Goal: Task Accomplishment & Management: Complete application form

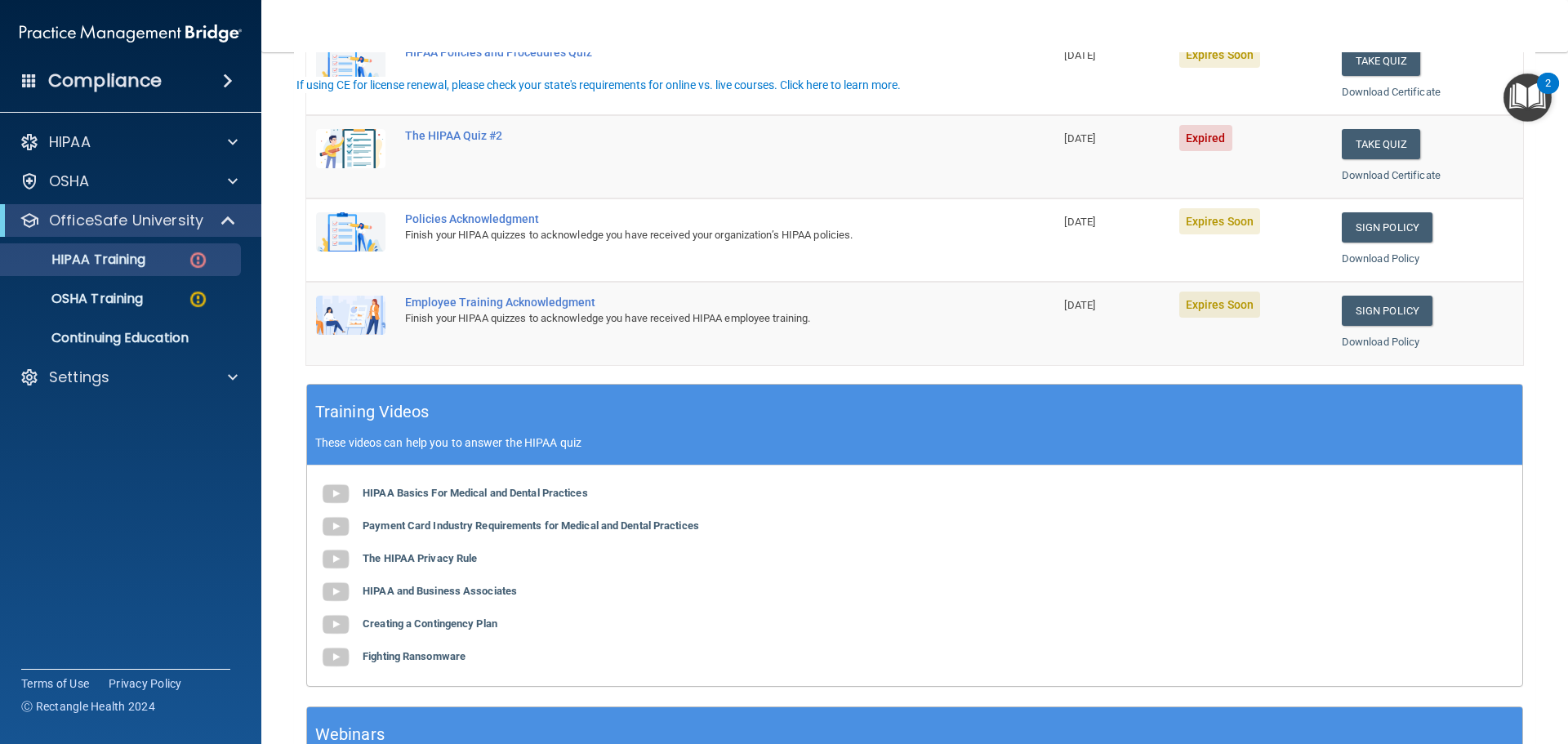
scroll to position [486, 0]
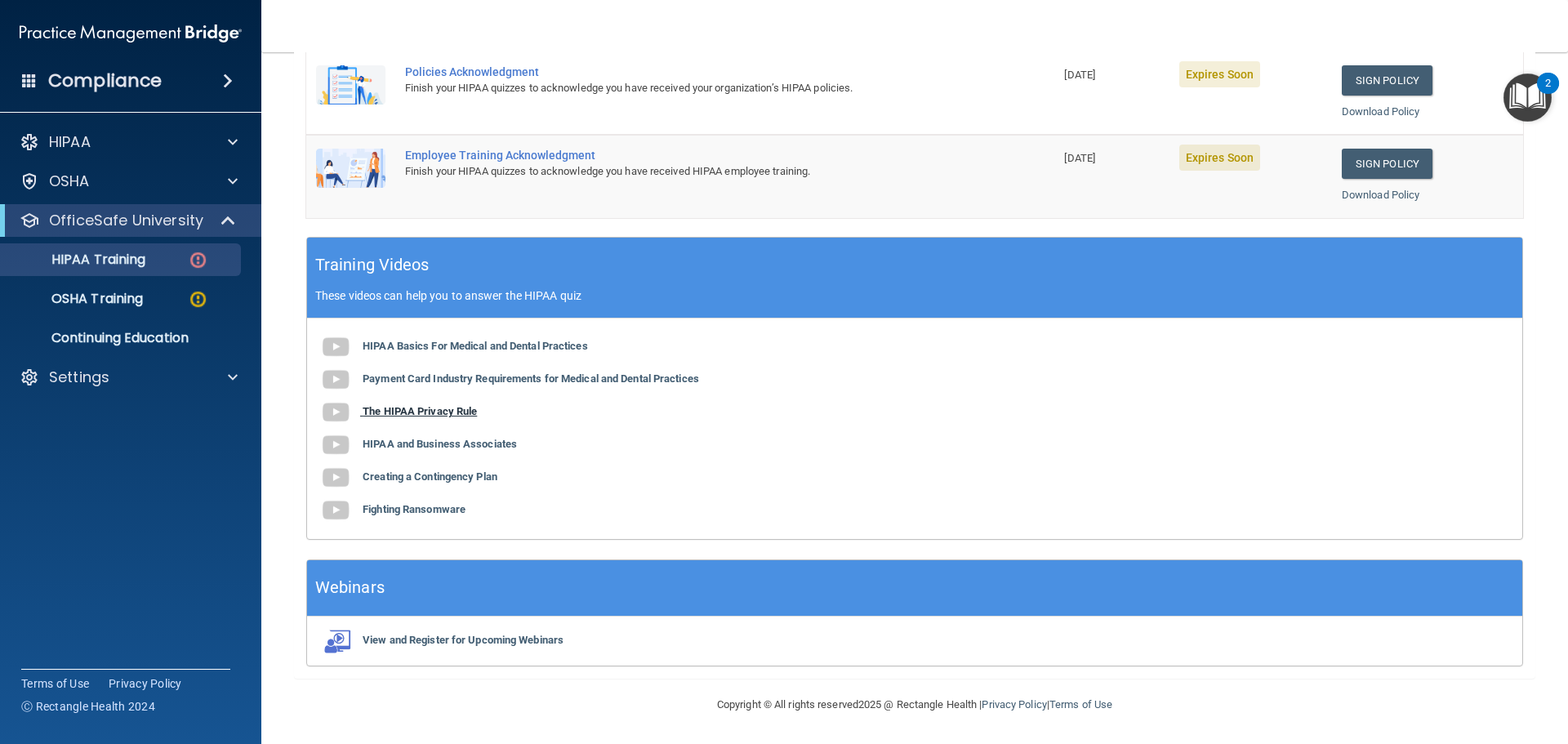
click at [459, 415] on b "The HIPAA Privacy Rule" at bounding box center [420, 411] width 114 height 12
click at [465, 441] on b "HIPAA and Business Associates" at bounding box center [440, 444] width 154 height 12
click at [472, 486] on div "HIPAA Basics For Medical and Dental Practices Payment Card Industry Requirement…" at bounding box center [914, 429] width 1215 height 220
click at [465, 478] on b "Creating a Contingency Plan" at bounding box center [430, 477] width 135 height 12
click at [422, 510] on b "Fighting Ransomware" at bounding box center [414, 510] width 103 height 12
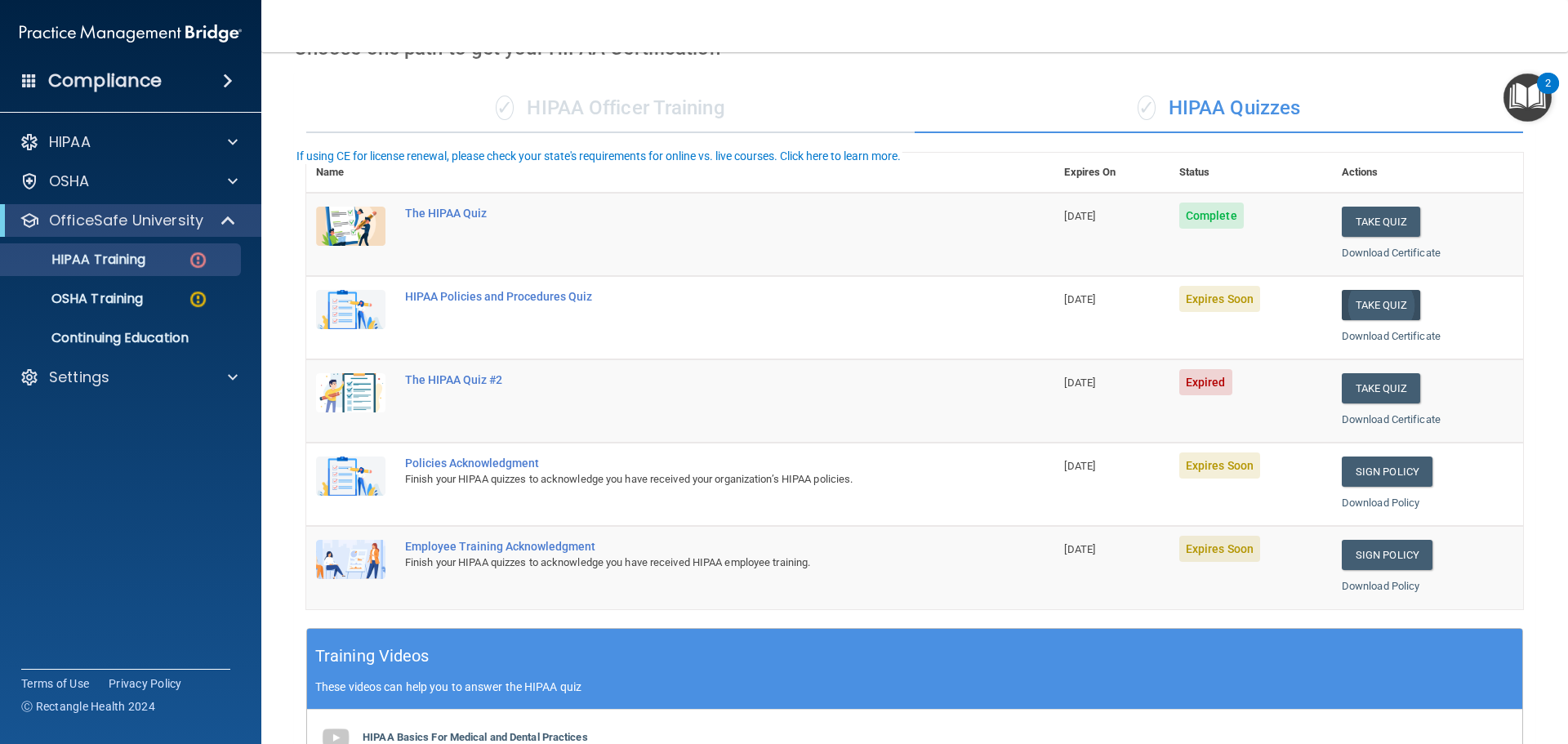
scroll to position [0, 0]
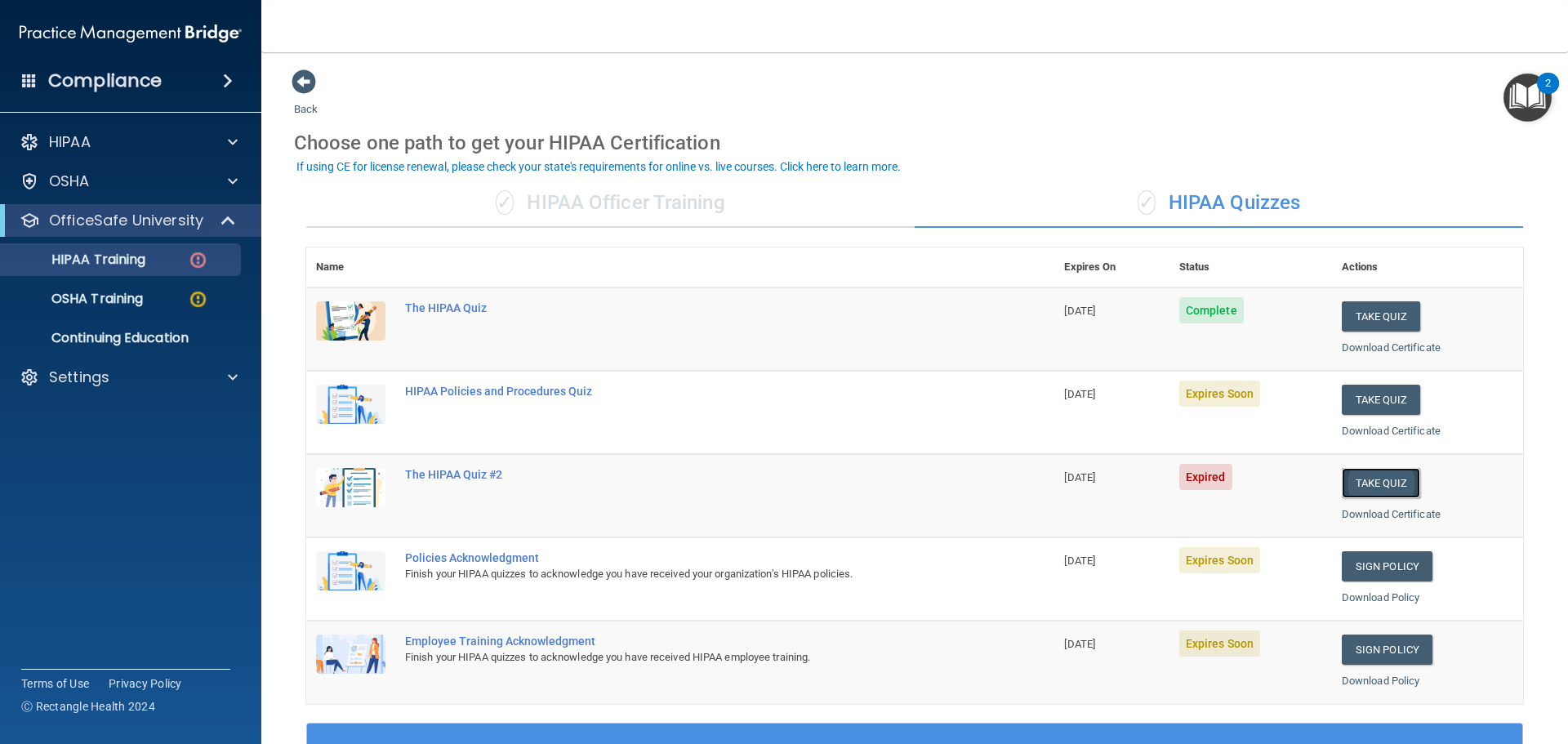
click at [1355, 482] on button "Take Quiz" at bounding box center [1381, 483] width 78 height 30
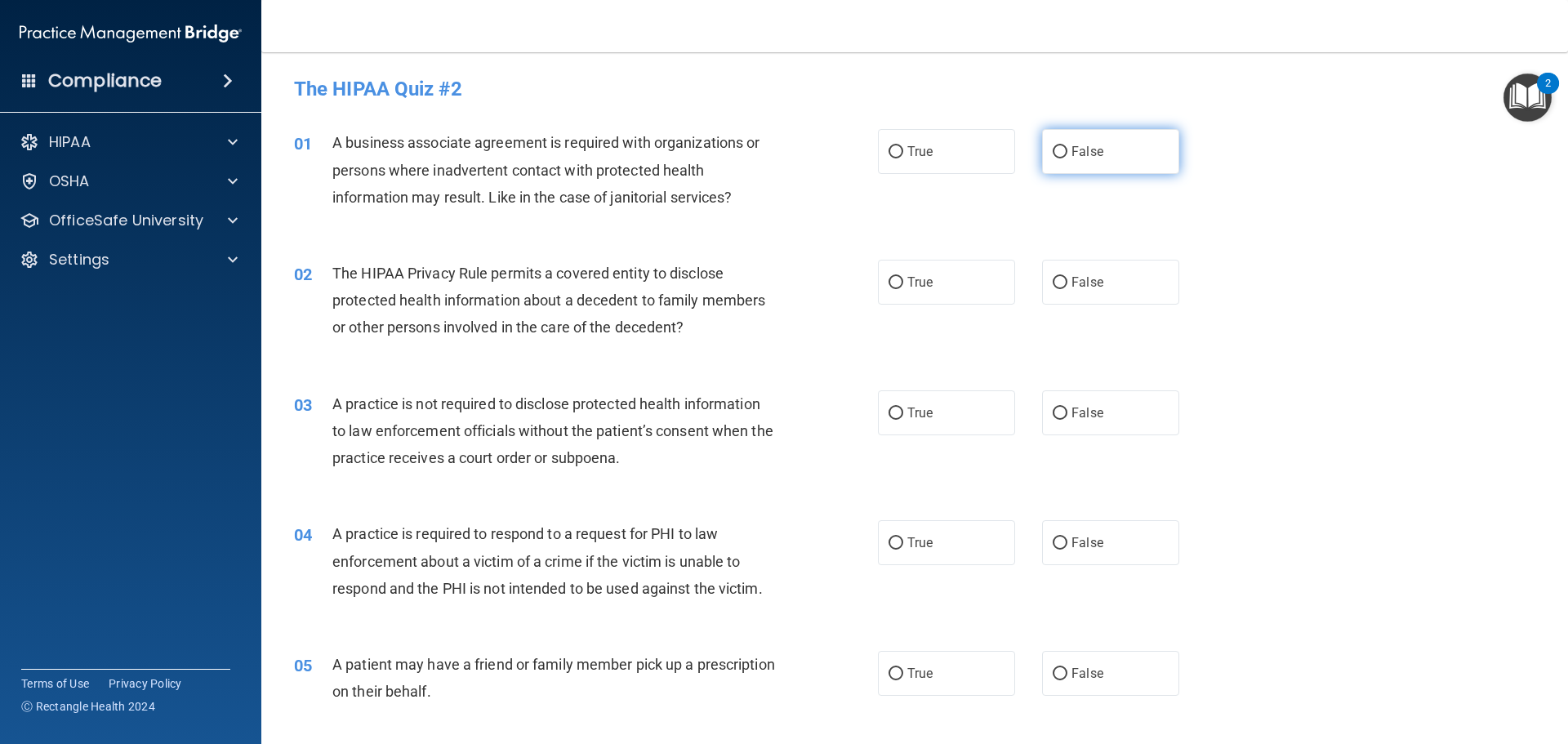
click at [1059, 153] on input "False" at bounding box center [1060, 153] width 15 height 12
radio input "true"
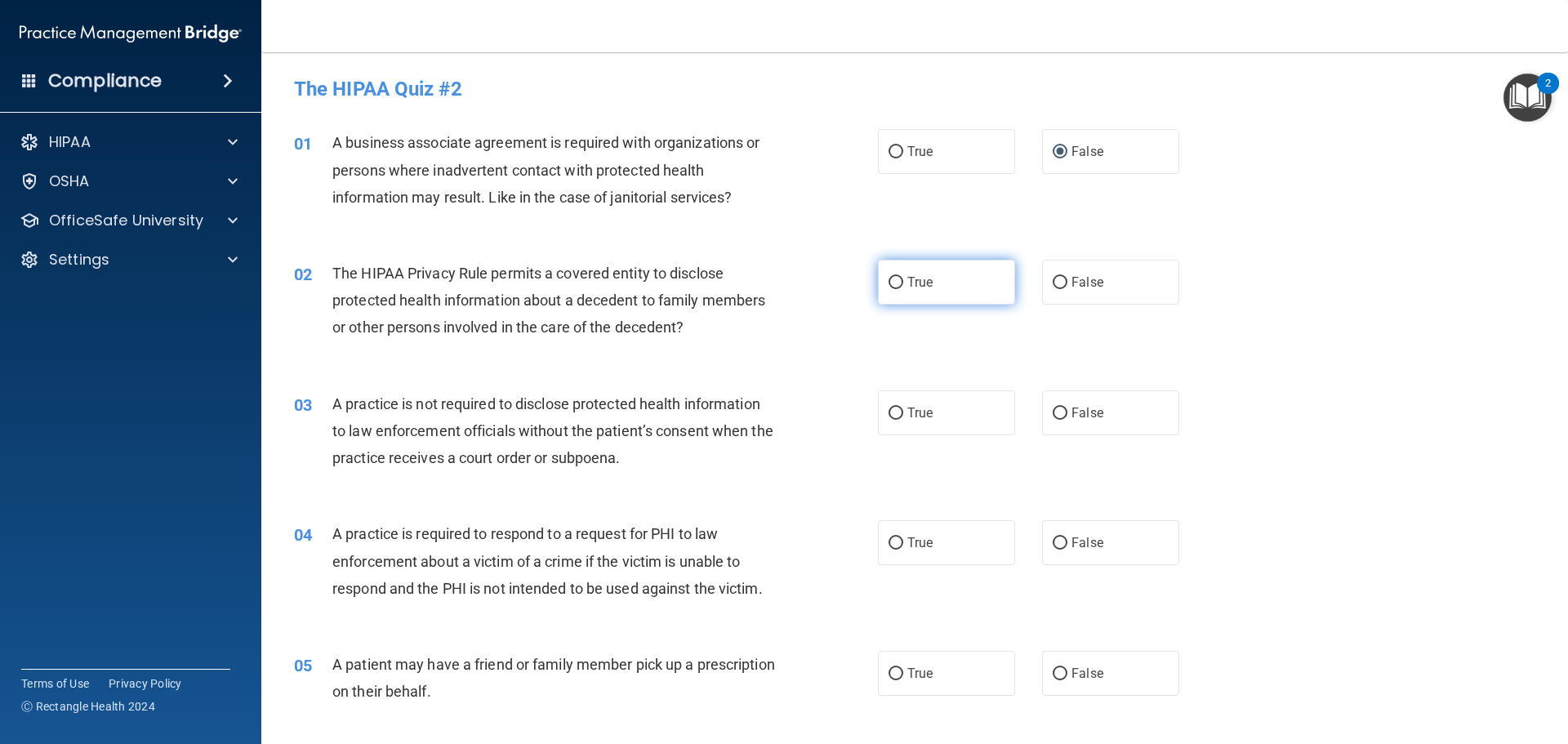
click at [888, 281] on input "True" at bounding box center [895, 283] width 15 height 12
radio input "true"
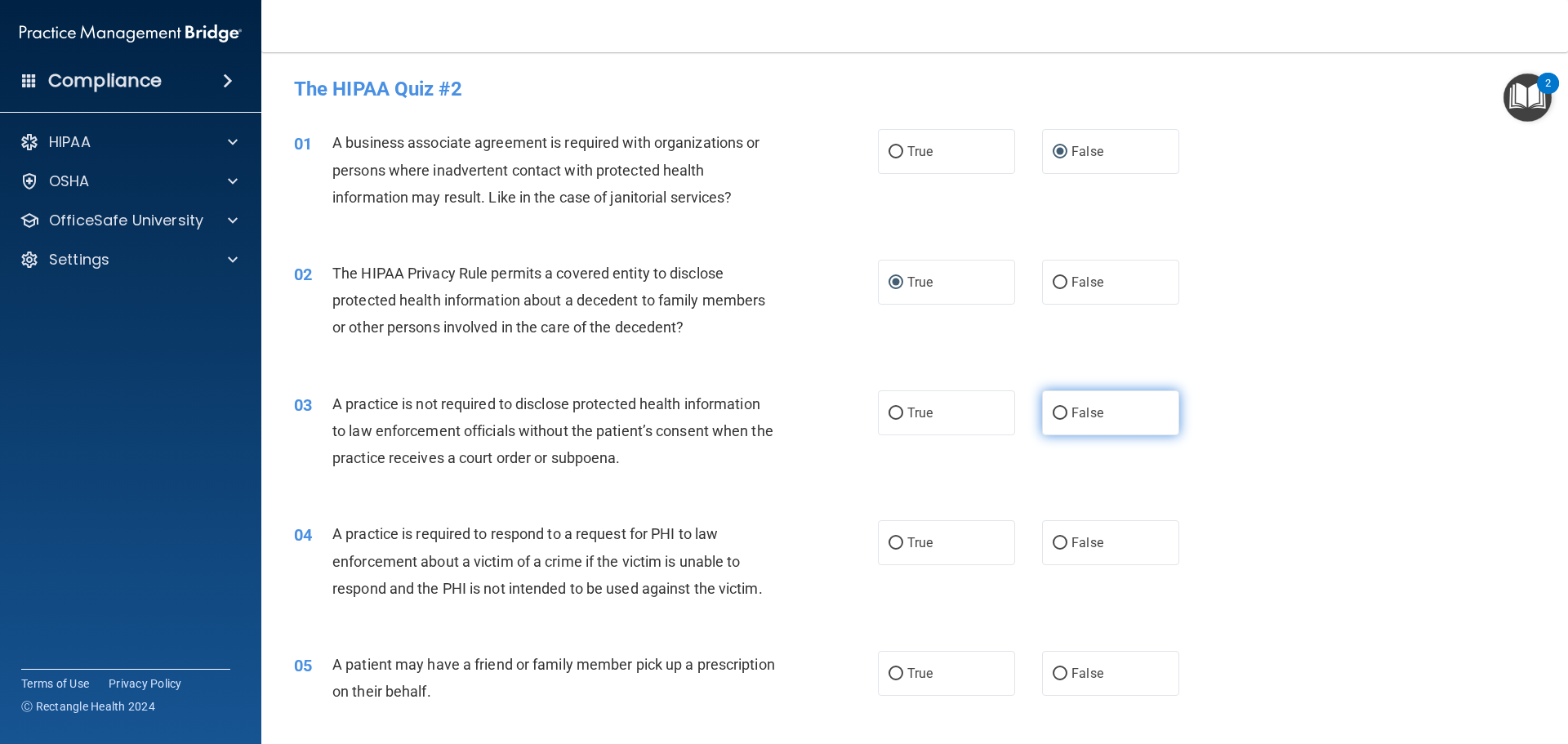
click at [1058, 417] on input "False" at bounding box center [1060, 414] width 15 height 12
radio input "true"
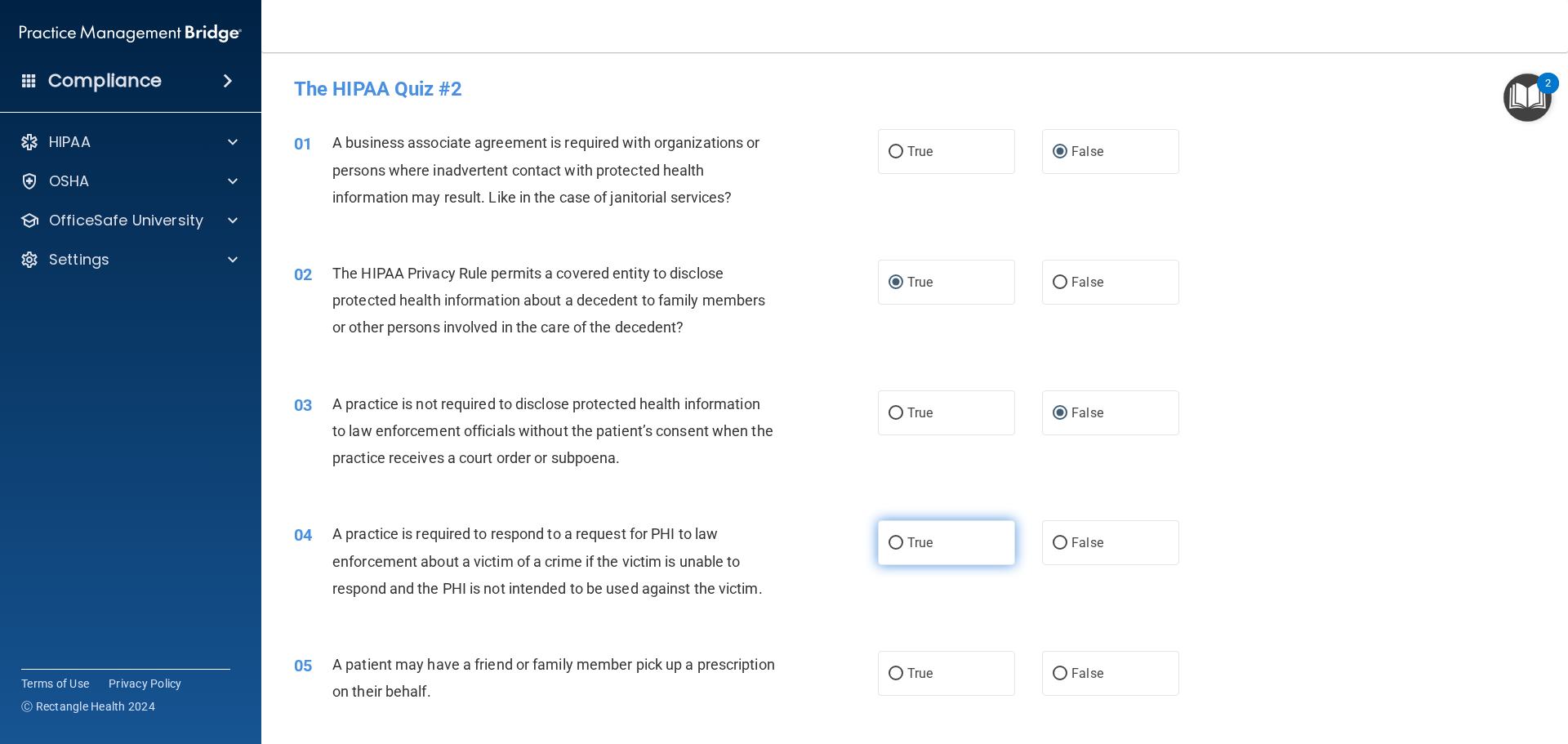
click at [910, 540] on span "True" at bounding box center [919, 542] width 26 height 15
click at [903, 540] on input "True" at bounding box center [895, 543] width 15 height 12
radio input "true"
click at [897, 677] on label "True" at bounding box center [946, 673] width 138 height 45
click at [897, 677] on input "True" at bounding box center [895, 675] width 15 height 12
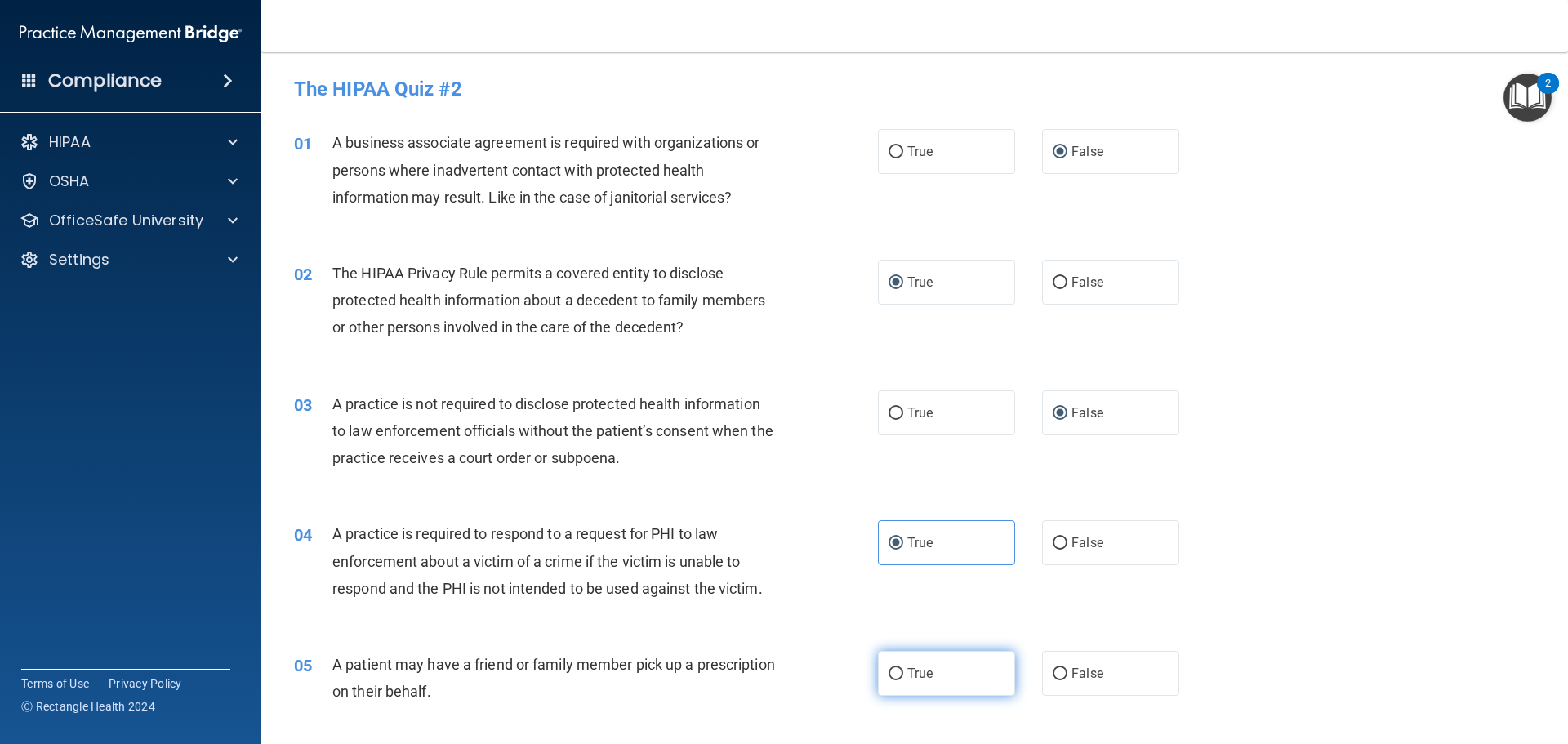
radio input "true"
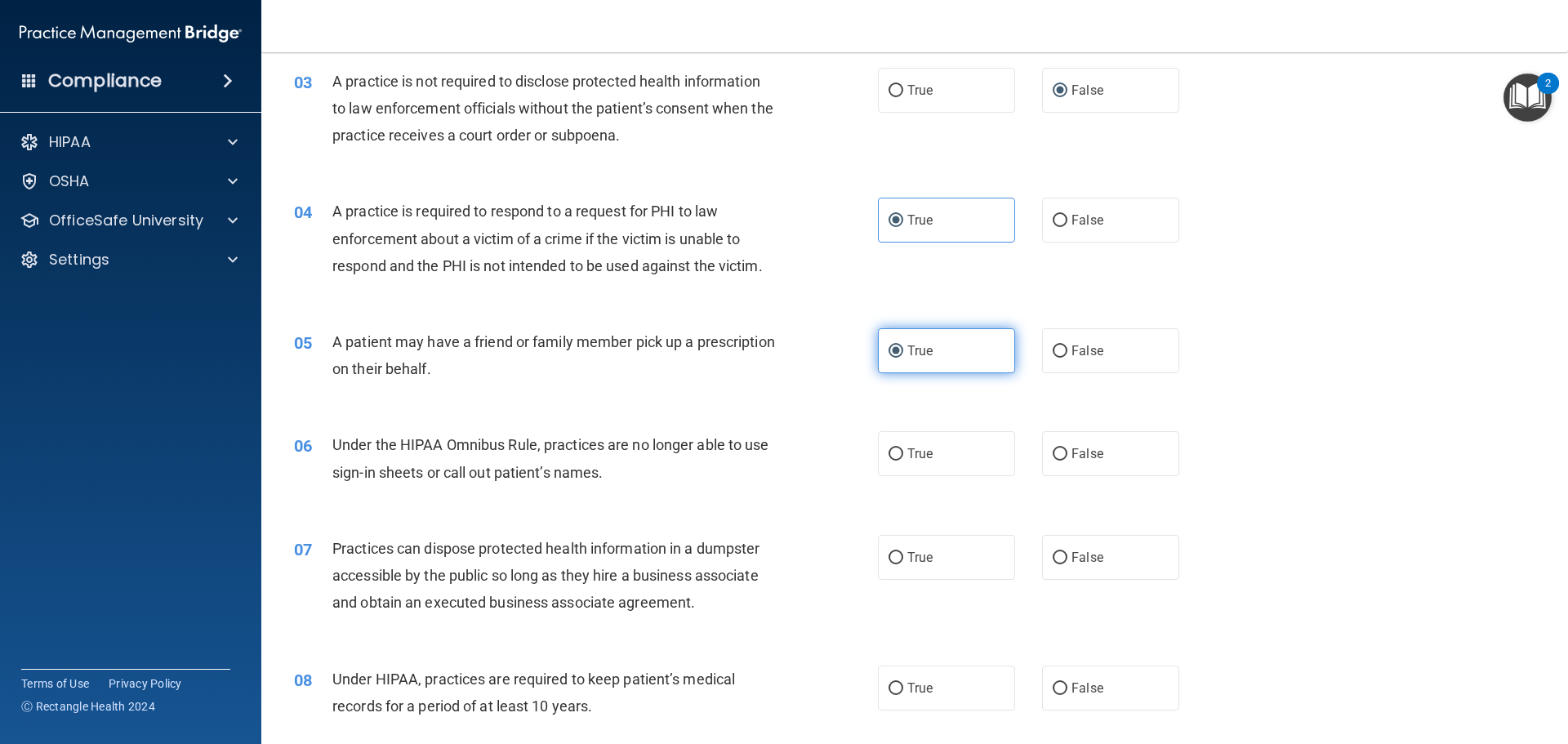
scroll to position [327, 0]
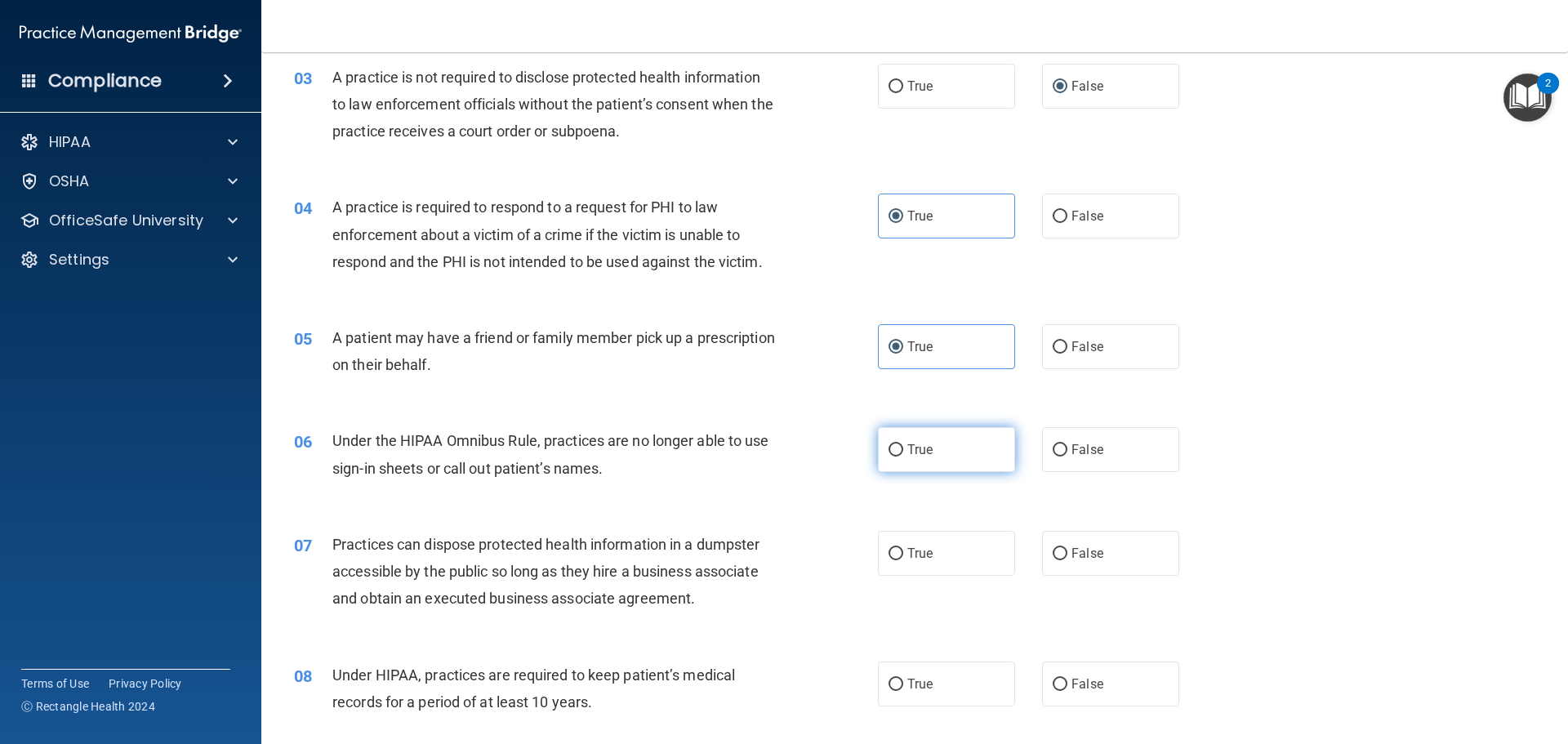
click at [899, 441] on label "True" at bounding box center [946, 449] width 138 height 45
click at [899, 445] on input "True" at bounding box center [895, 451] width 15 height 12
radio input "true"
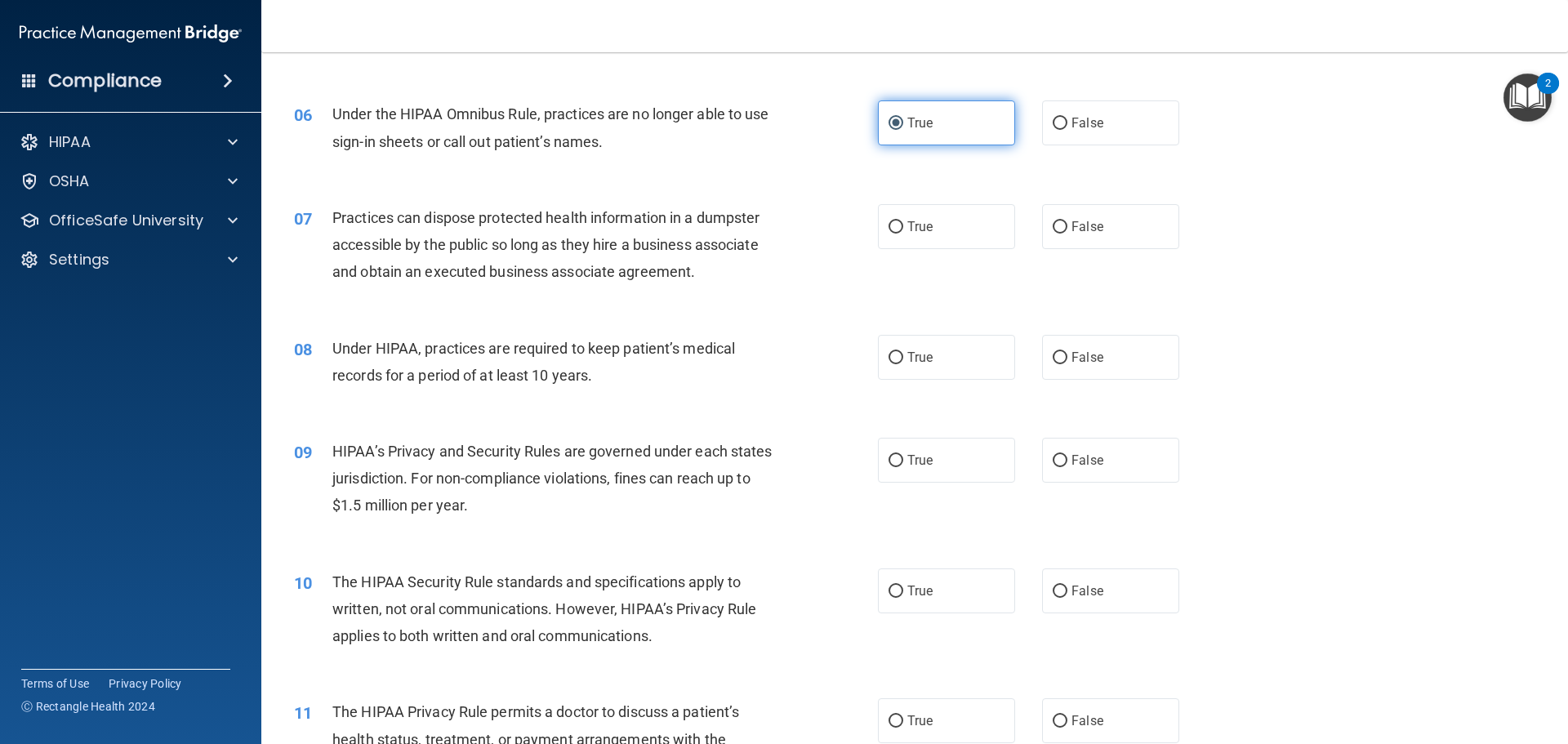
scroll to position [735, 0]
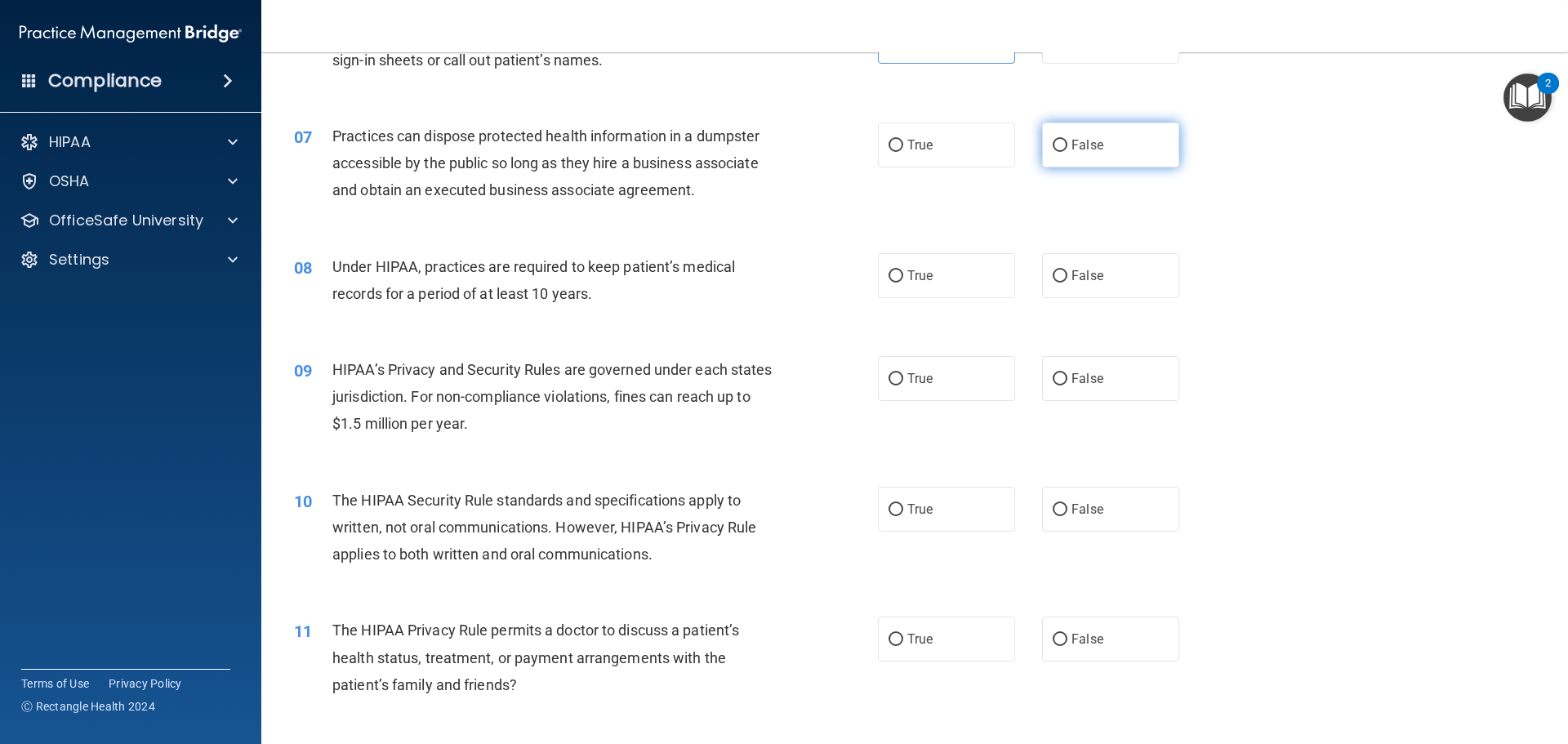
click at [1052, 142] on input "False" at bounding box center [1060, 146] width 15 height 12
radio input "true"
click at [907, 282] on span "True" at bounding box center [919, 275] width 26 height 15
click at [903, 282] on input "True" at bounding box center [895, 277] width 15 height 12
radio input "true"
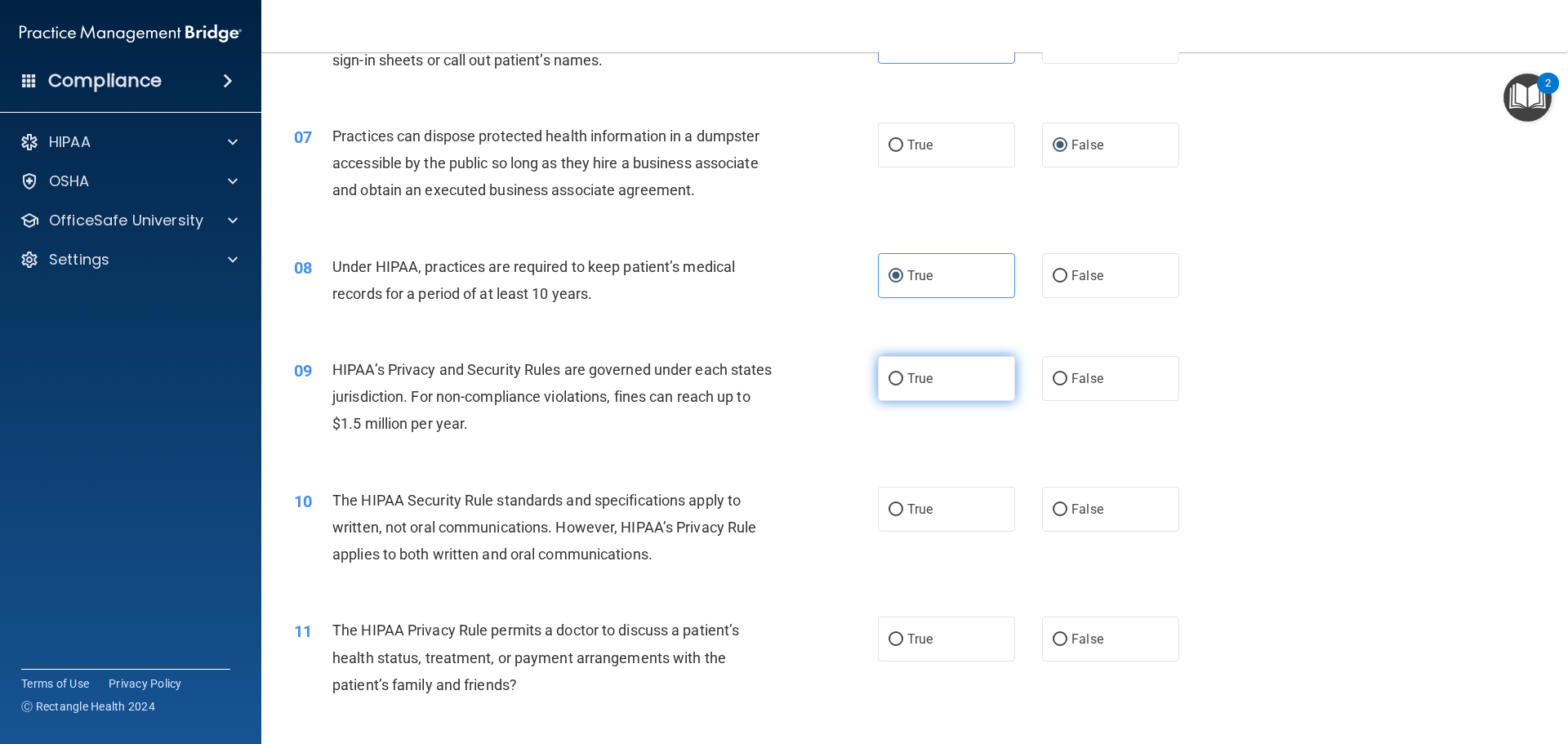
click at [908, 373] on span "True" at bounding box center [919, 378] width 26 height 15
click at [903, 373] on input "True" at bounding box center [895, 379] width 15 height 12
radio input "true"
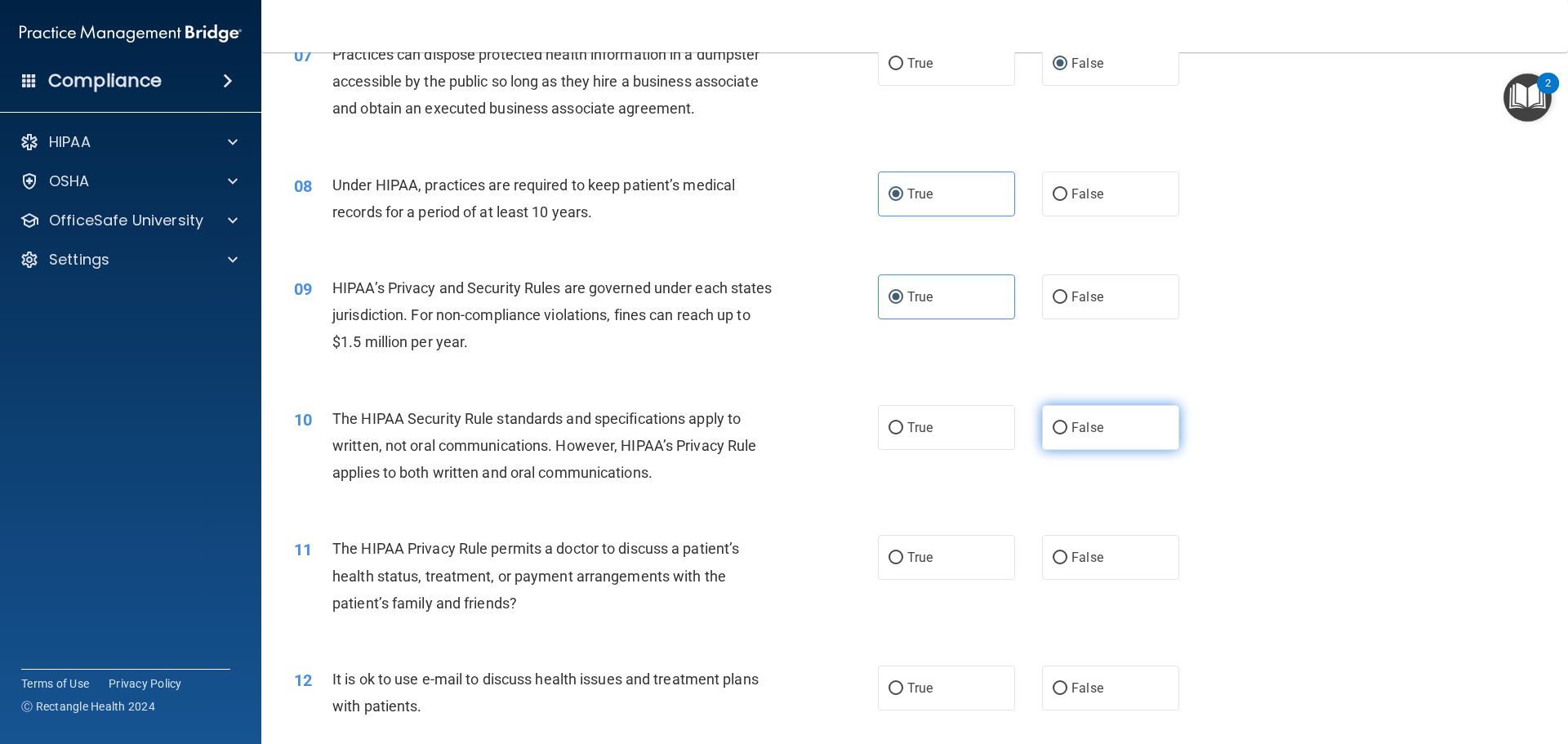
click at [1052, 423] on input "False" at bounding box center [1060, 429] width 15 height 12
radio input "true"
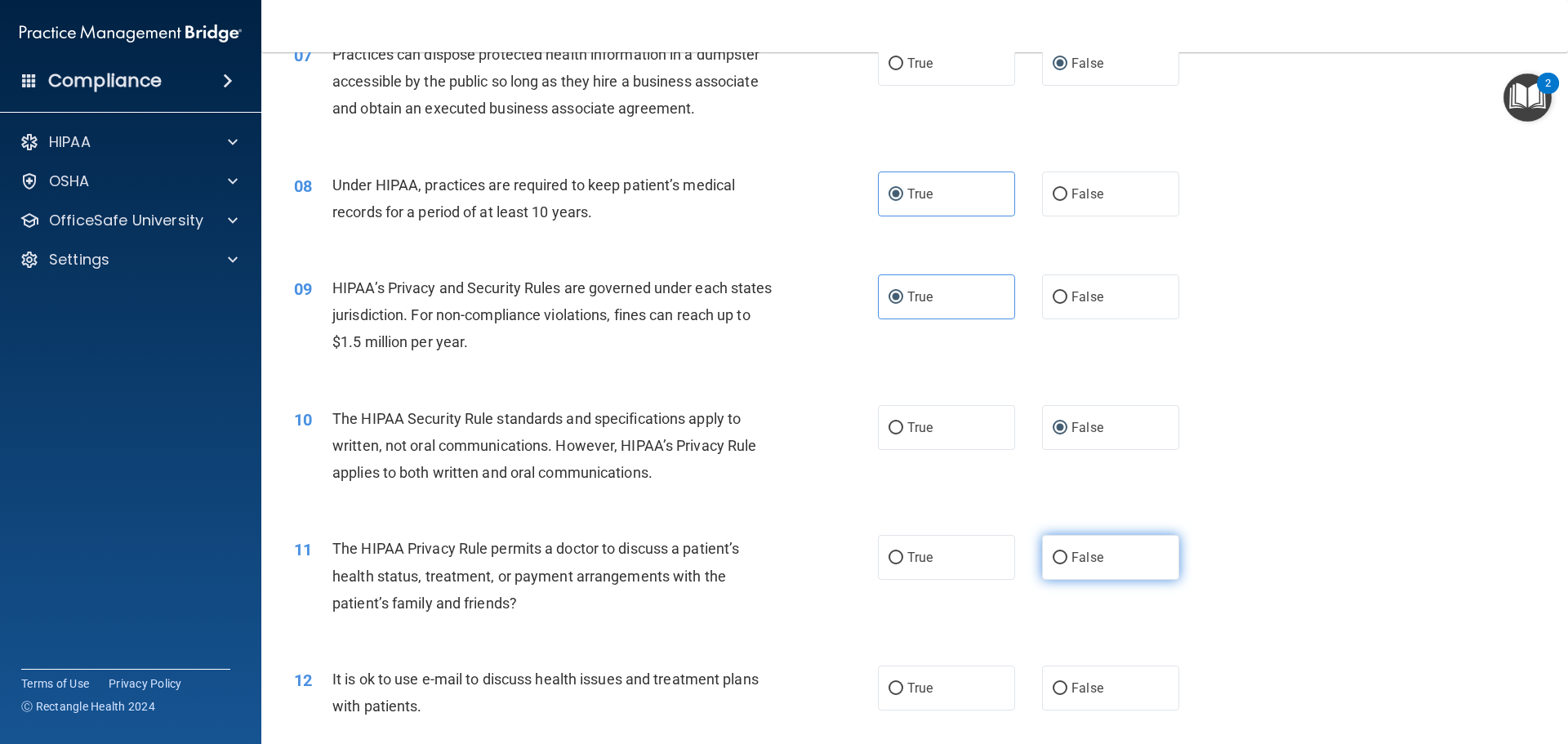
click at [1059, 558] on input "False" at bounding box center [1060, 558] width 15 height 12
radio input "true"
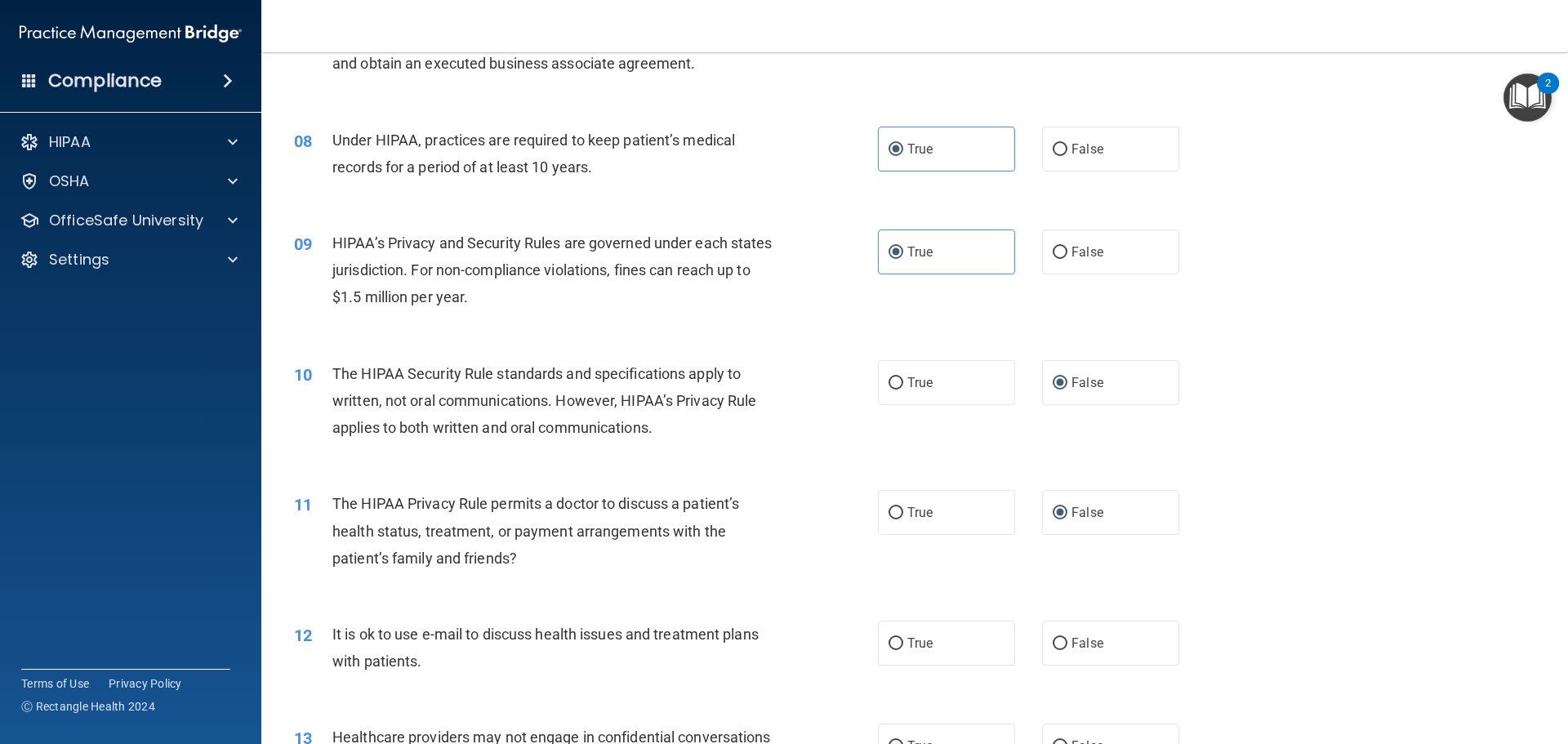
scroll to position [898, 0]
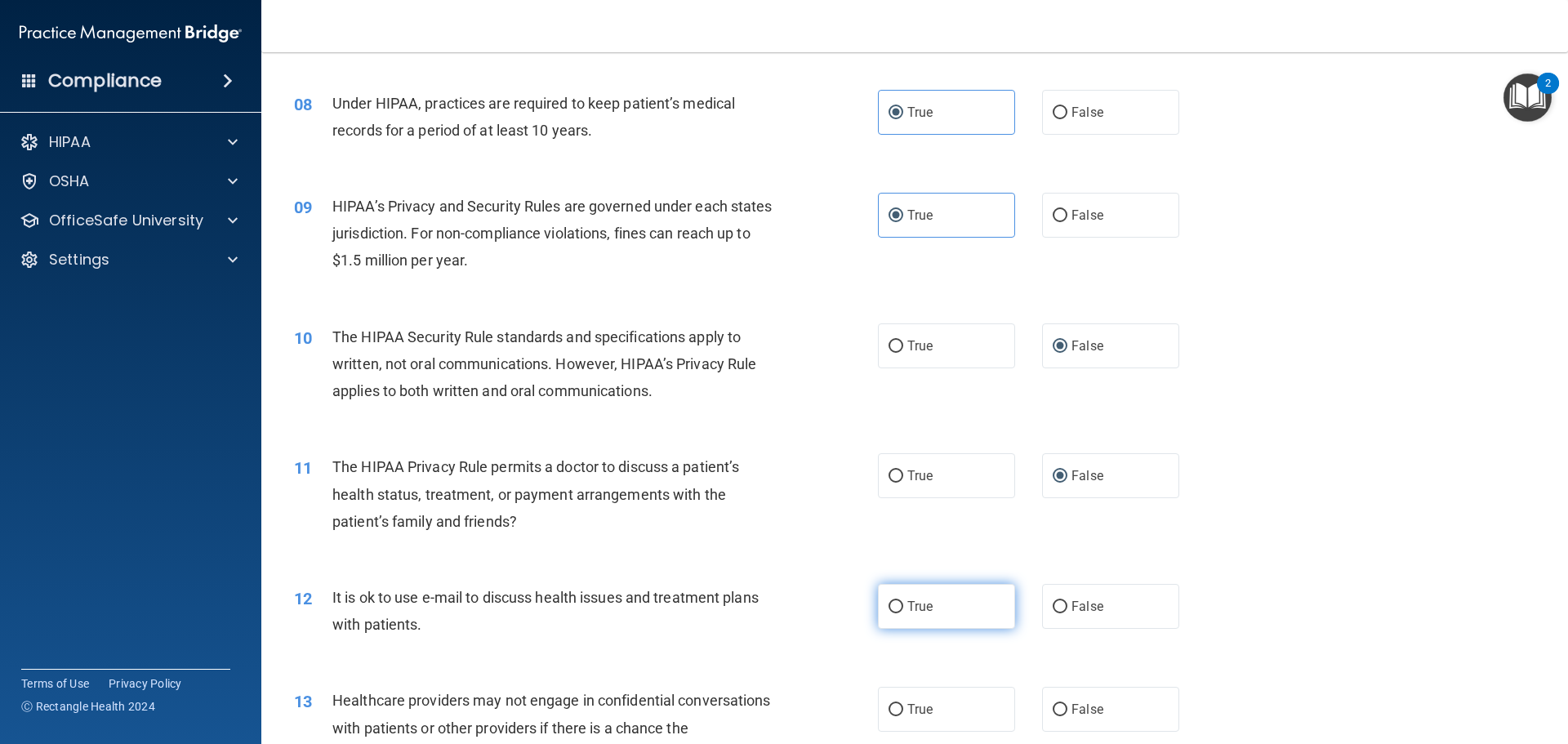
click at [922, 600] on span "True" at bounding box center [919, 605] width 26 height 15
click at [903, 601] on input "True" at bounding box center [895, 607] width 15 height 12
radio input "true"
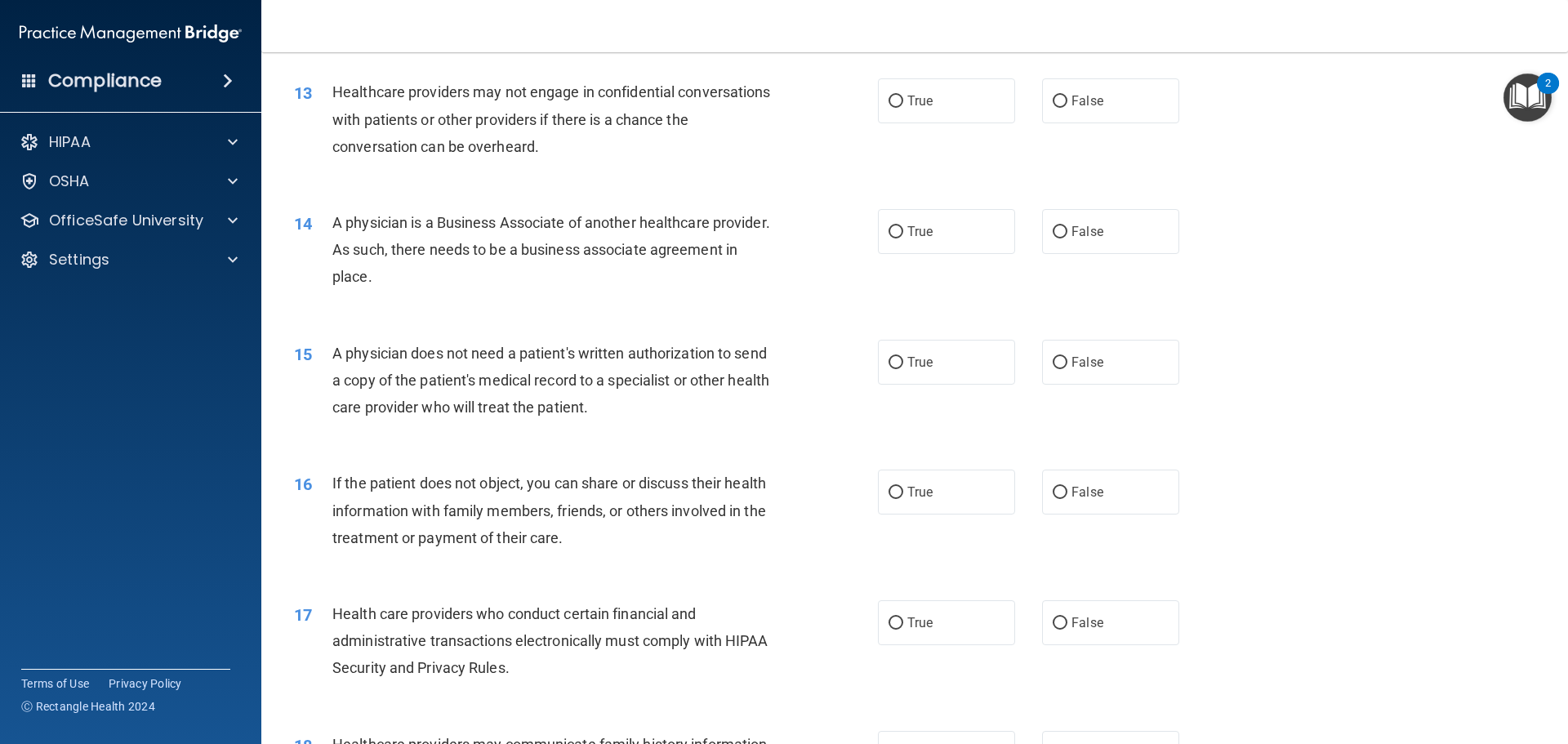
scroll to position [1470, 0]
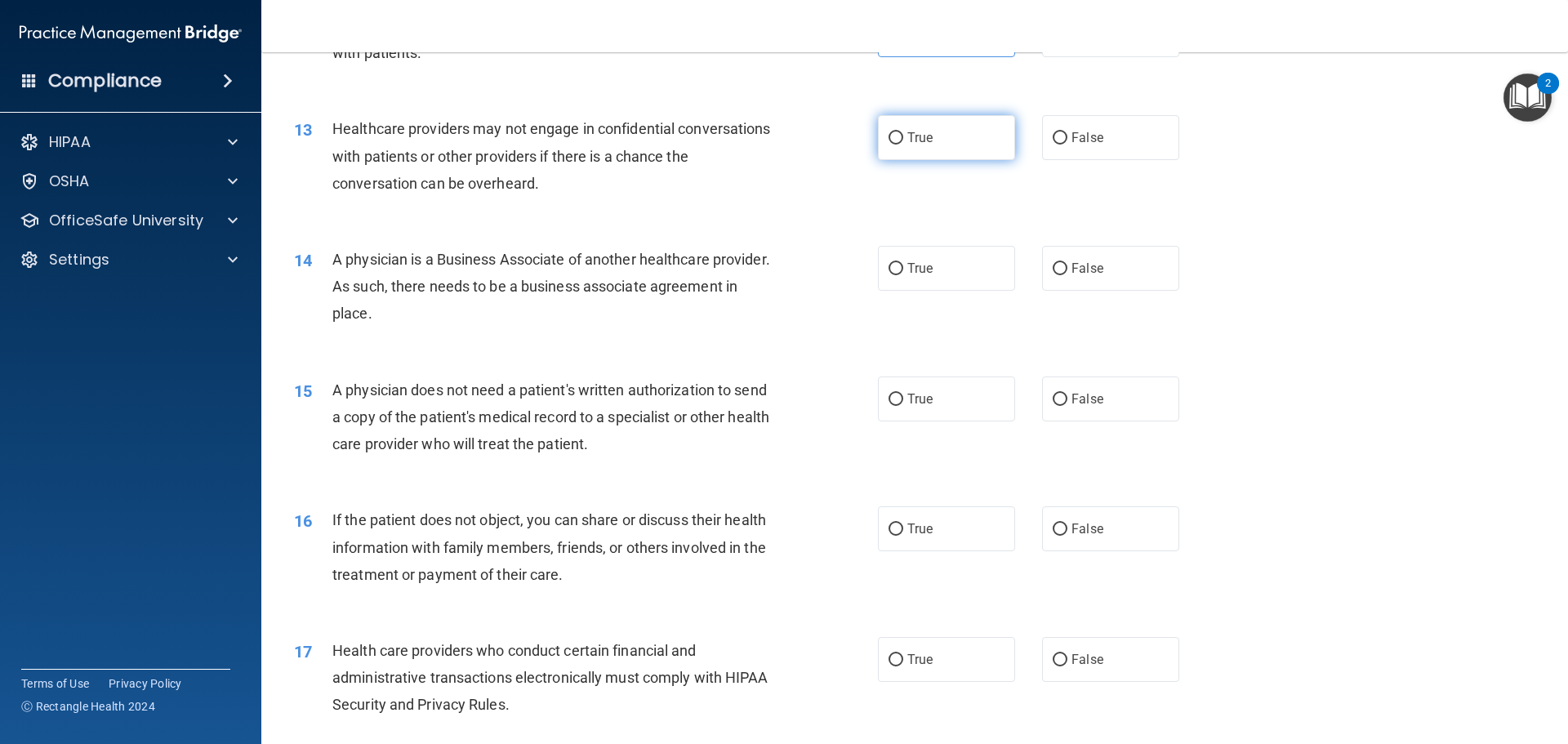
click at [888, 135] on input "True" at bounding box center [895, 139] width 15 height 12
radio input "true"
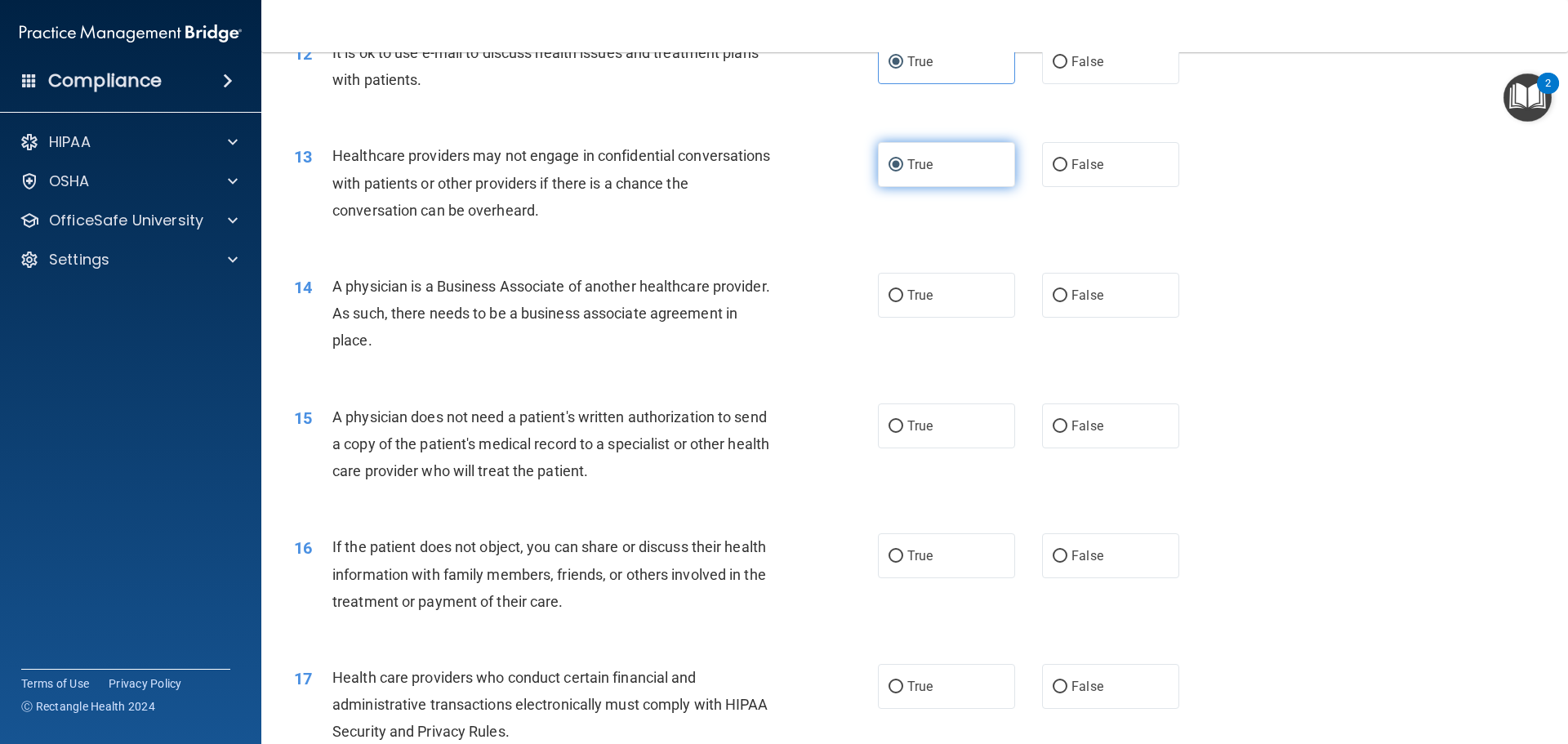
scroll to position [1362, 0]
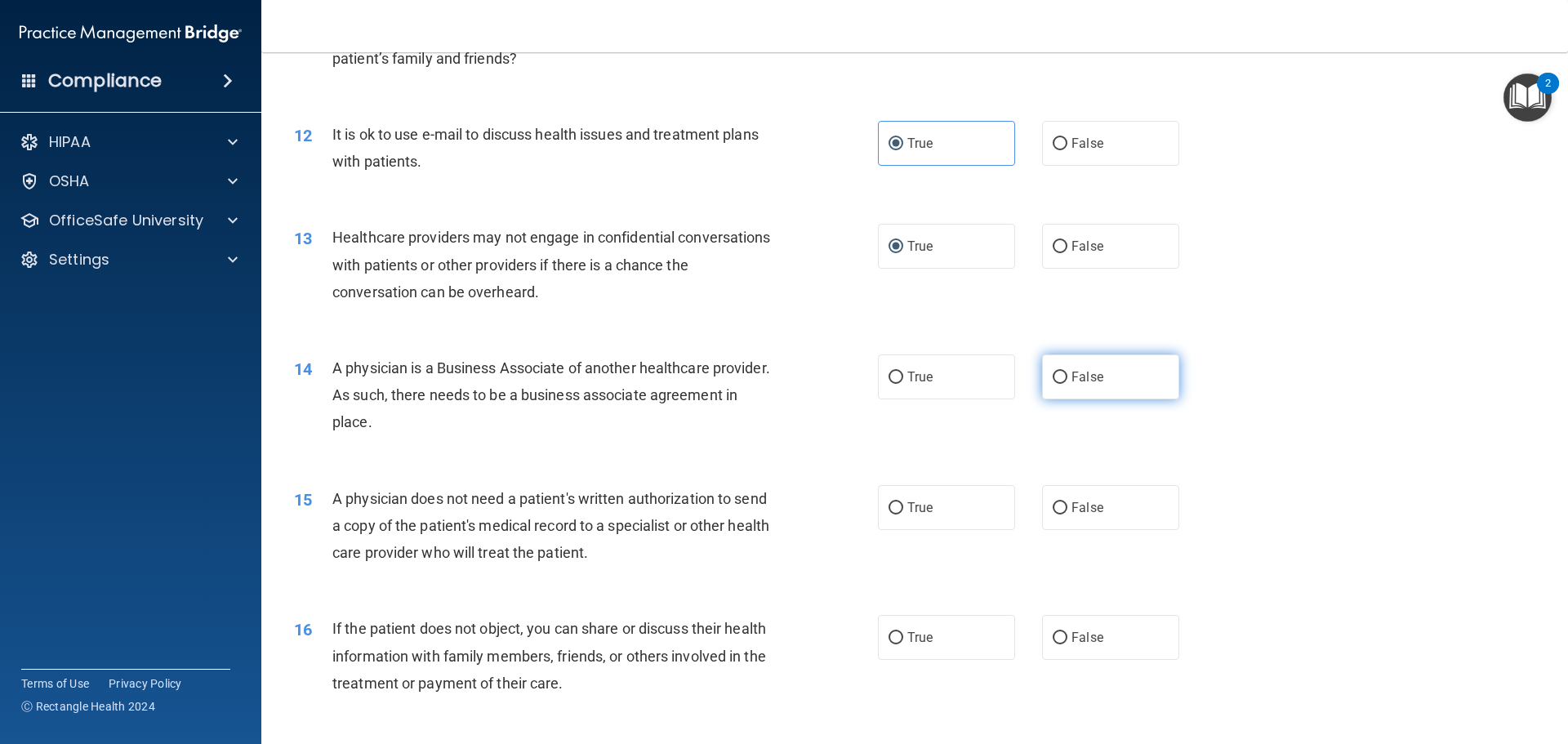
click at [1052, 381] on input "False" at bounding box center [1060, 378] width 15 height 12
radio input "true"
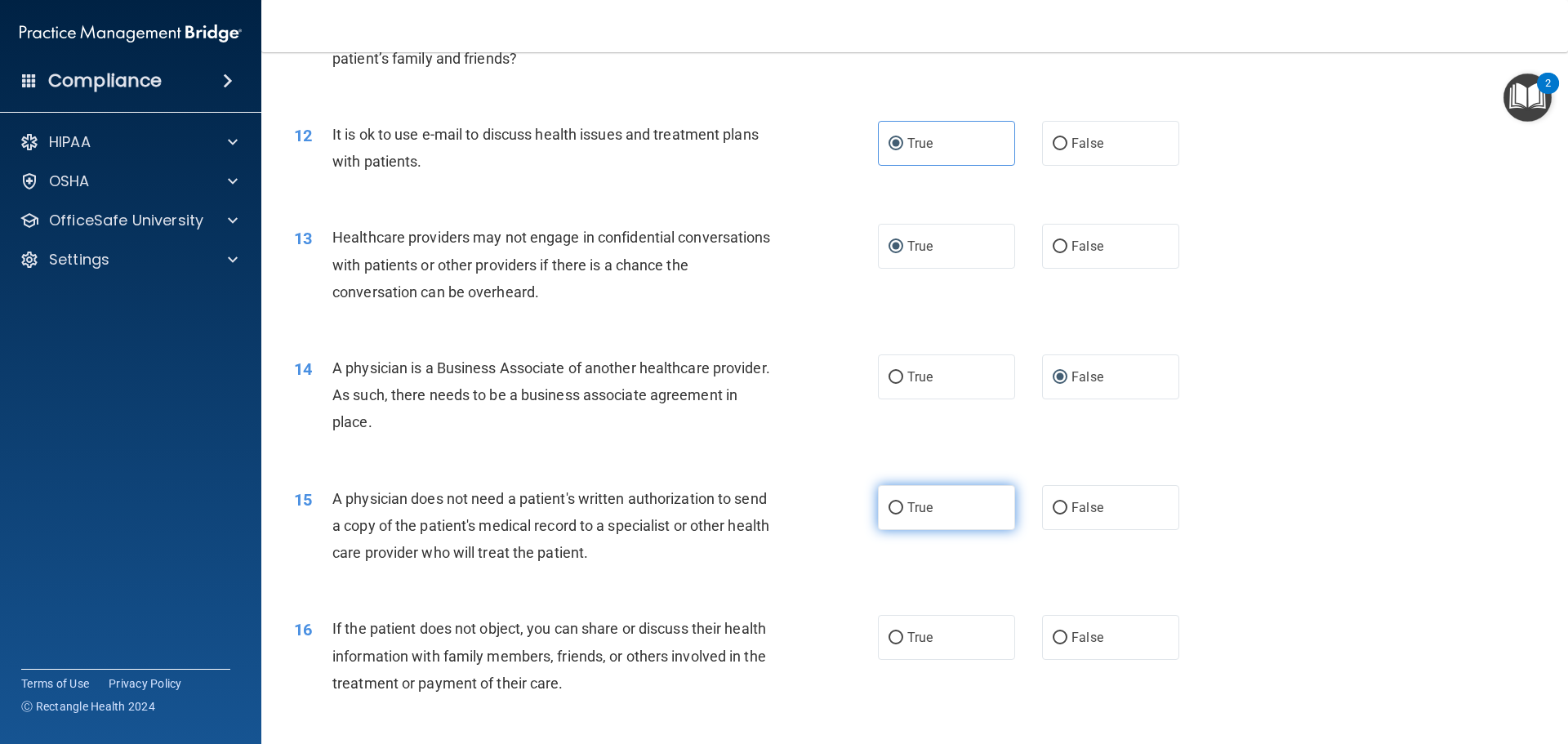
click at [893, 514] on input "True" at bounding box center [895, 509] width 15 height 12
radio input "true"
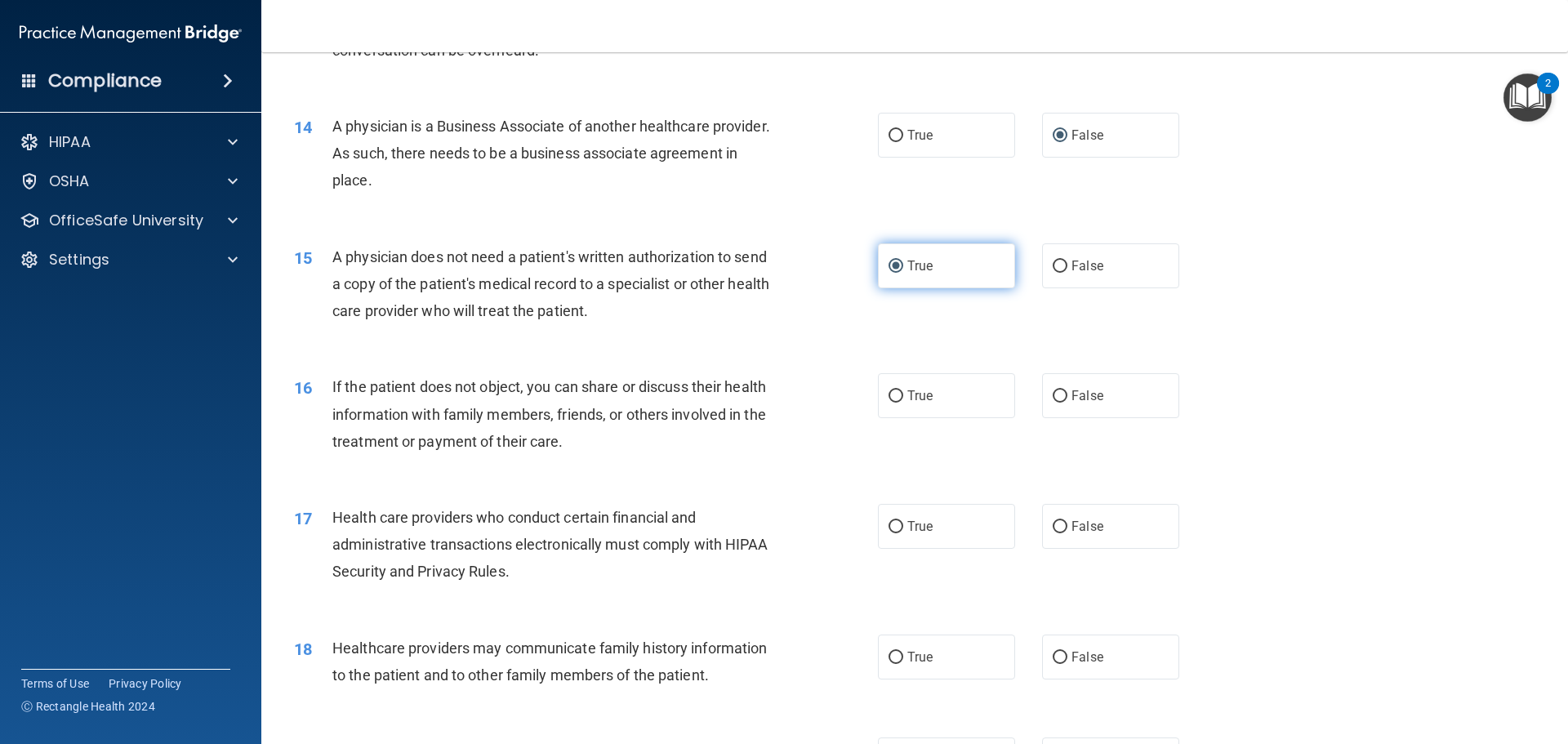
scroll to position [1607, 0]
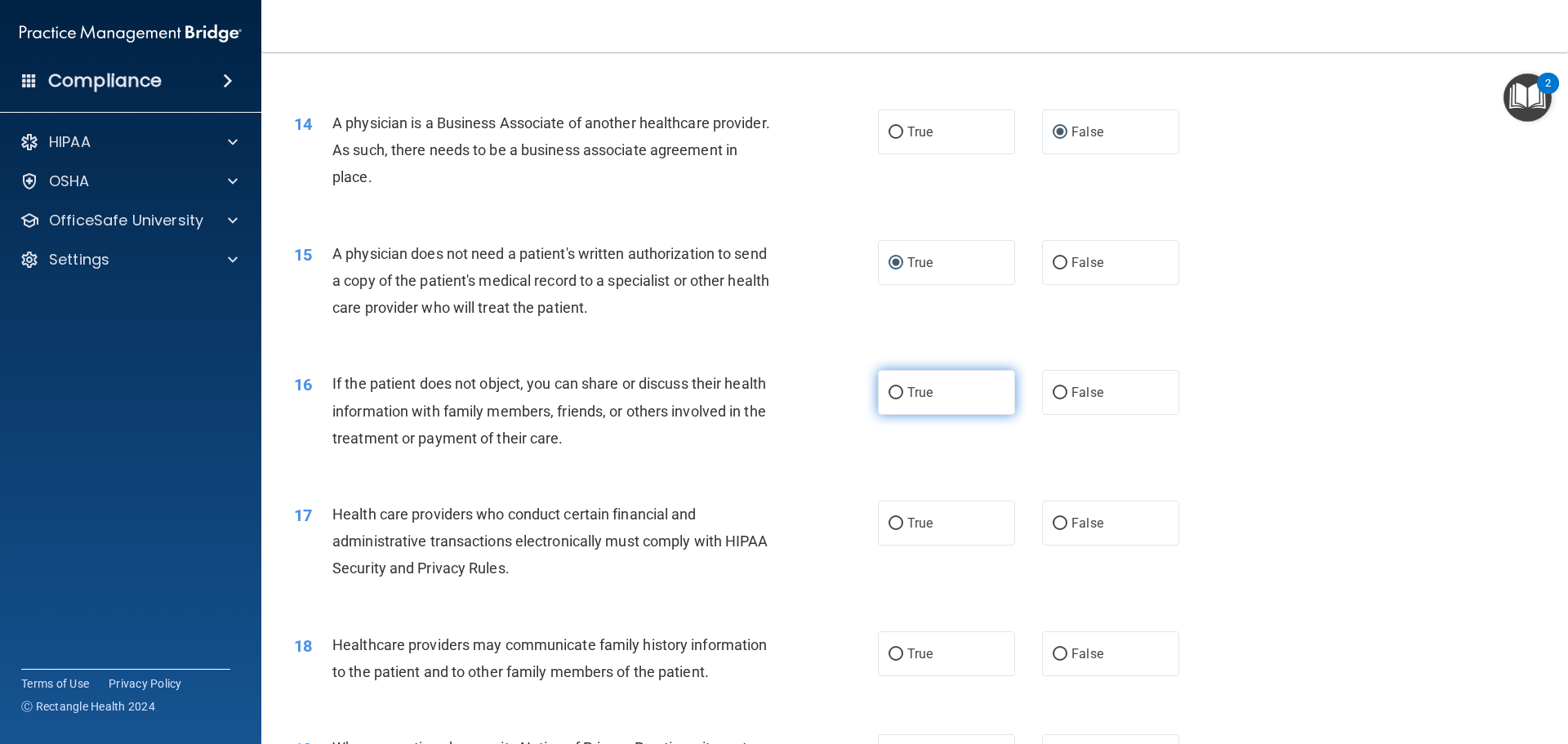
click at [891, 397] on input "True" at bounding box center [895, 393] width 15 height 12
radio input "true"
click at [907, 526] on span "True" at bounding box center [919, 523] width 26 height 15
click at [903, 526] on input "True" at bounding box center [895, 524] width 15 height 12
radio input "true"
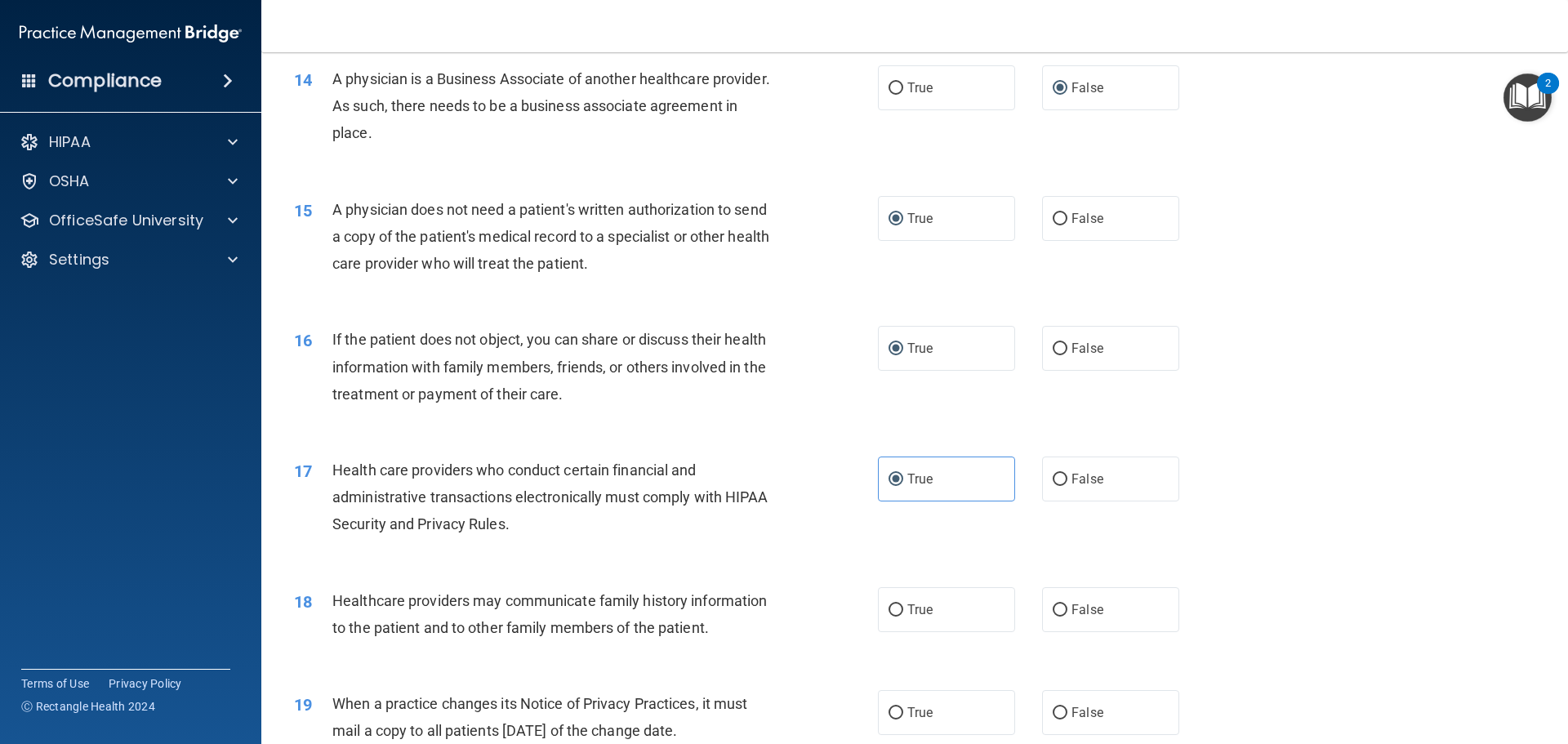
scroll to position [1689, 0]
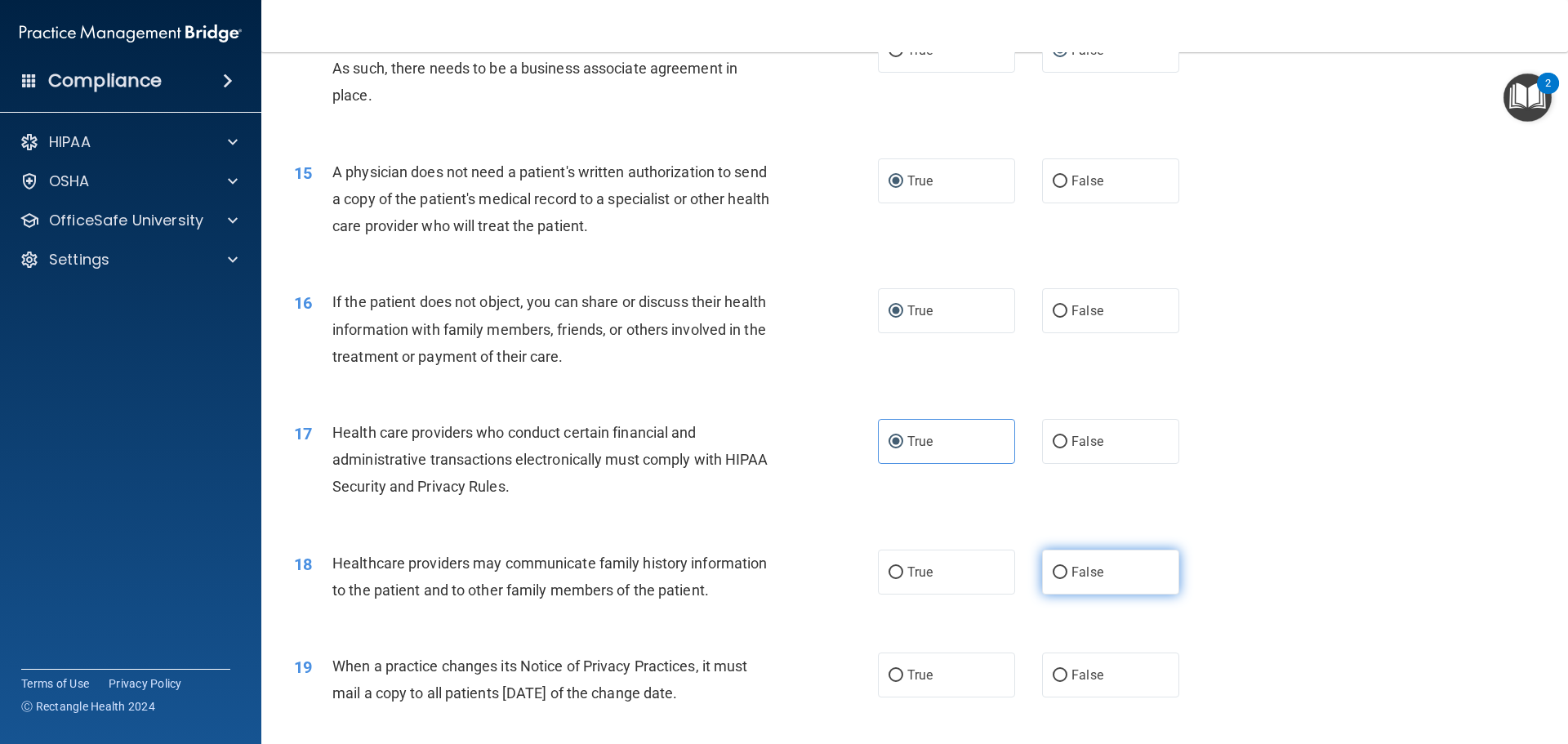
click at [1053, 574] on input "False" at bounding box center [1060, 574] width 15 height 12
radio input "true"
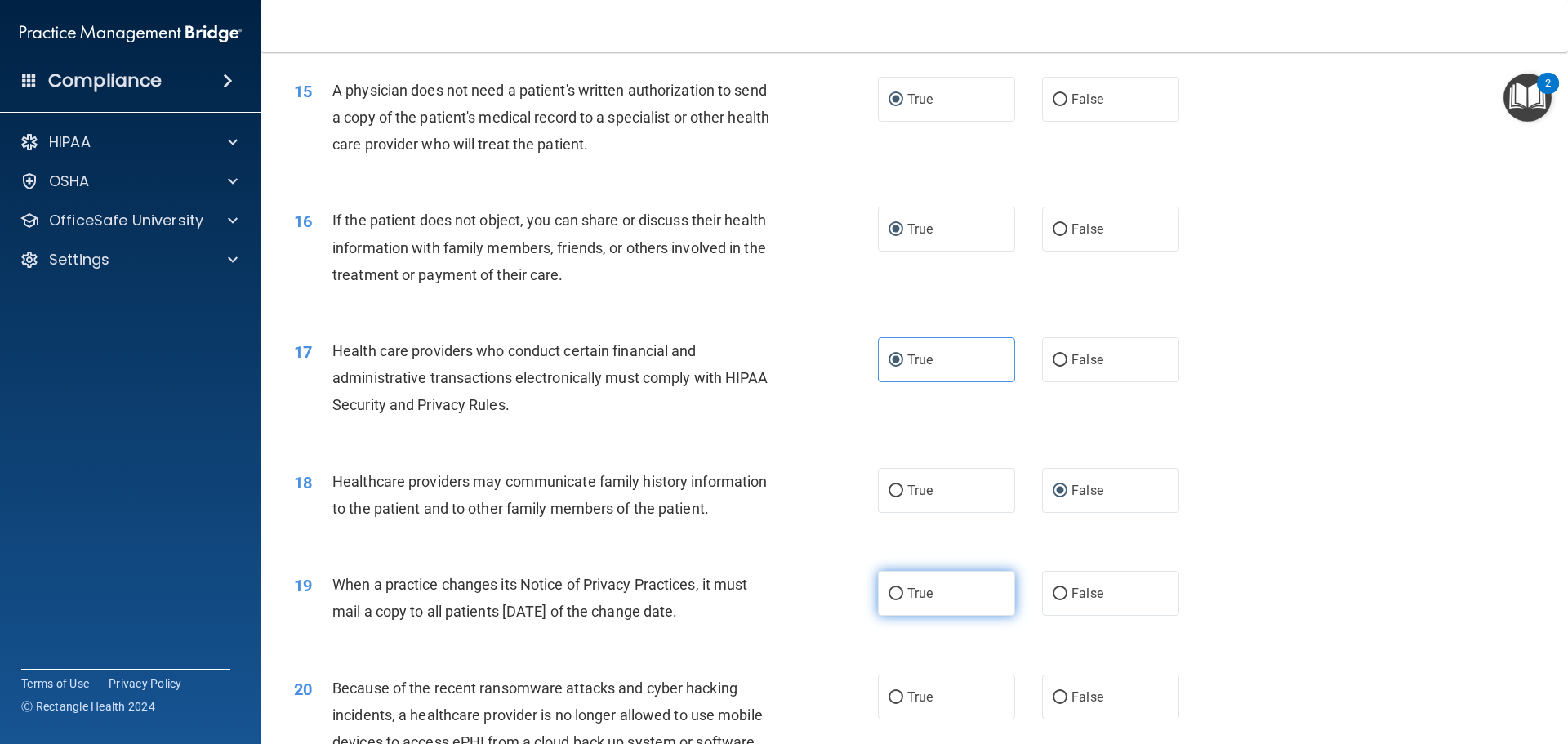
click at [972, 599] on label "True" at bounding box center [946, 593] width 138 height 45
click at [903, 599] on input "True" at bounding box center [895, 594] width 15 height 12
radio input "true"
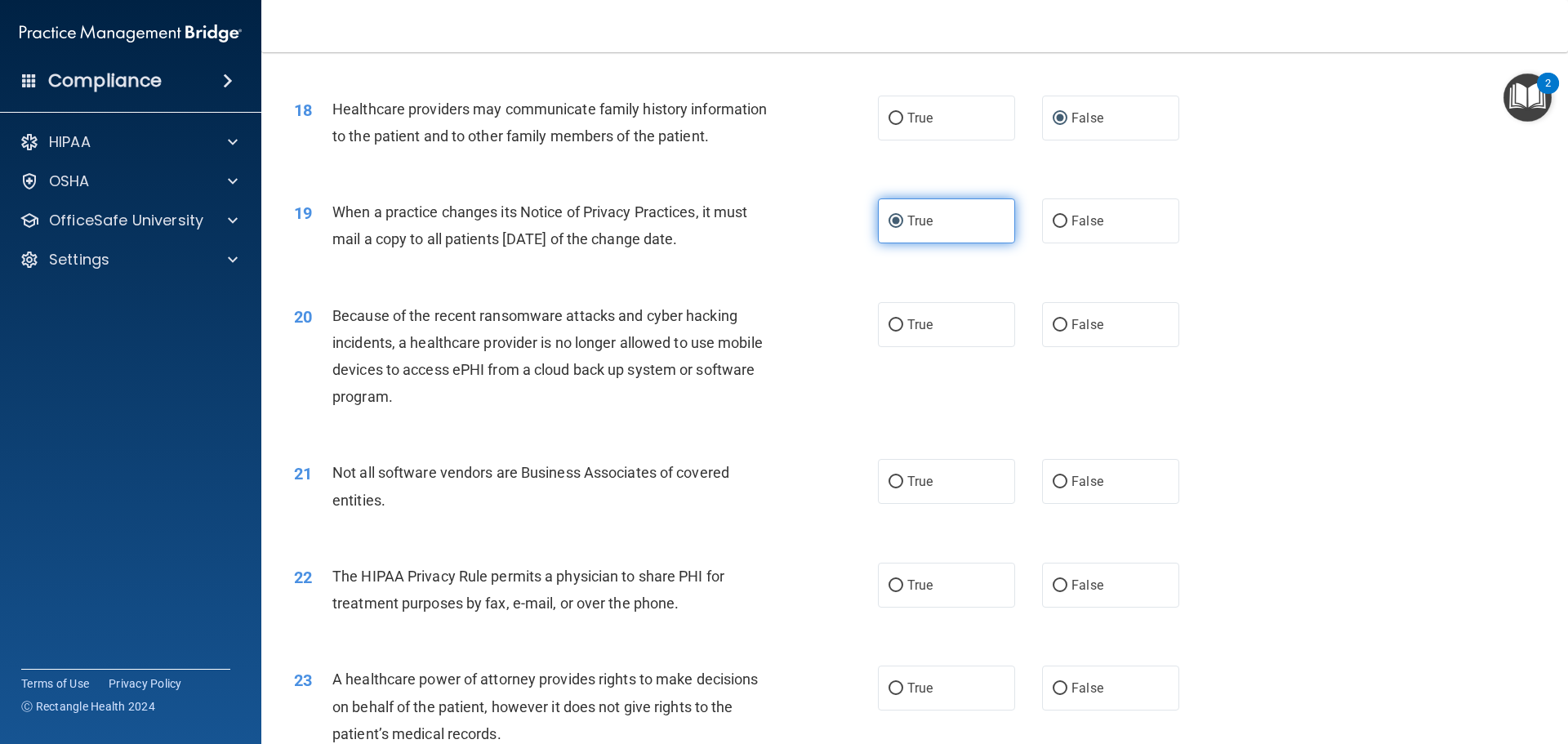
scroll to position [2179, 0]
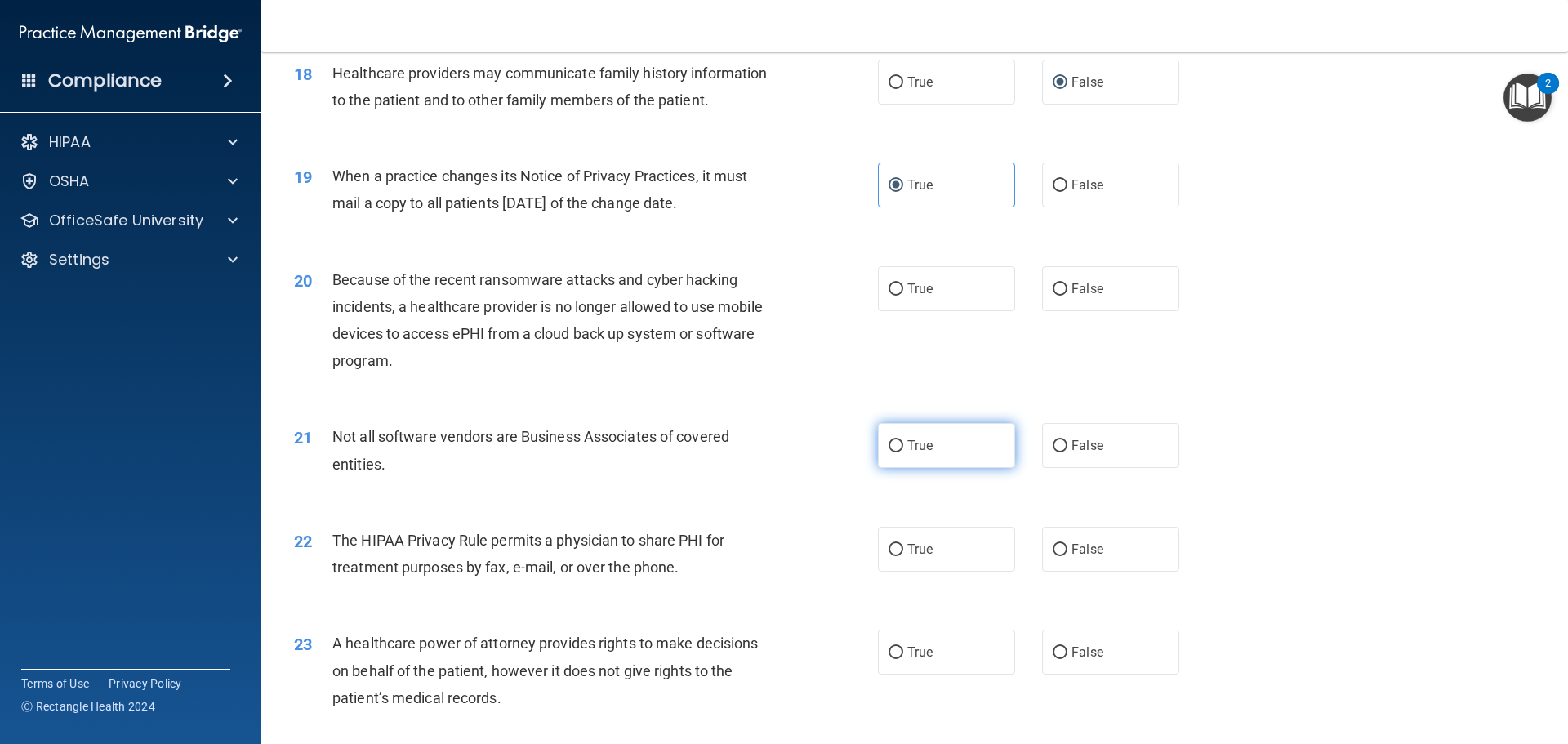
click at [928, 442] on label "True" at bounding box center [946, 446] width 138 height 45
click at [903, 442] on input "True" at bounding box center [895, 447] width 15 height 12
radio input "true"
click at [1076, 301] on label "False" at bounding box center [1110, 289] width 138 height 45
click at [1068, 296] on input "False" at bounding box center [1060, 289] width 15 height 12
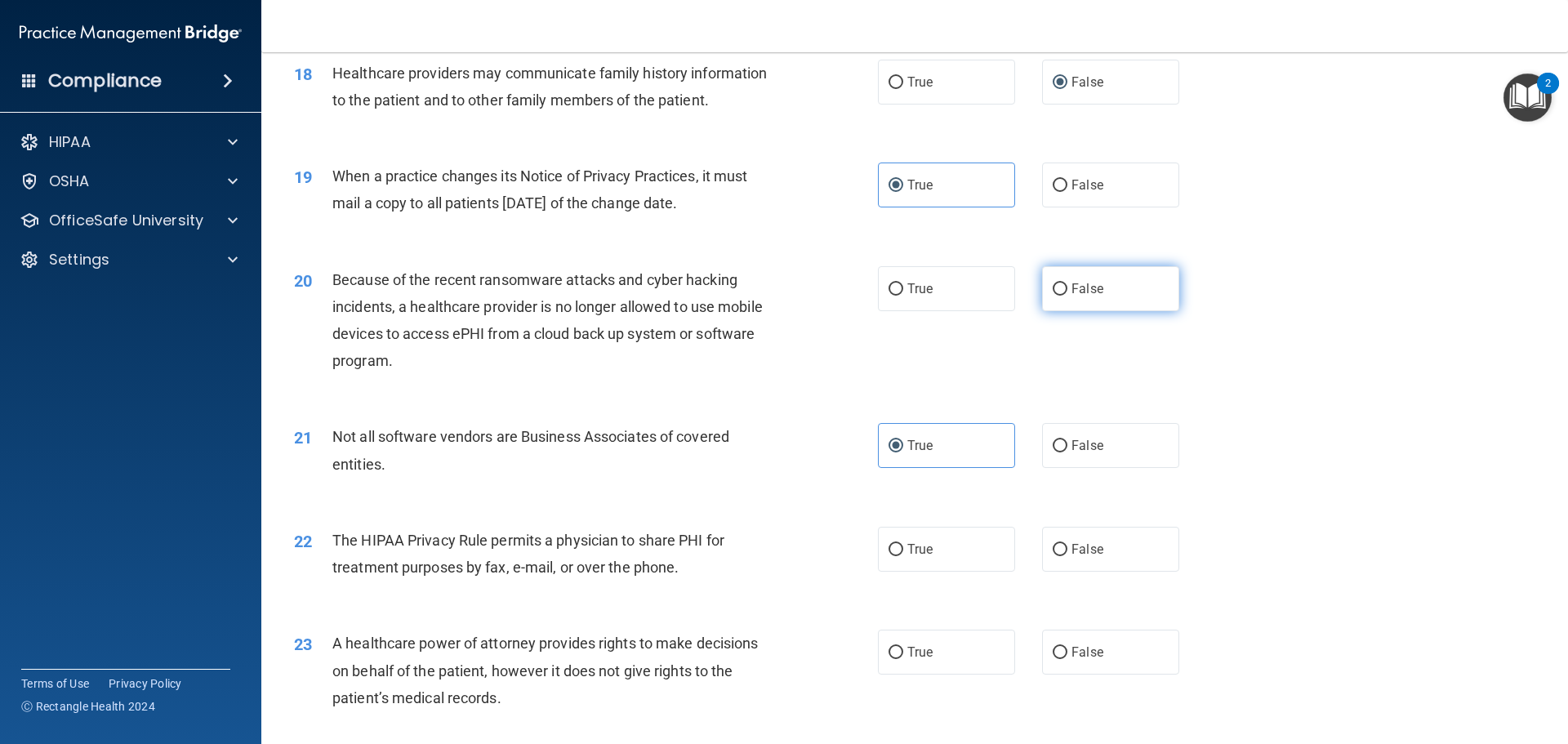
radio input "true"
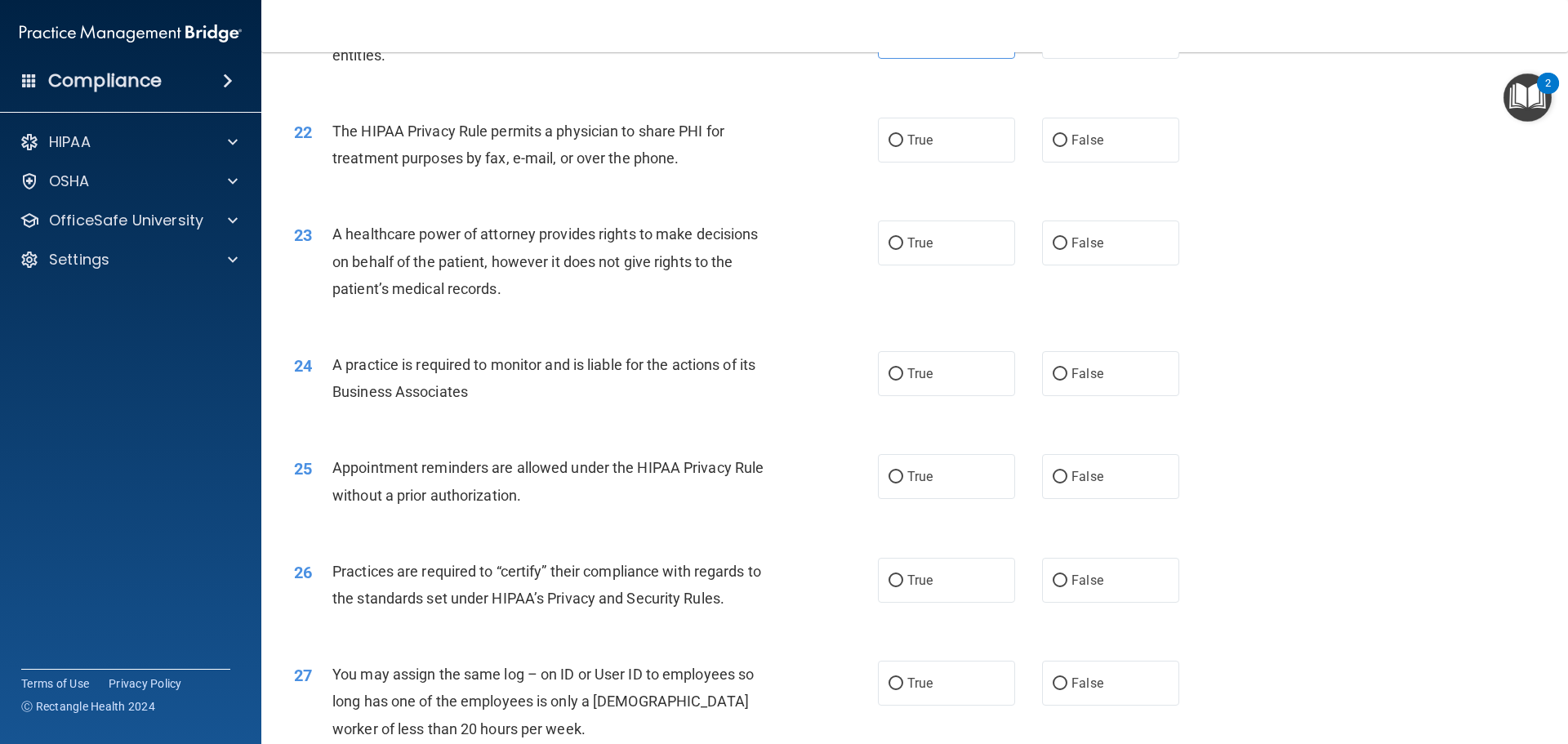
scroll to position [2587, 0]
click at [919, 151] on label "True" at bounding box center [946, 140] width 138 height 45
click at [903, 148] on input "True" at bounding box center [895, 142] width 15 height 12
radio input "true"
click at [907, 370] on span "True" at bounding box center [919, 374] width 26 height 15
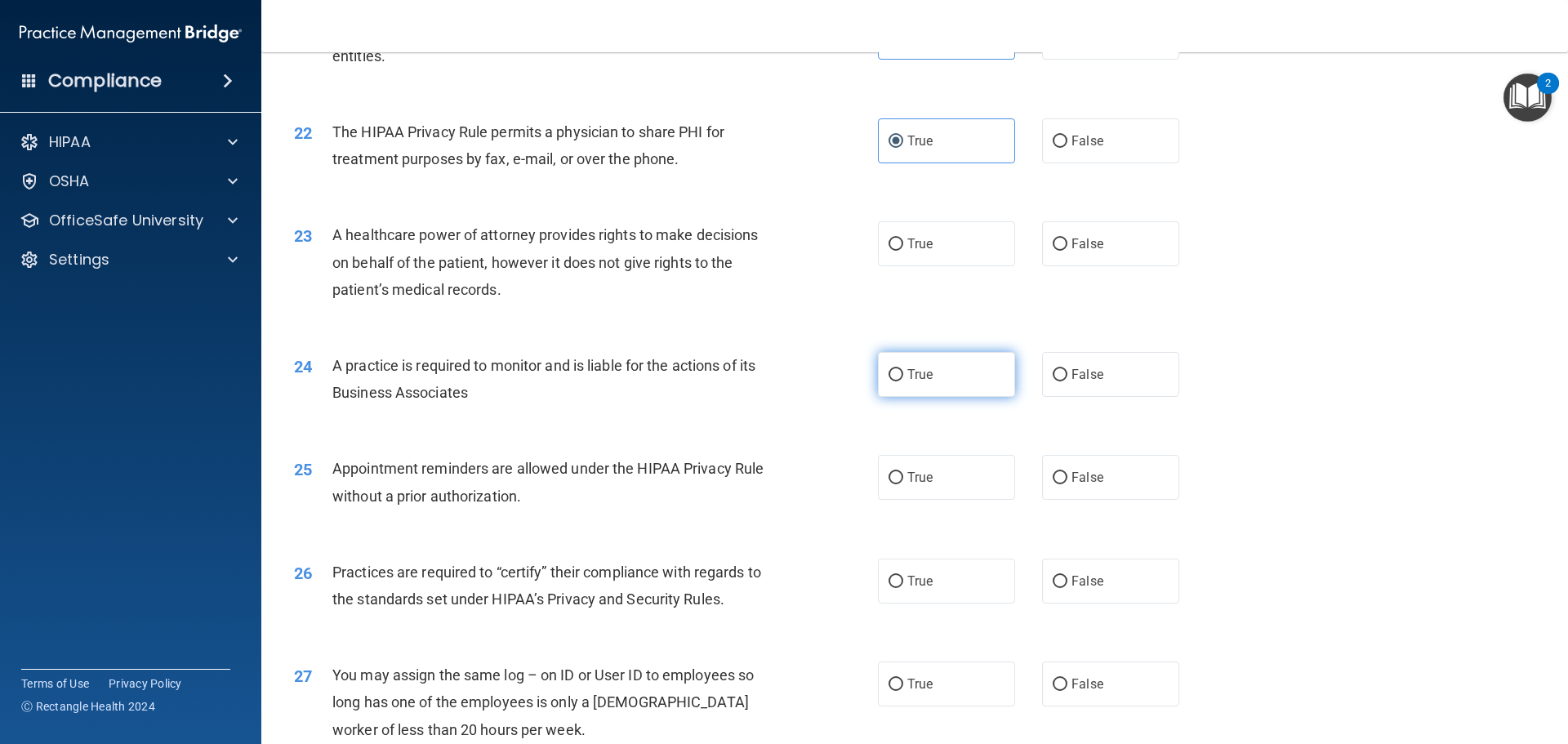
click at [903, 370] on input "True" at bounding box center [895, 376] width 15 height 12
radio input "true"
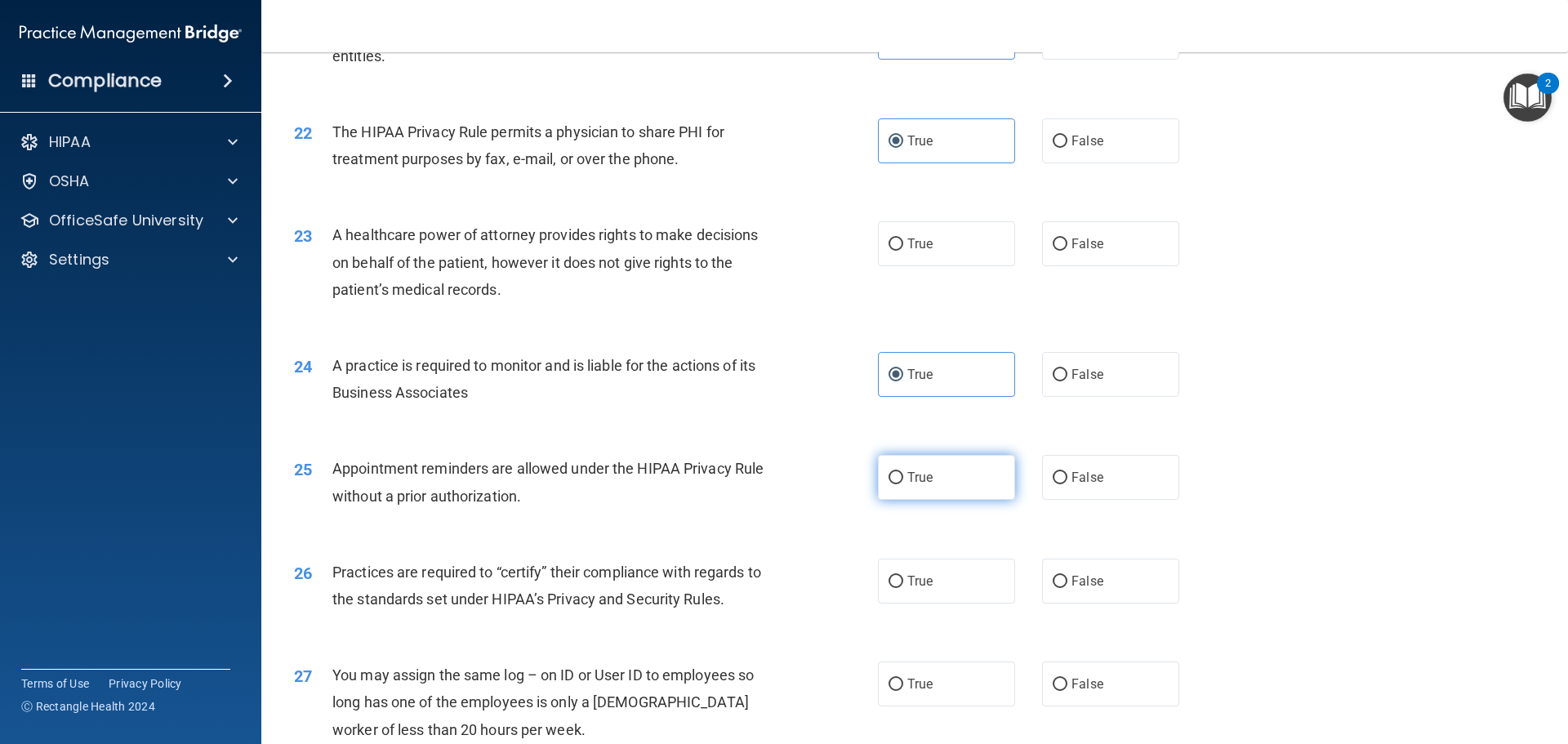
click at [911, 475] on span "True" at bounding box center [919, 477] width 26 height 15
click at [903, 475] on input "True" at bounding box center [895, 479] width 15 height 12
radio input "true"
click at [1042, 250] on label "False" at bounding box center [1110, 243] width 138 height 45
click at [1052, 250] on input "False" at bounding box center [1060, 245] width 15 height 12
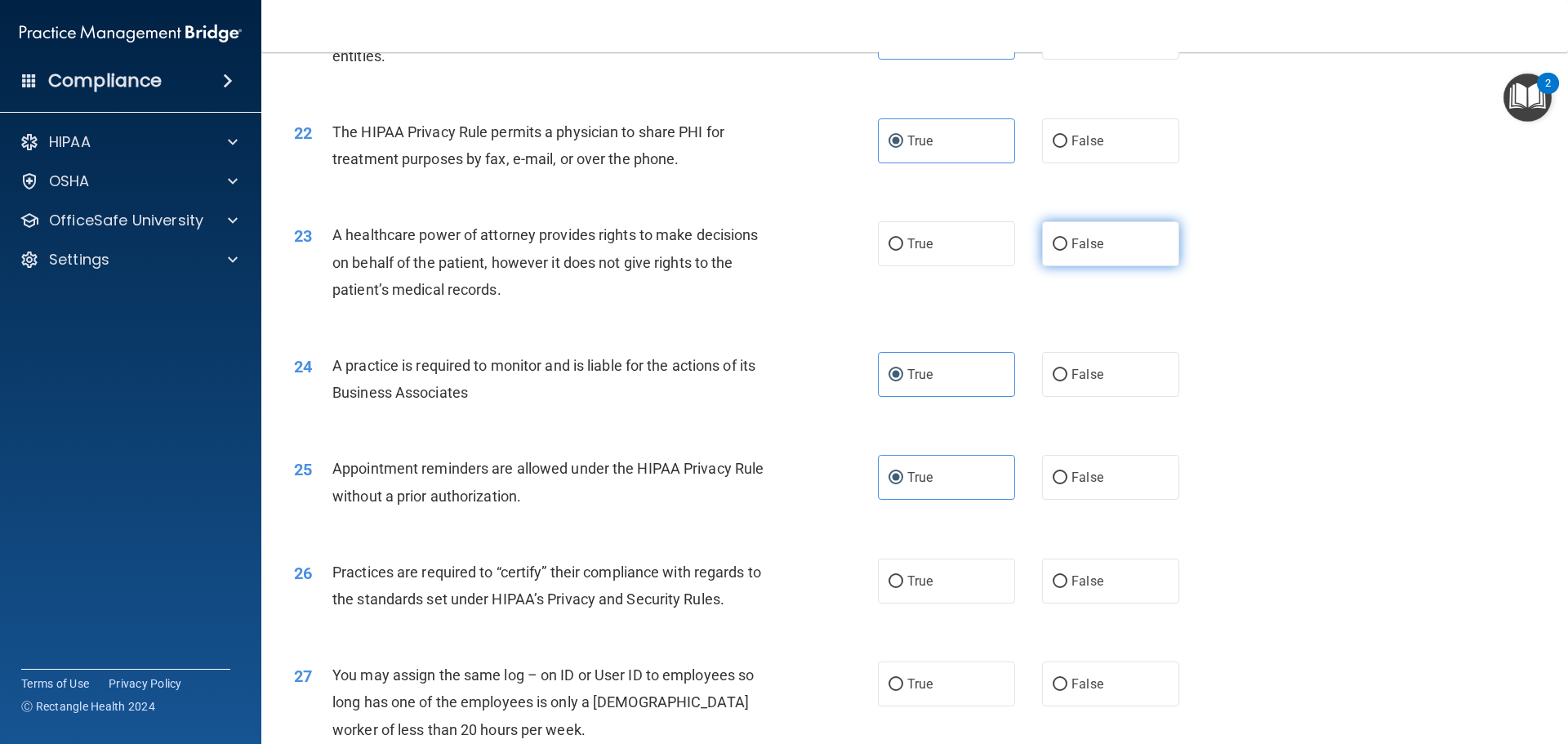
radio input "true"
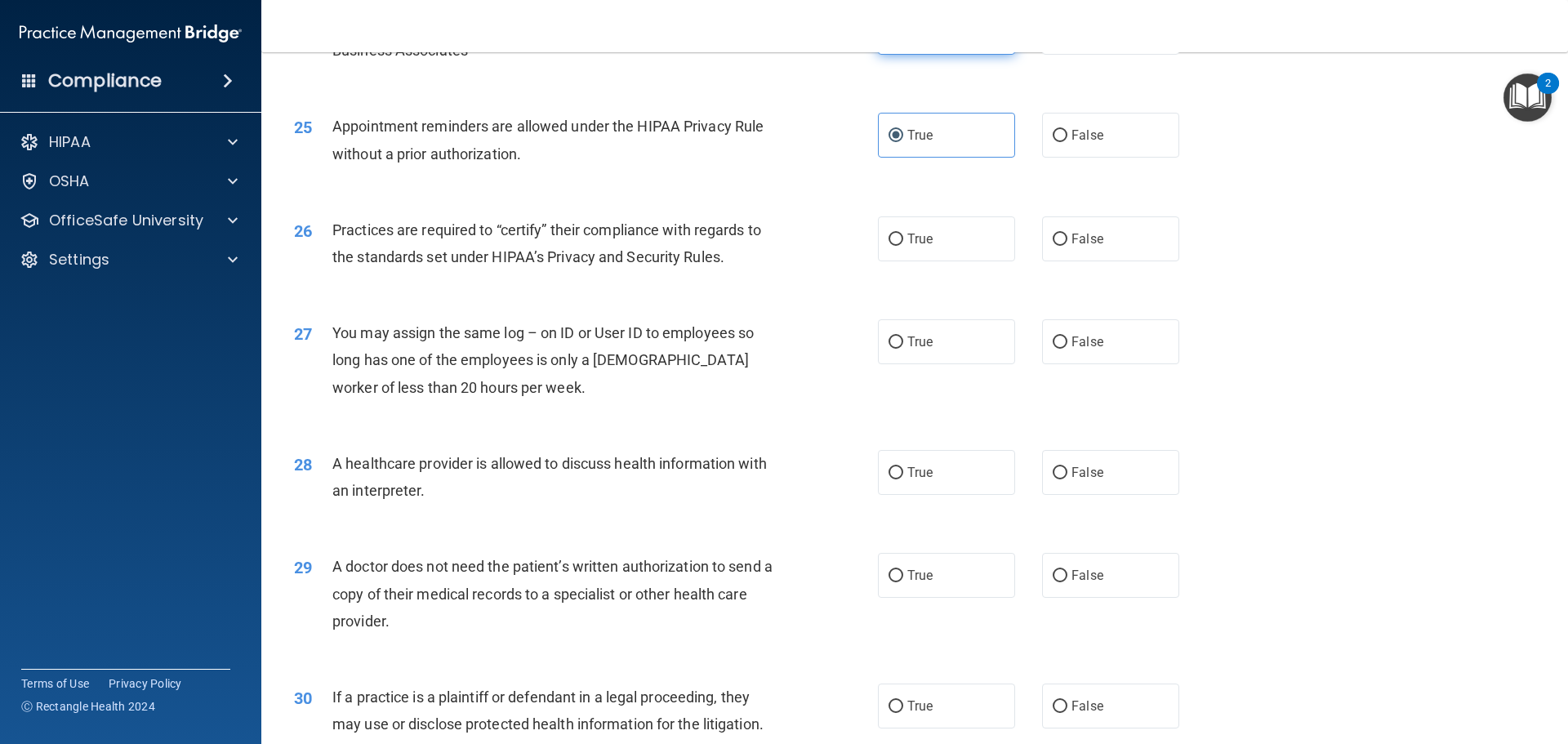
scroll to position [2996, 0]
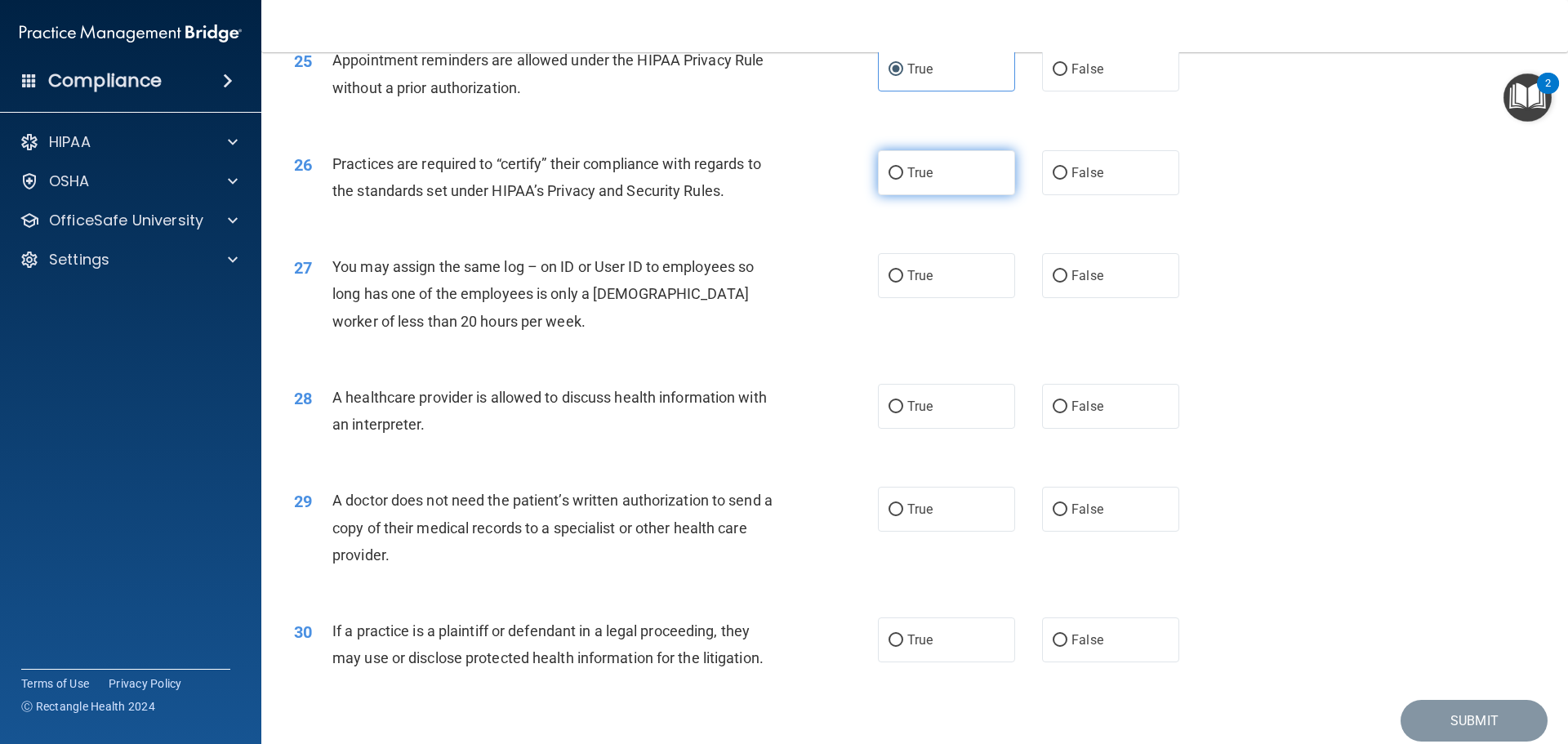
click at [897, 177] on label "True" at bounding box center [946, 172] width 138 height 45
click at [897, 177] on input "True" at bounding box center [895, 174] width 15 height 12
radio input "true"
click at [1053, 401] on input "False" at bounding box center [1060, 408] width 15 height 12
radio input "true"
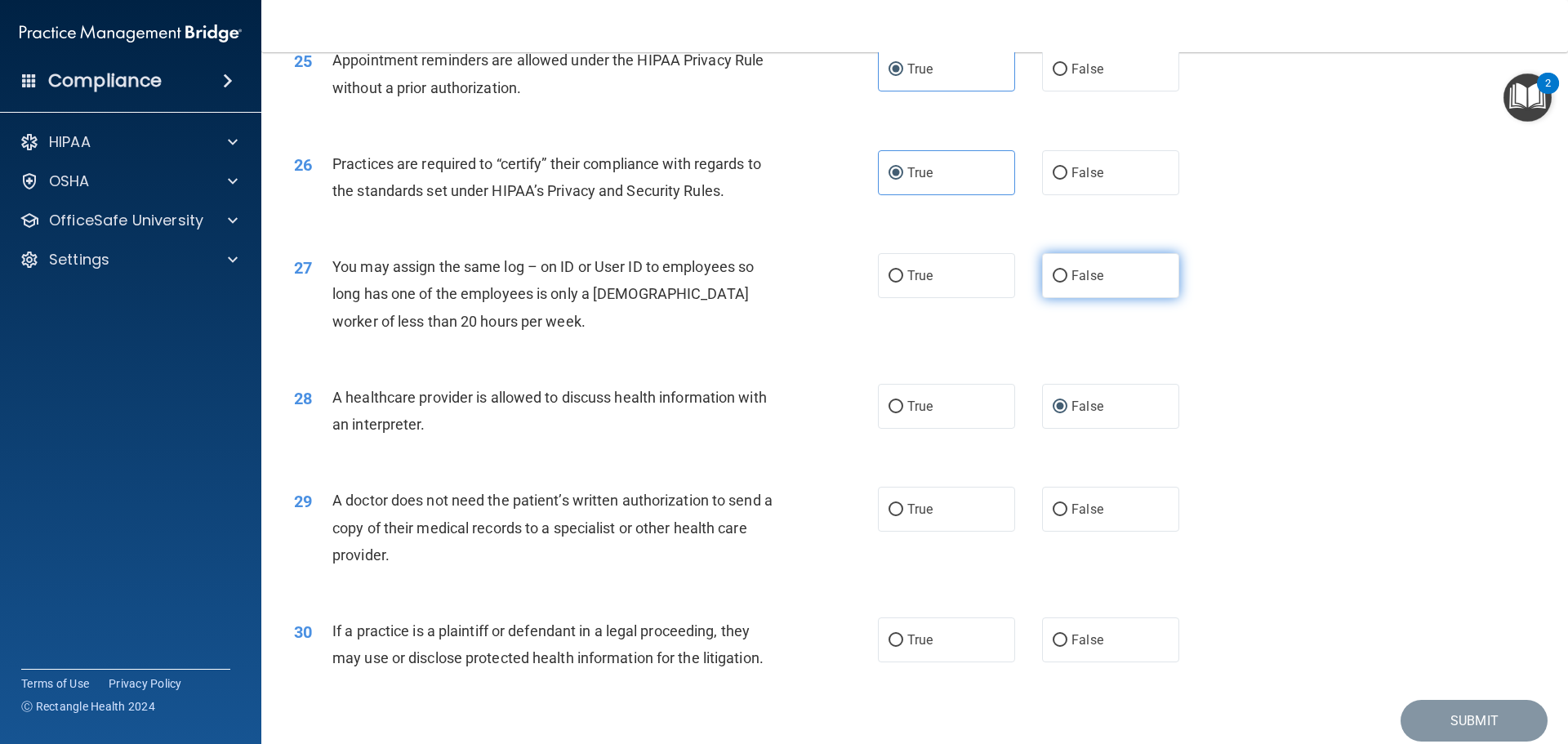
click at [1079, 283] on label "False" at bounding box center [1110, 275] width 138 height 45
click at [1068, 282] on input "False" at bounding box center [1060, 277] width 15 height 12
radio input "true"
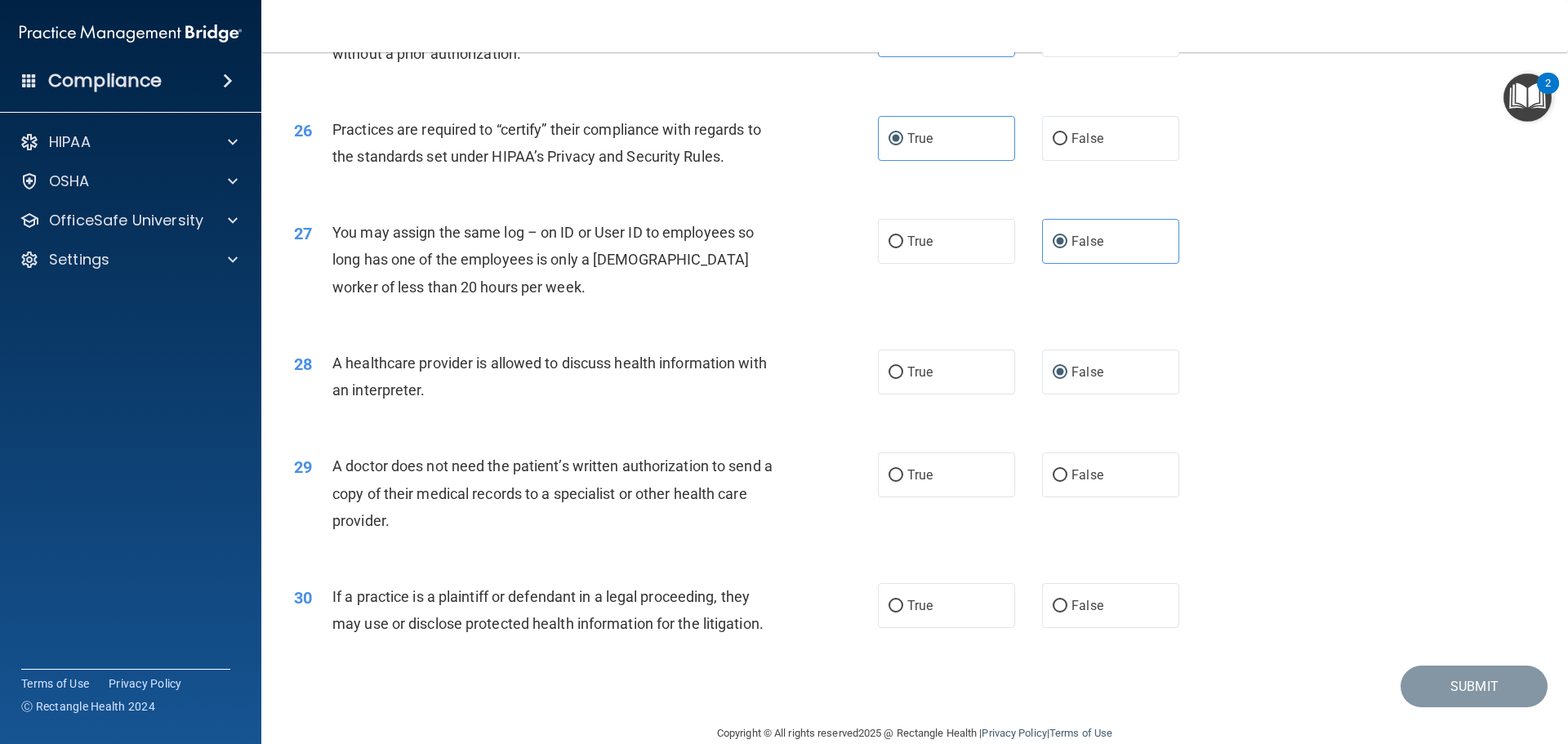
scroll to position [3059, 0]
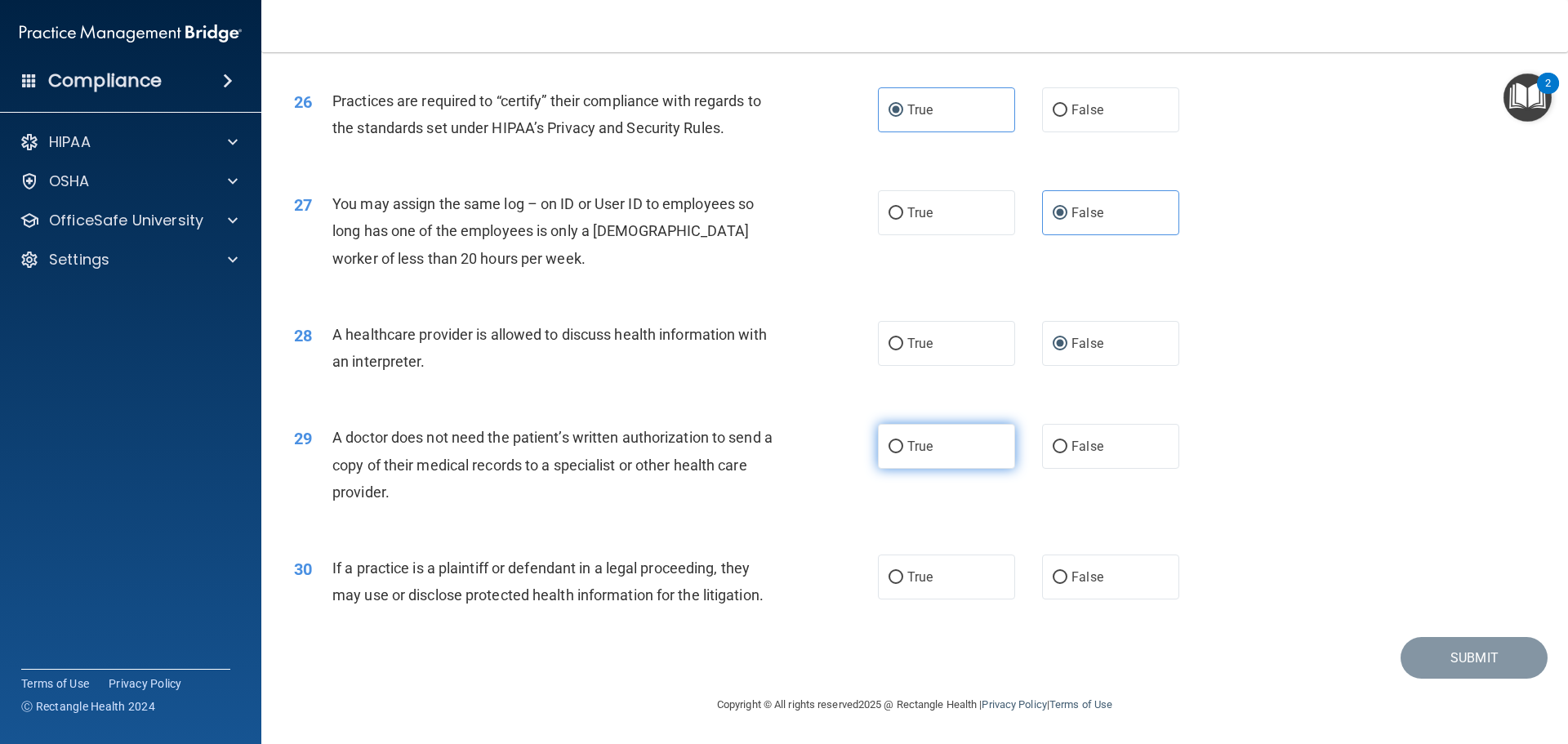
click at [986, 448] on label "True" at bounding box center [946, 447] width 138 height 45
click at [903, 448] on input "True" at bounding box center [895, 447] width 15 height 12
radio input "true"
click at [933, 569] on label "True" at bounding box center [946, 577] width 138 height 45
click at [903, 572] on input "True" at bounding box center [895, 578] width 15 height 12
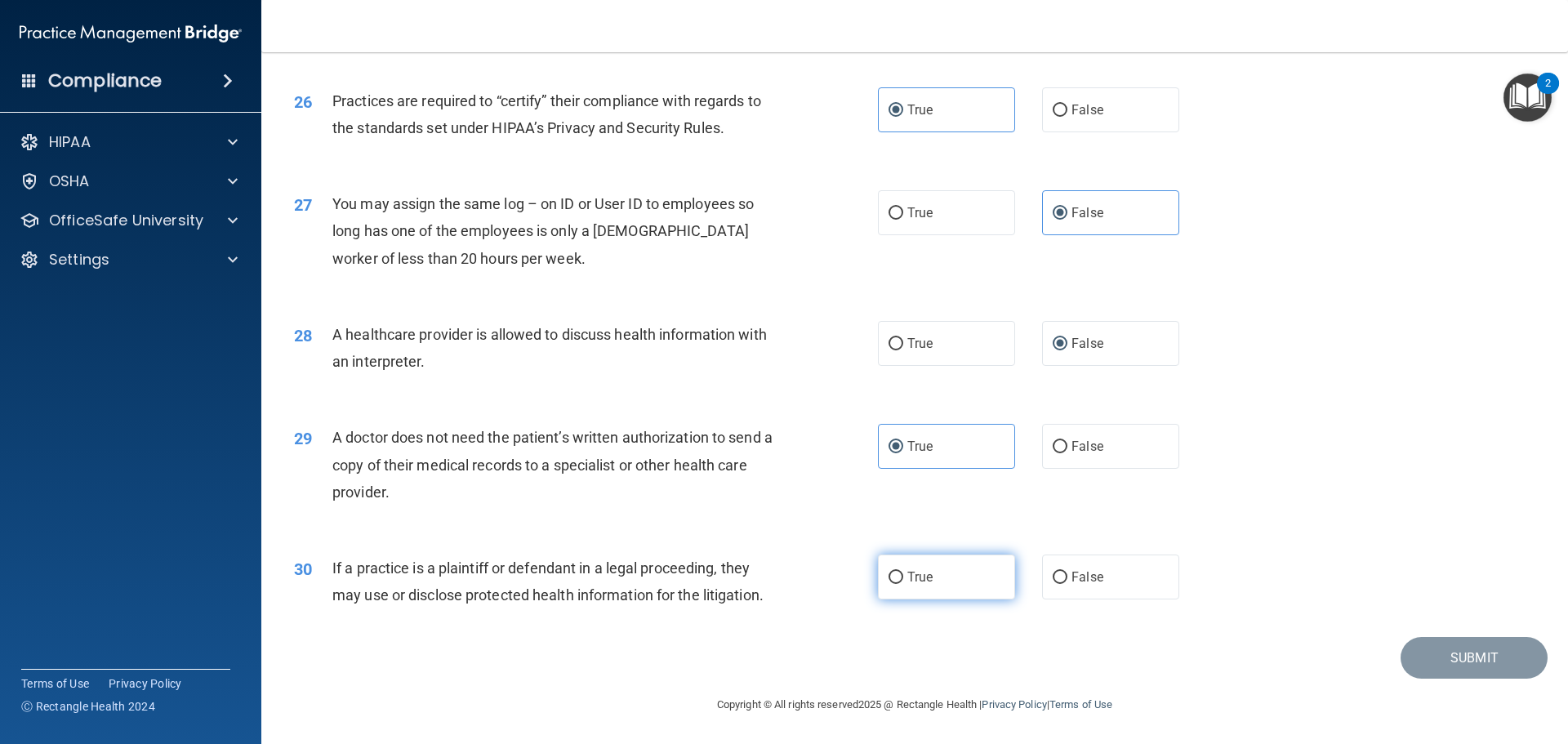
radio input "true"
click at [1486, 666] on button "Submit" at bounding box center [1474, 658] width 147 height 42
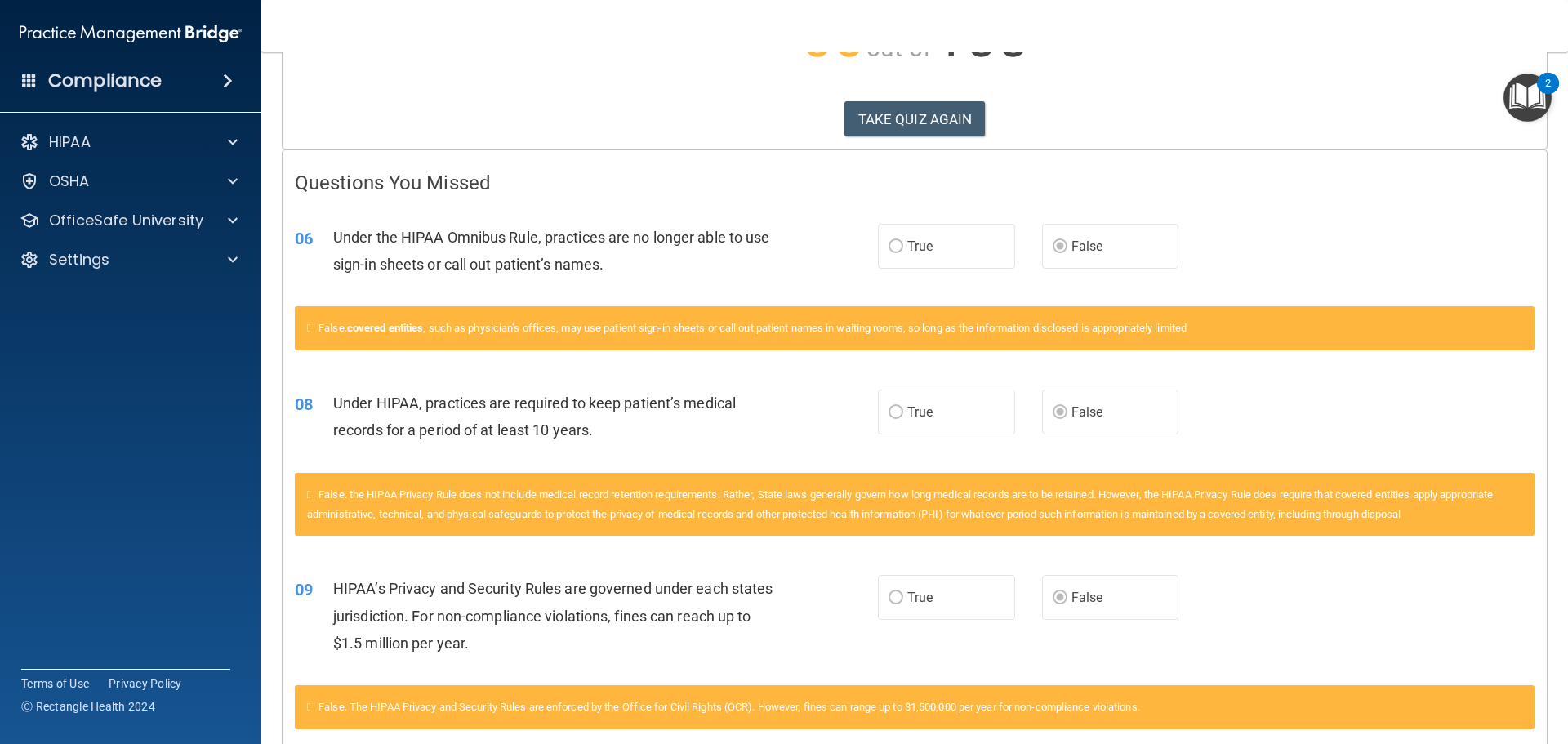
scroll to position [145, 0]
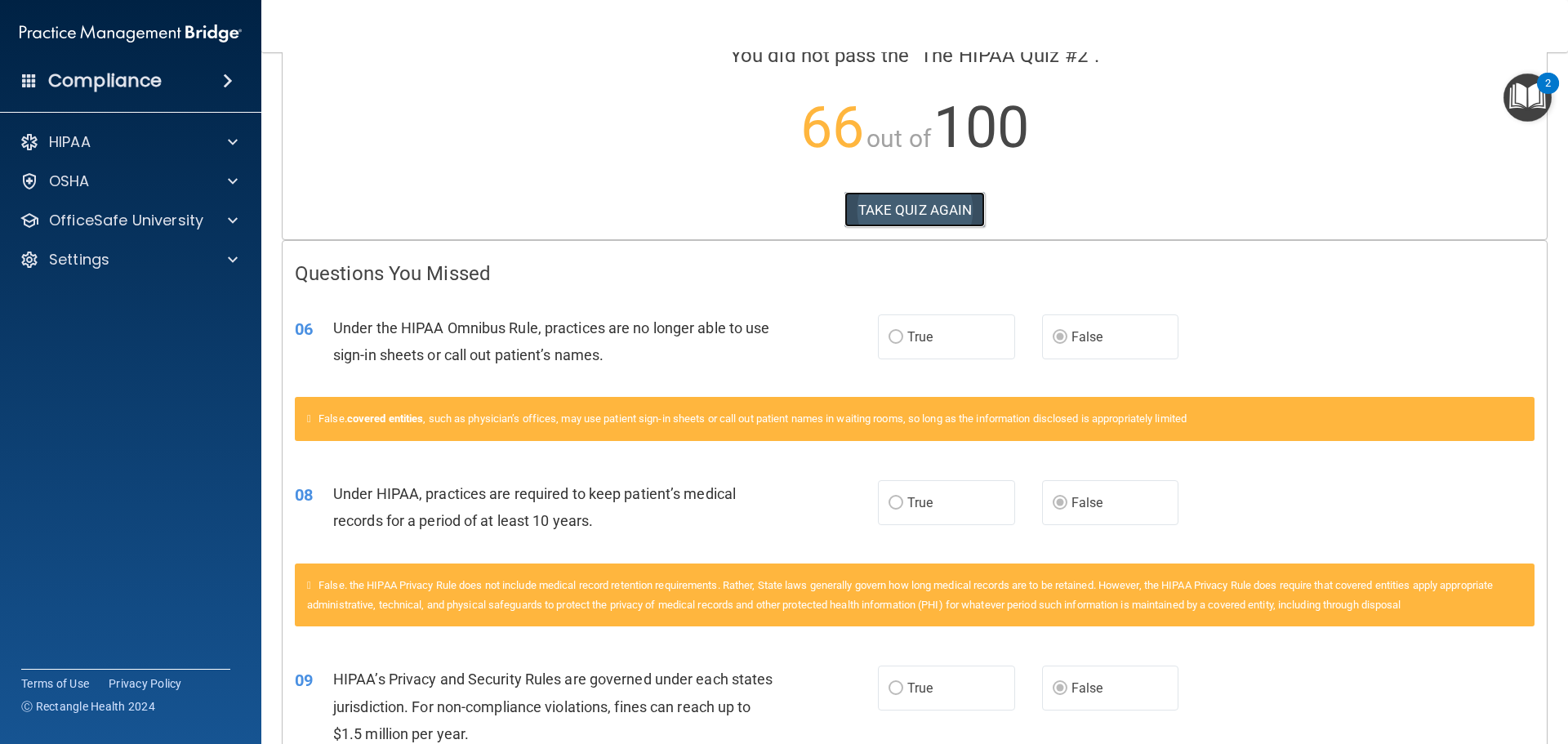
click at [949, 218] on button "TAKE QUIZ AGAIN" at bounding box center [914, 210] width 141 height 36
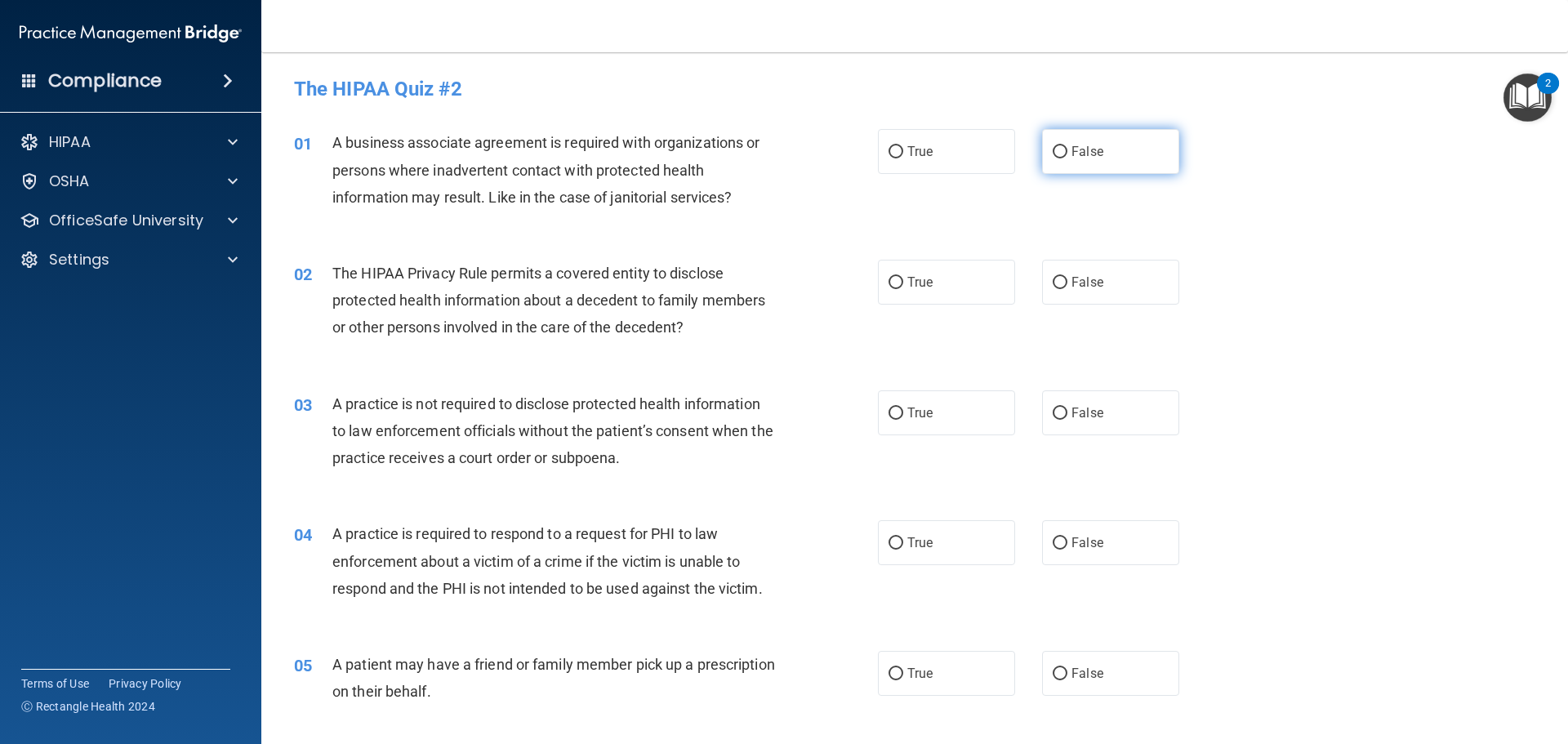
click at [1054, 153] on input "False" at bounding box center [1060, 153] width 15 height 12
radio input "true"
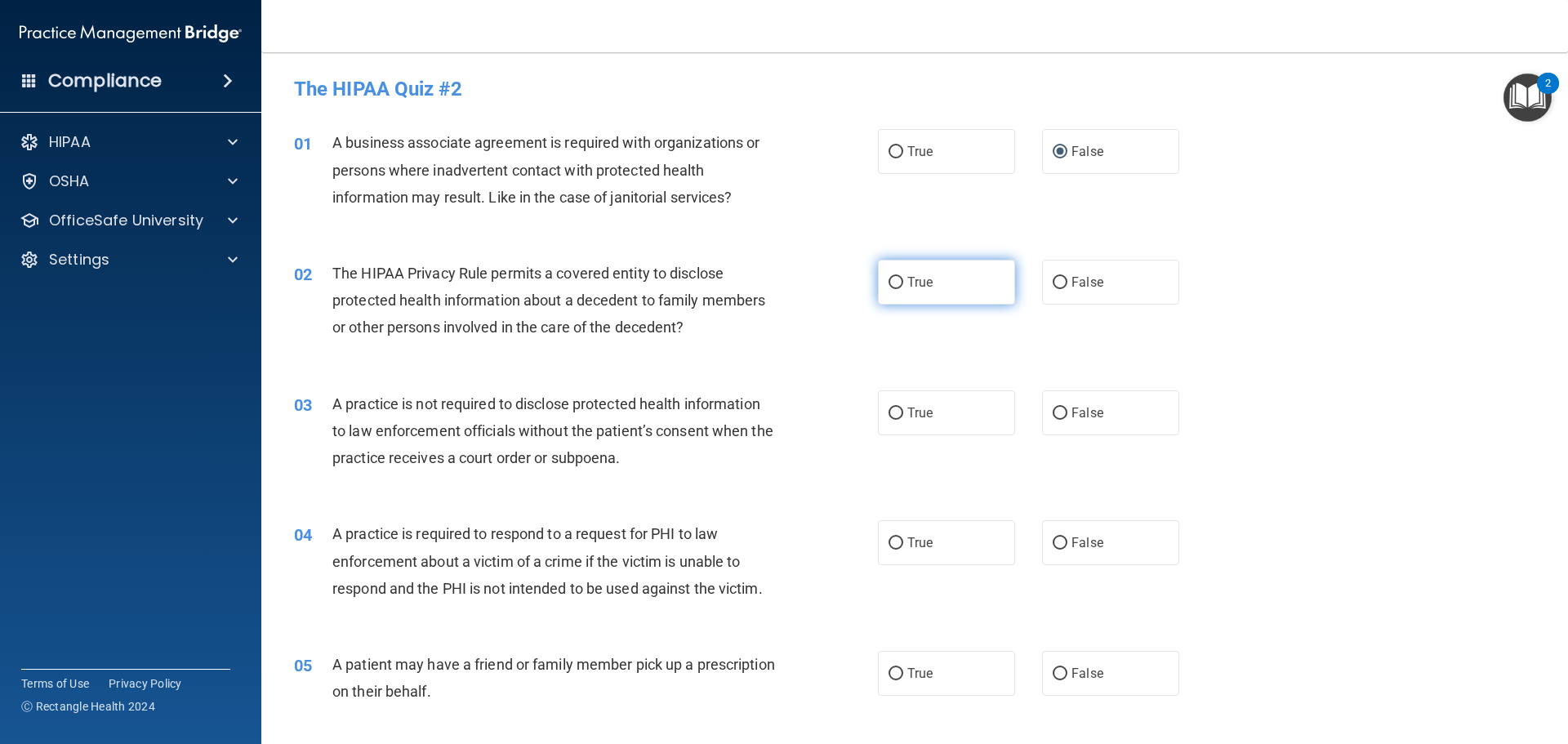
click at [907, 280] on span "True" at bounding box center [919, 281] width 26 height 15
click at [902, 280] on input "True" at bounding box center [895, 283] width 15 height 12
radio input "true"
click at [1052, 411] on input "False" at bounding box center [1060, 414] width 15 height 12
radio input "true"
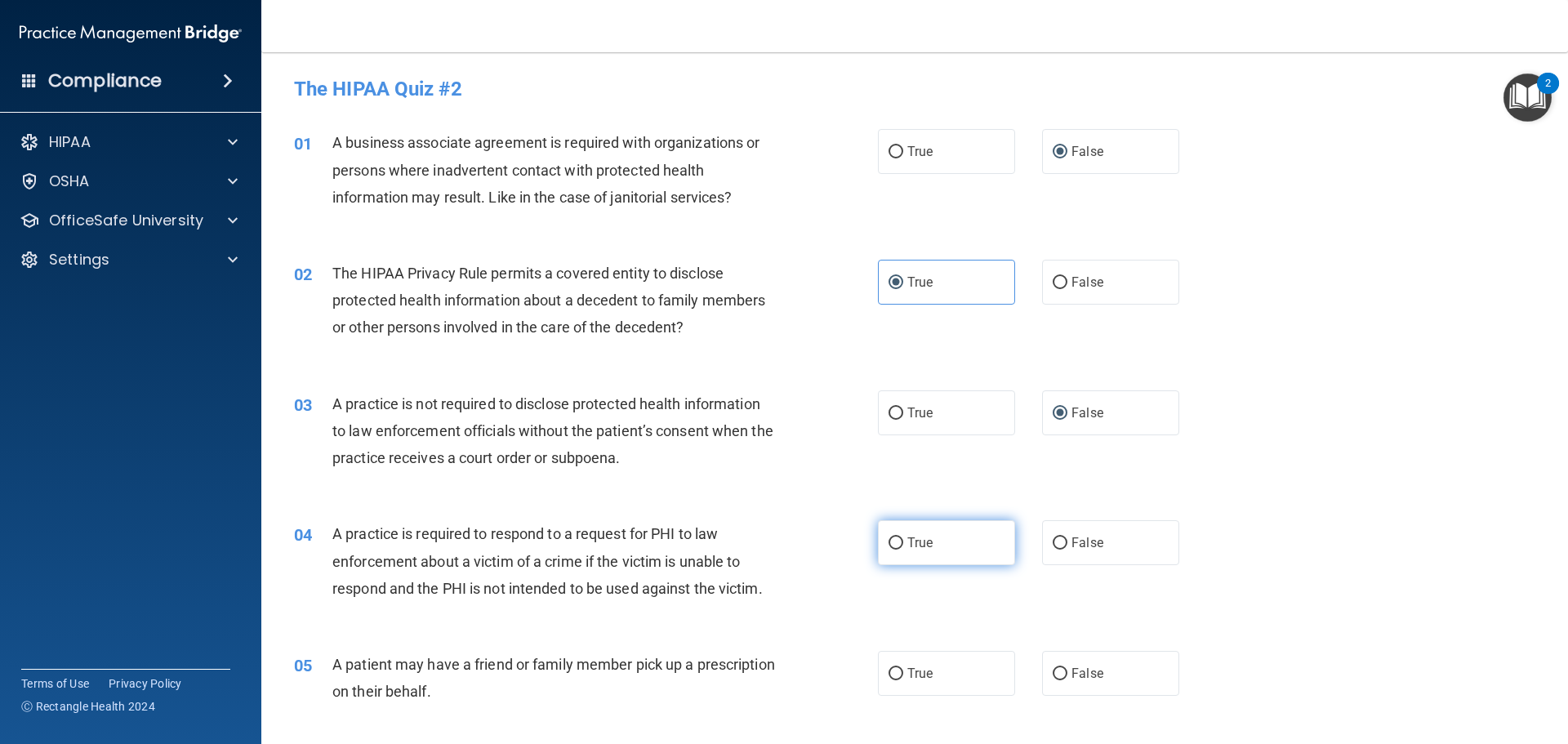
click at [907, 545] on span "True" at bounding box center [919, 542] width 26 height 15
click at [903, 545] on input "True" at bounding box center [895, 543] width 15 height 12
radio input "true"
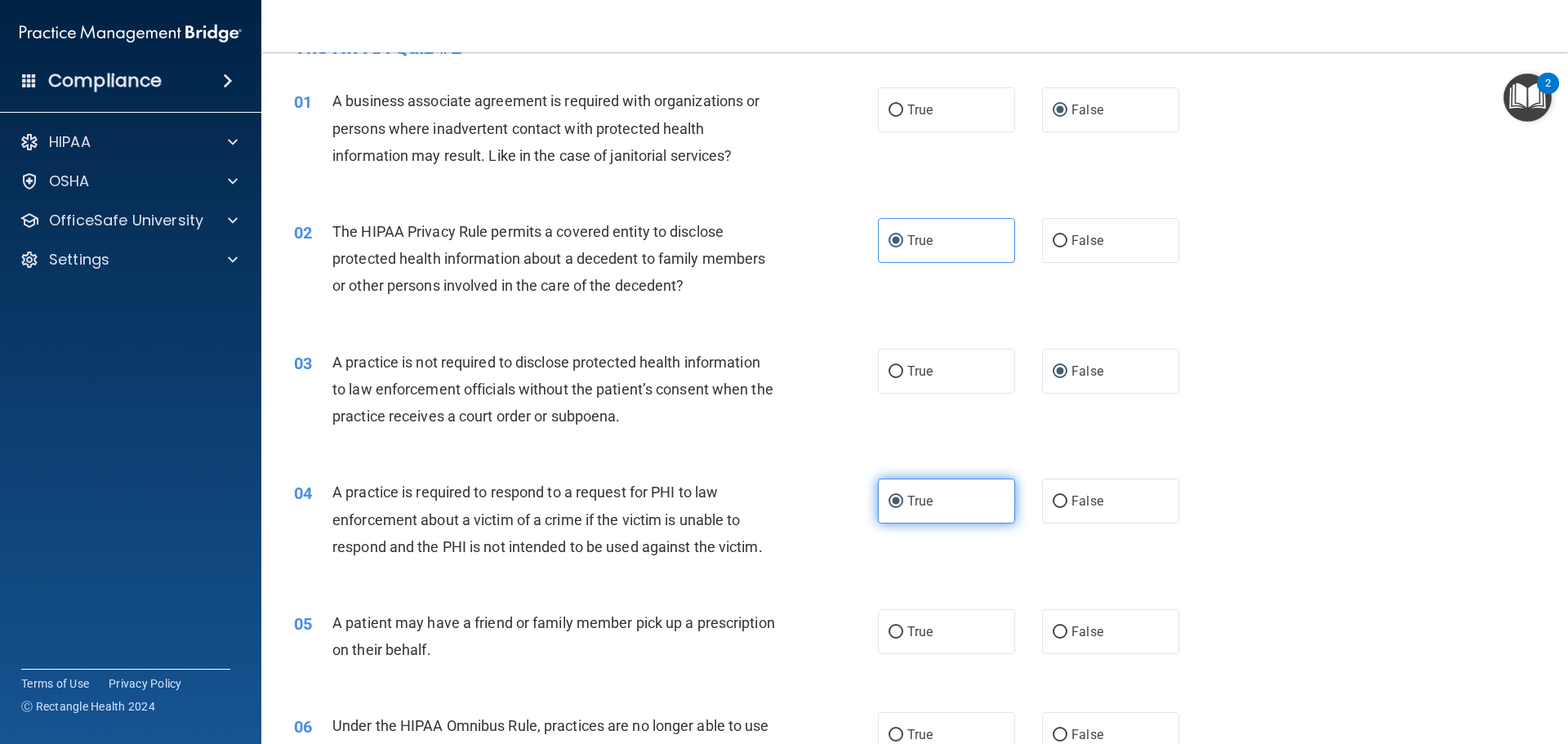
scroll to position [82, 0]
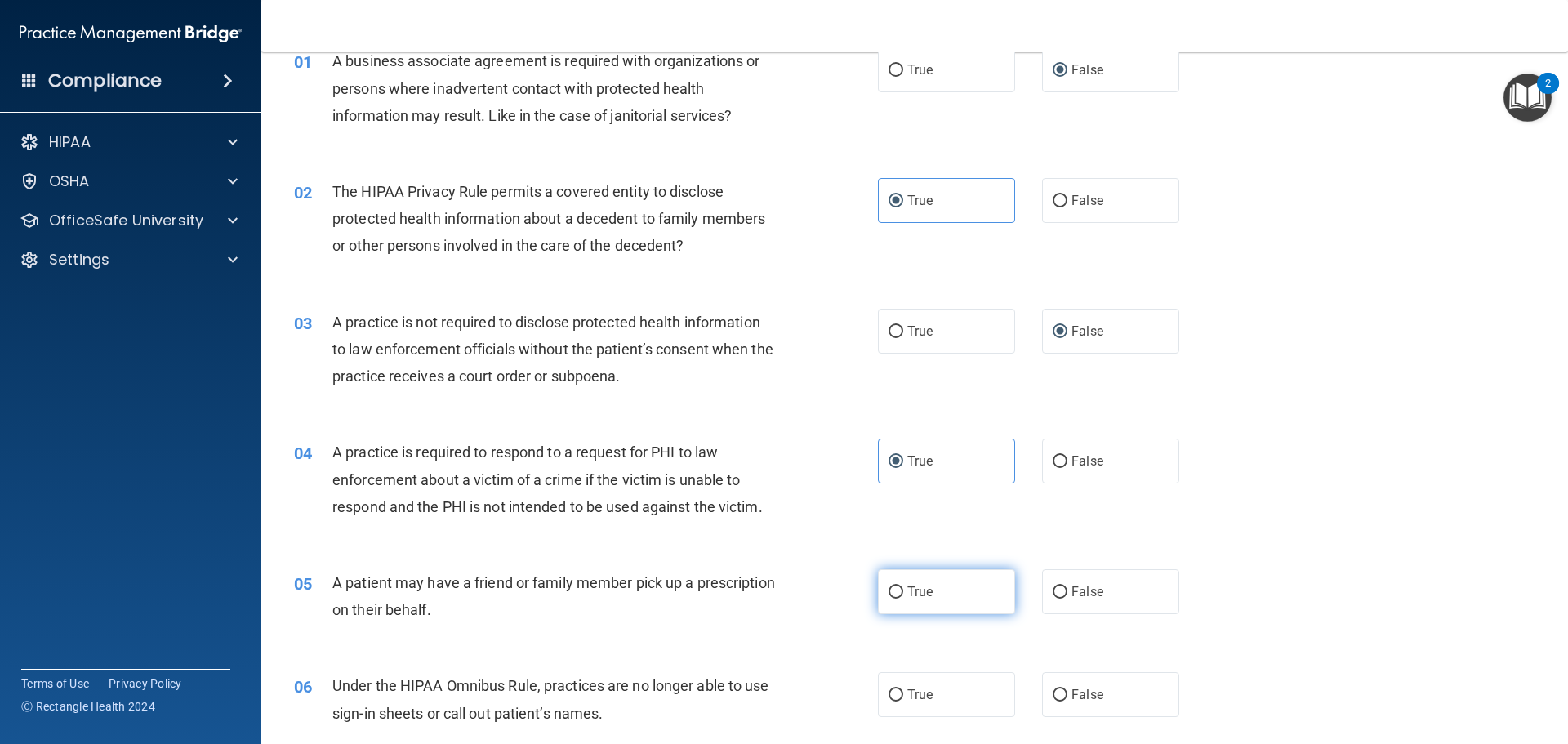
click at [910, 577] on label "True" at bounding box center [946, 591] width 138 height 45
click at [903, 587] on input "True" at bounding box center [895, 593] width 15 height 12
radio input "true"
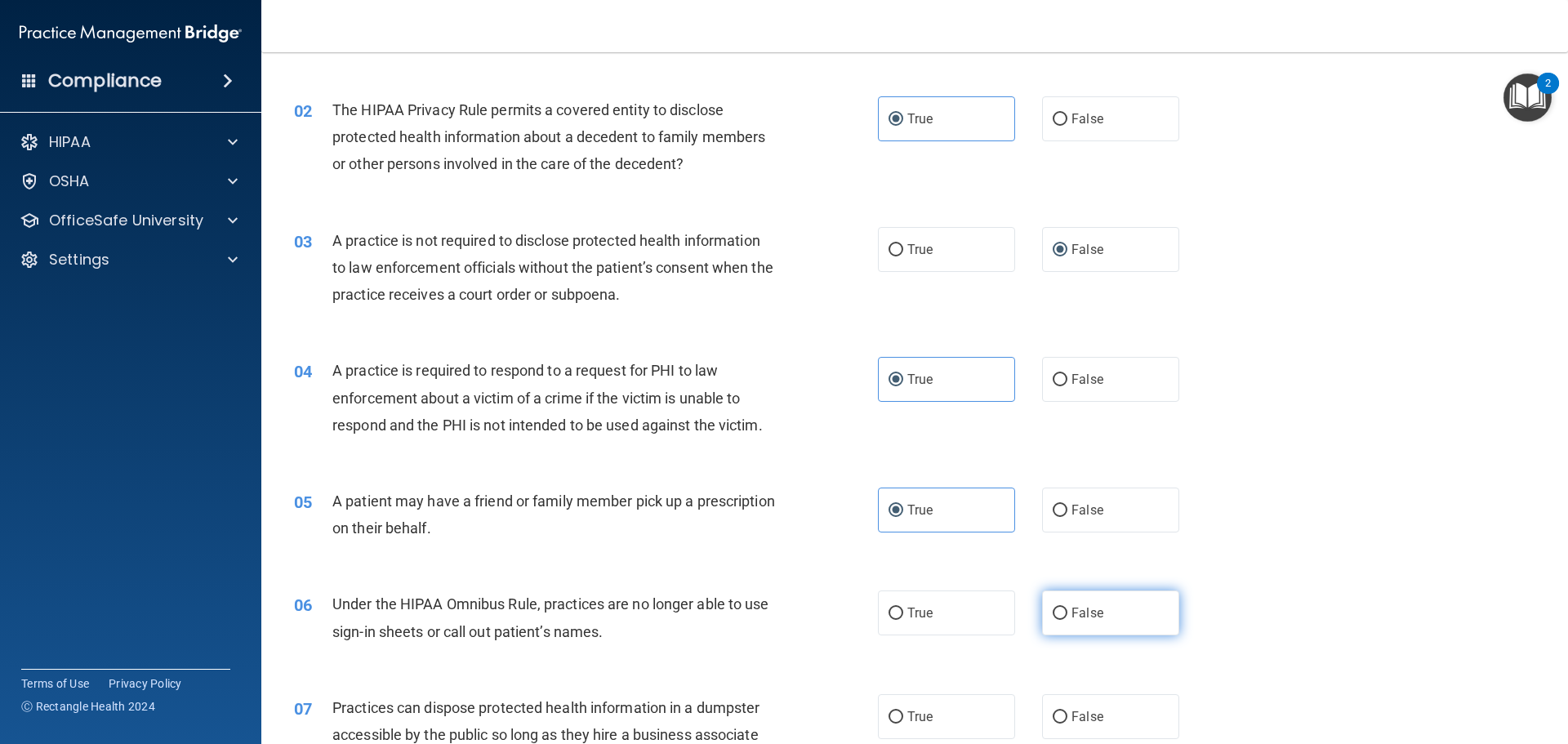
click at [1052, 620] on input "False" at bounding box center [1060, 614] width 15 height 12
radio input "true"
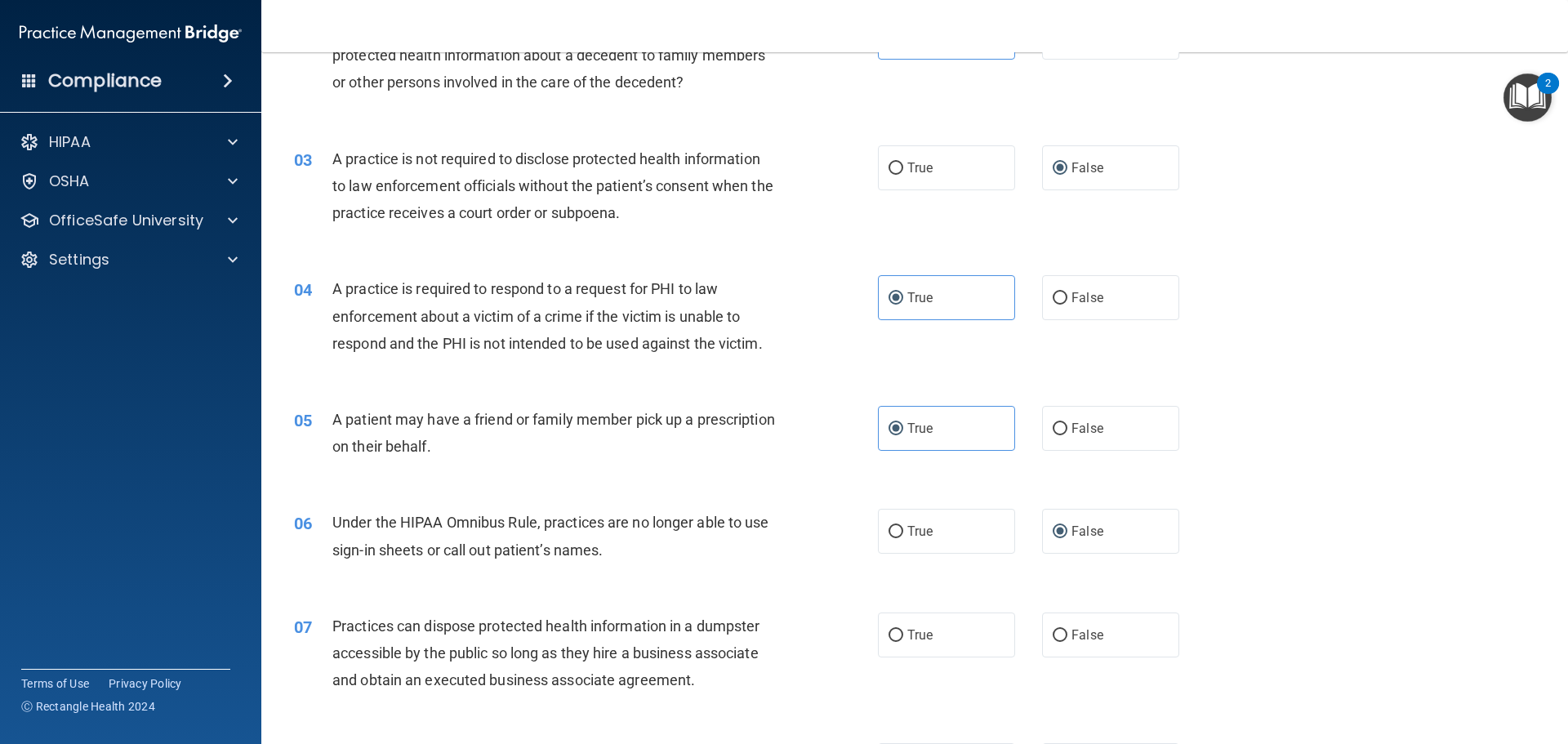
scroll to position [327, 0]
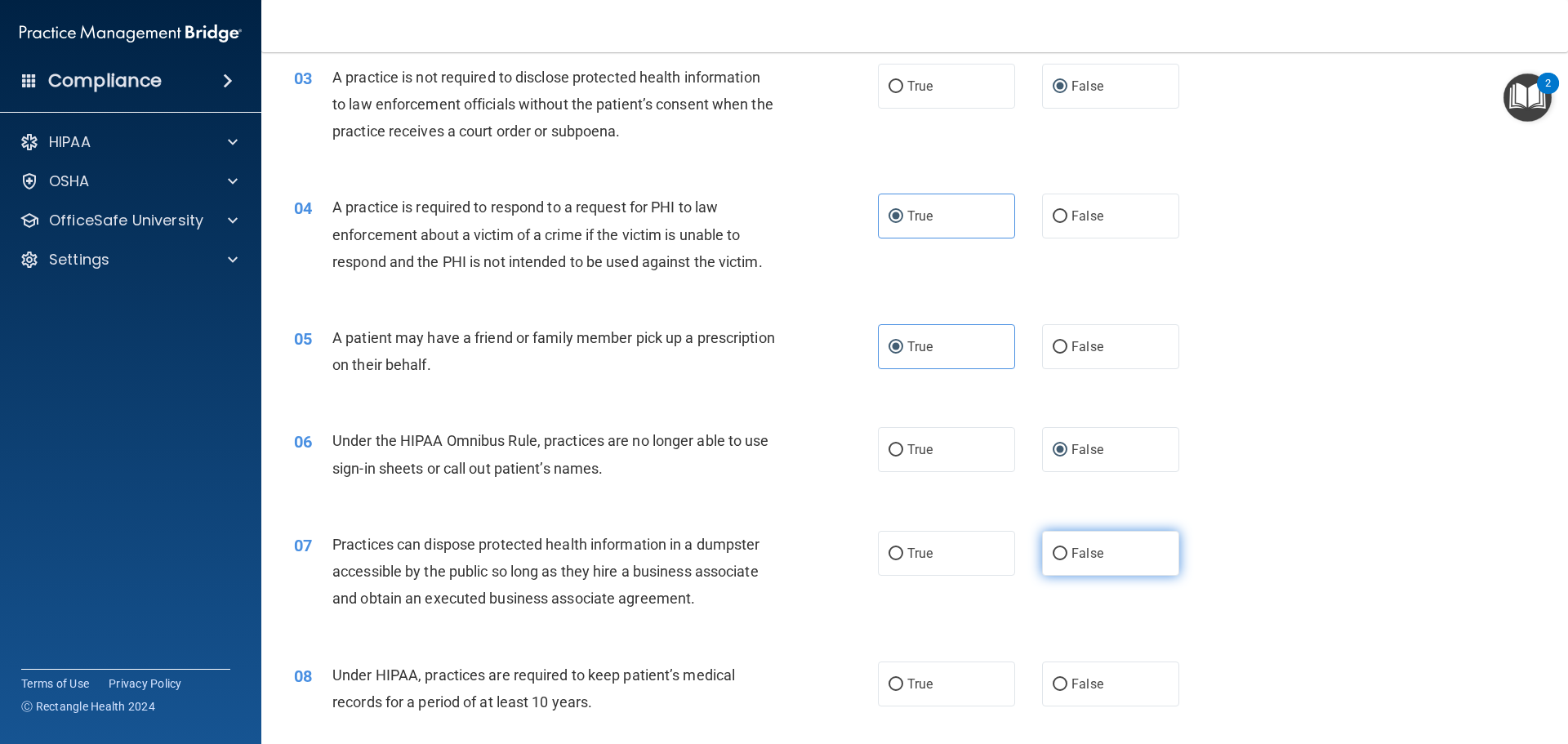
click at [1071, 550] on span "False" at bounding box center [1087, 553] width 32 height 15
click at [1064, 550] on input "False" at bounding box center [1060, 554] width 15 height 12
radio input "true"
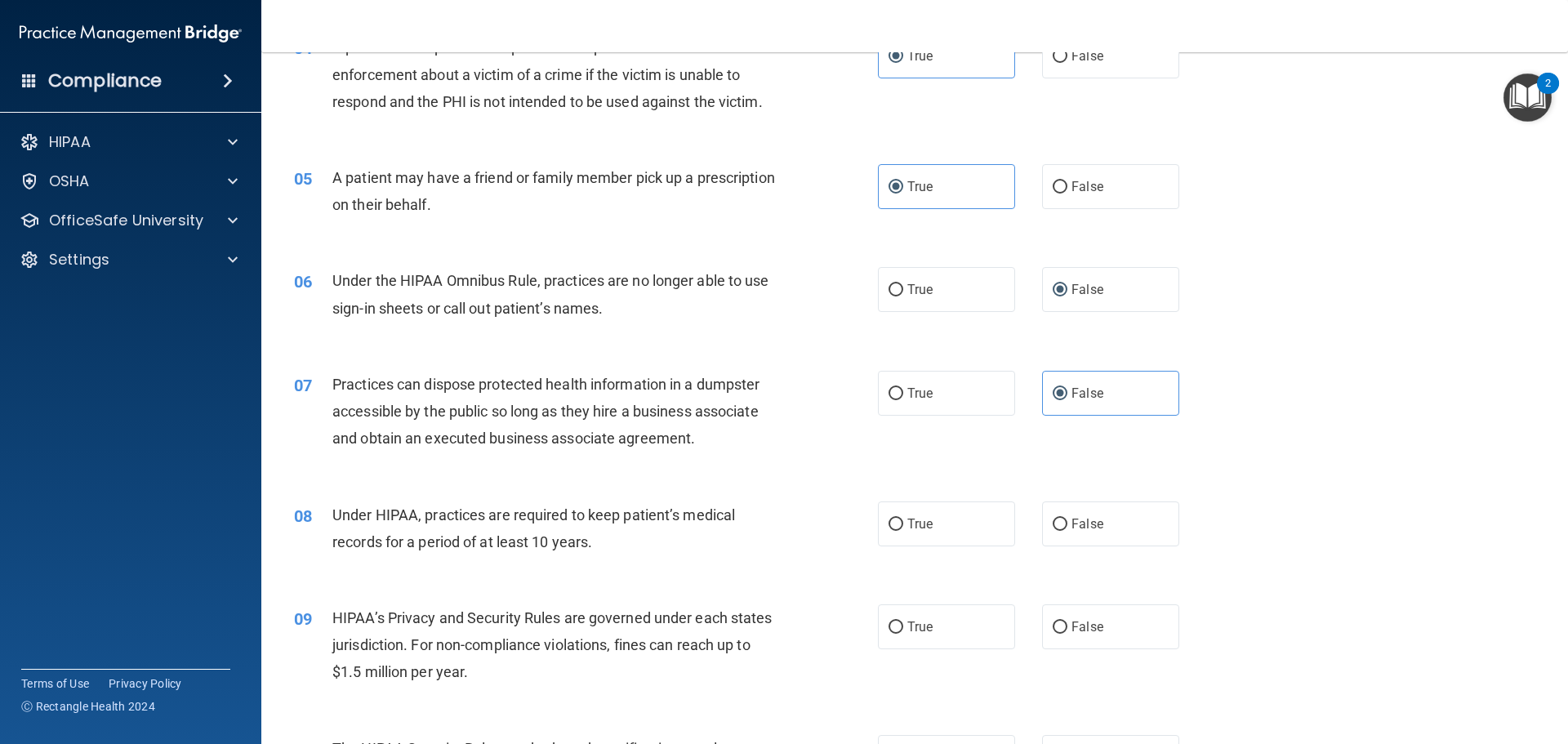
scroll to position [490, 0]
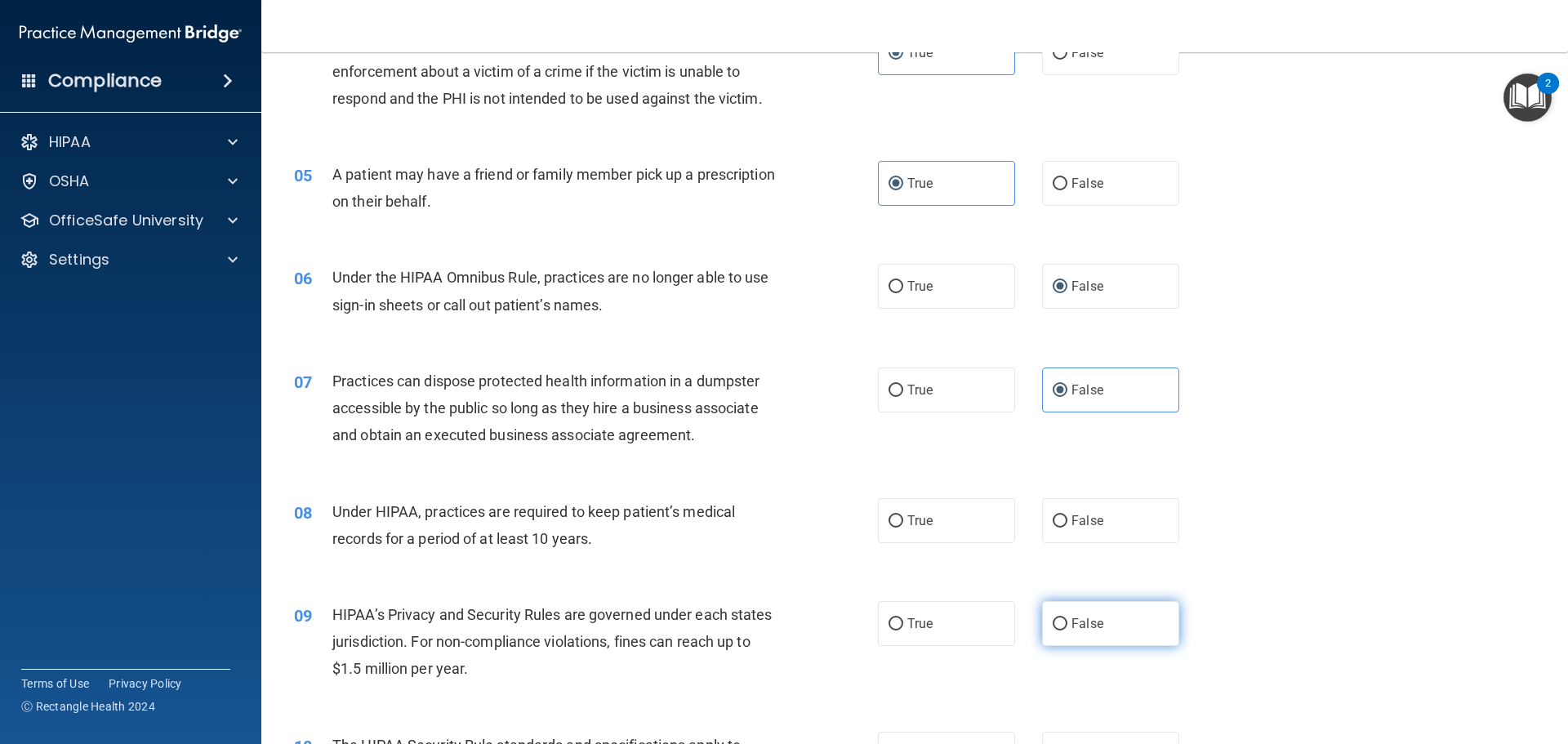
click at [1052, 619] on input "False" at bounding box center [1060, 625] width 15 height 12
radio input "true"
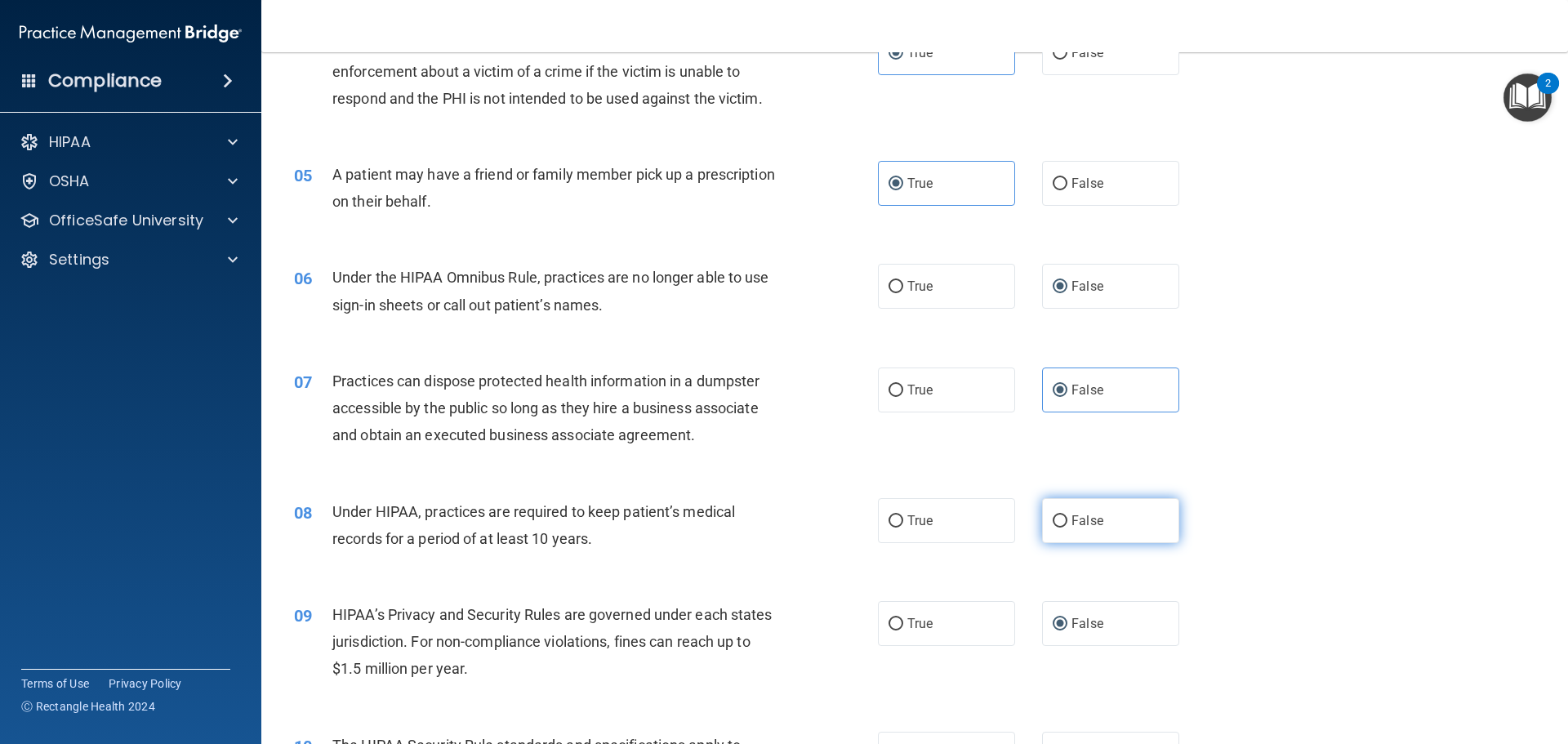
click at [1052, 522] on input "False" at bounding box center [1060, 522] width 15 height 12
radio input "true"
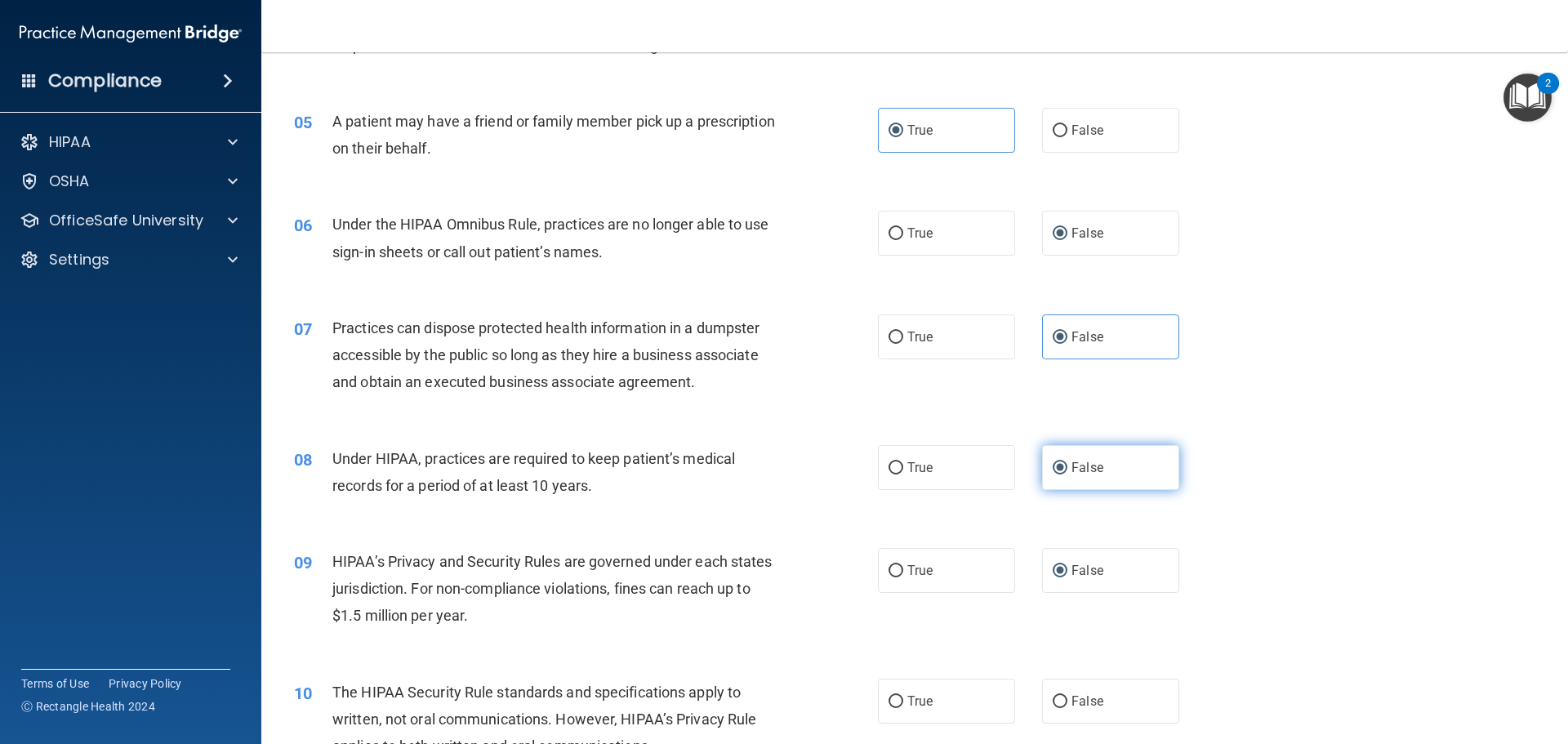
scroll to position [572, 0]
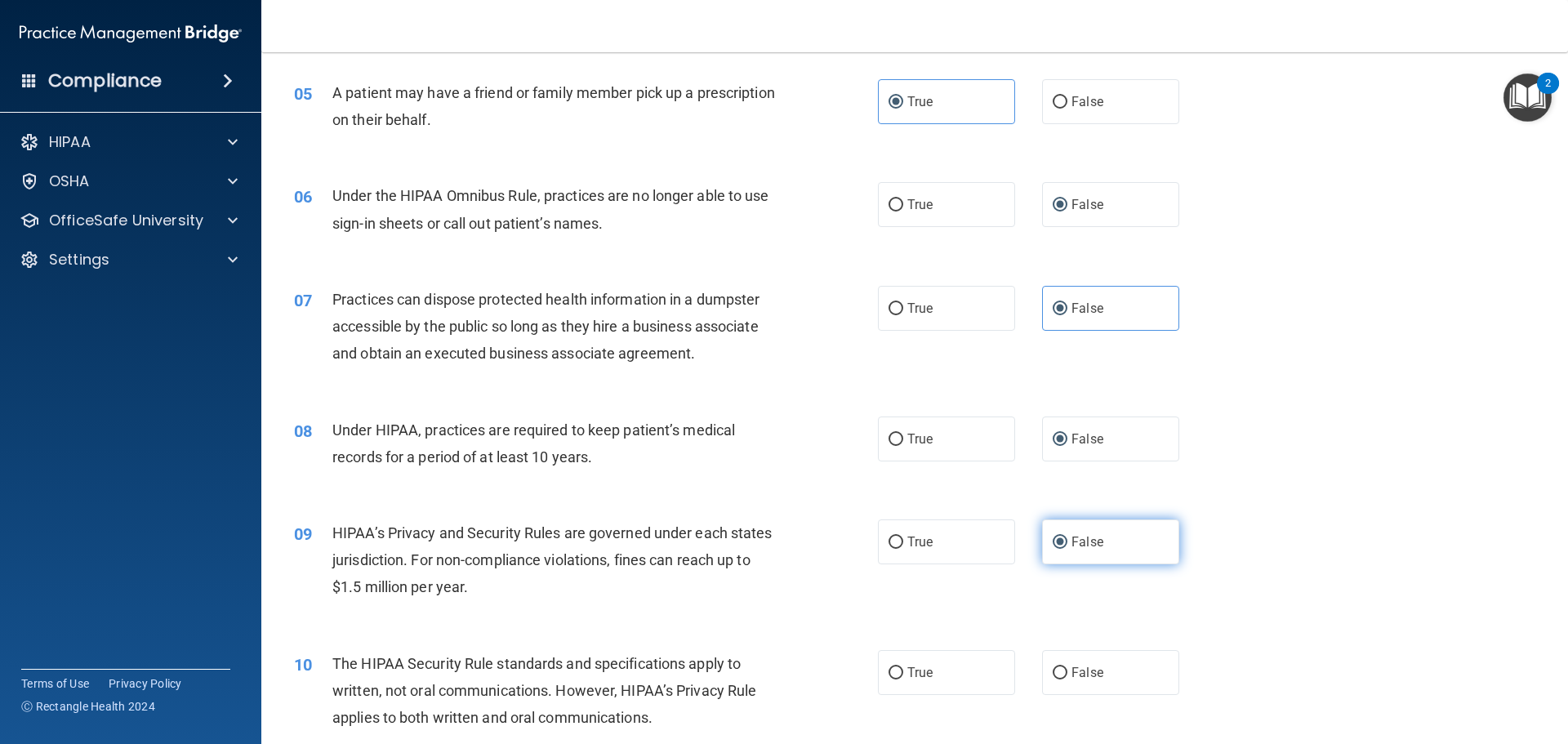
click at [1055, 537] on input "False" at bounding box center [1060, 543] width 15 height 12
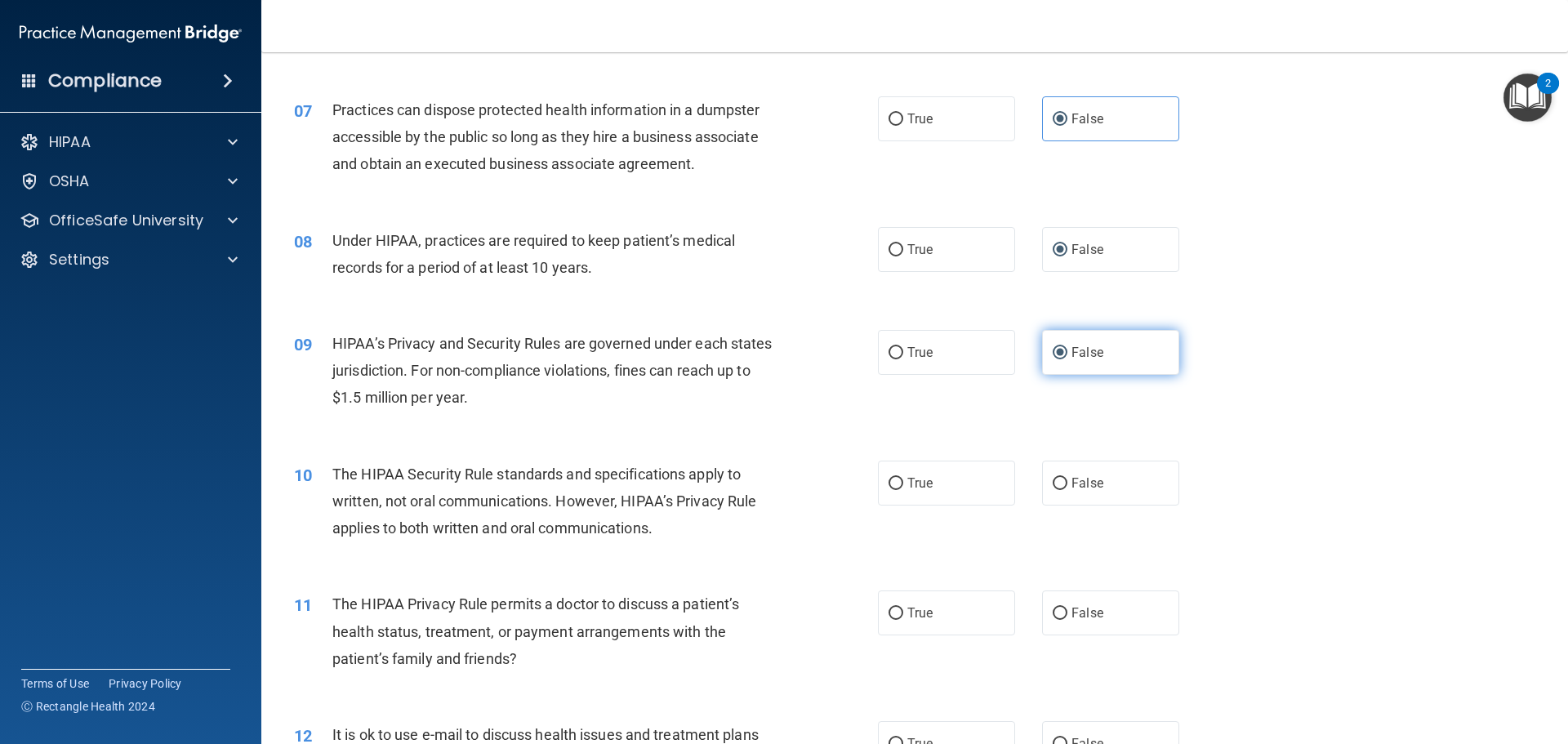
scroll to position [817, 0]
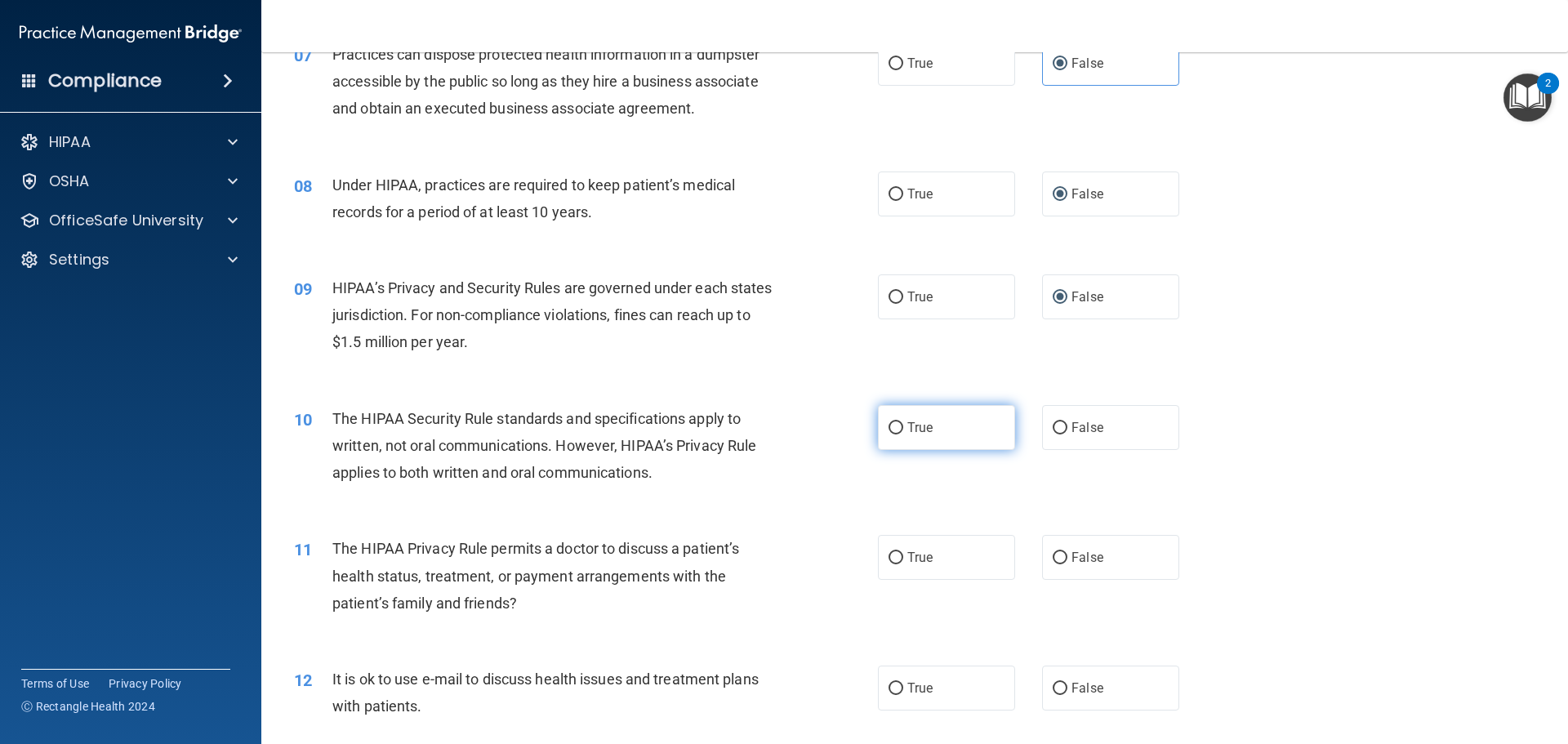
click at [895, 435] on label "True" at bounding box center [946, 427] width 138 height 45
click at [895, 435] on input "True" at bounding box center [895, 429] width 15 height 12
radio input "true"
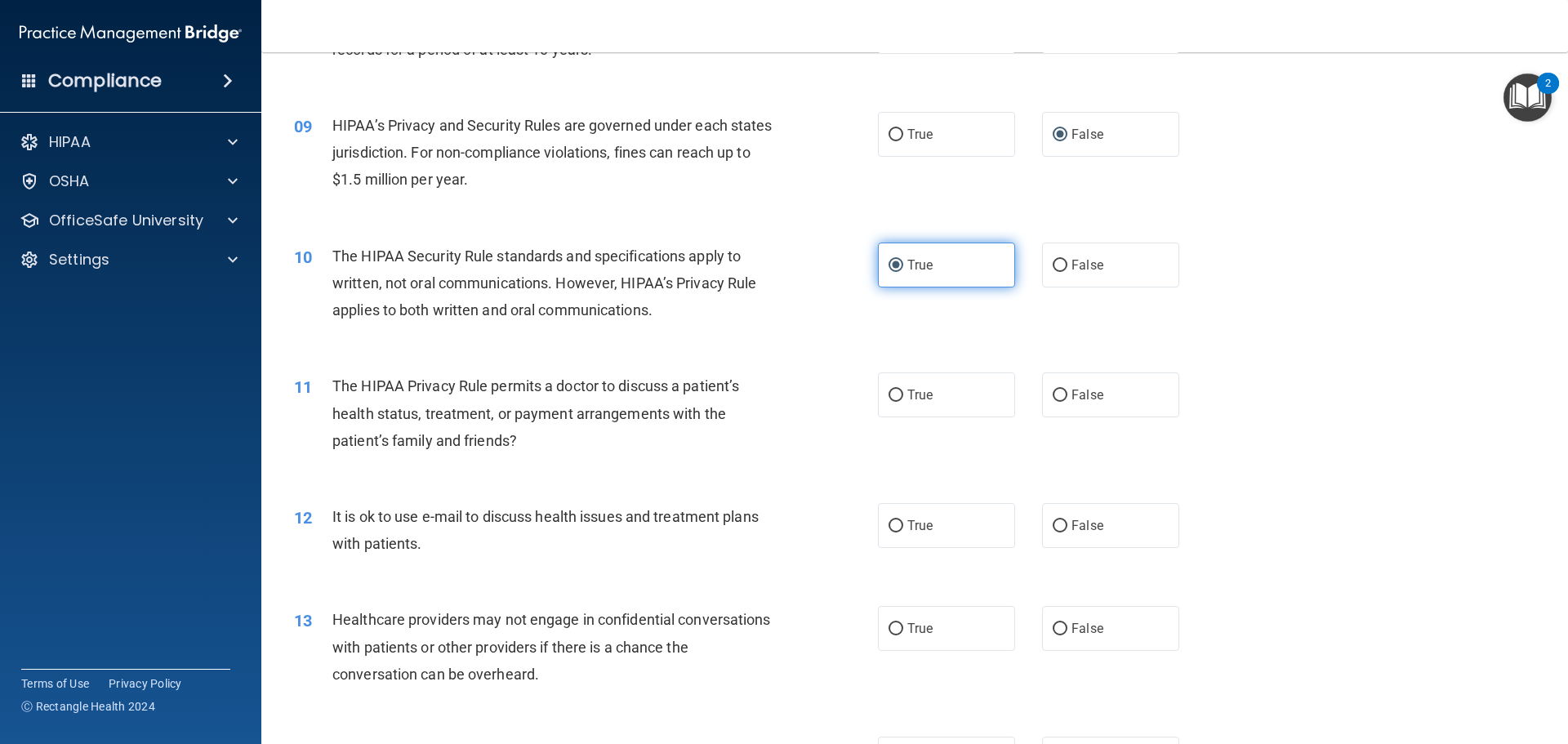
scroll to position [980, 0]
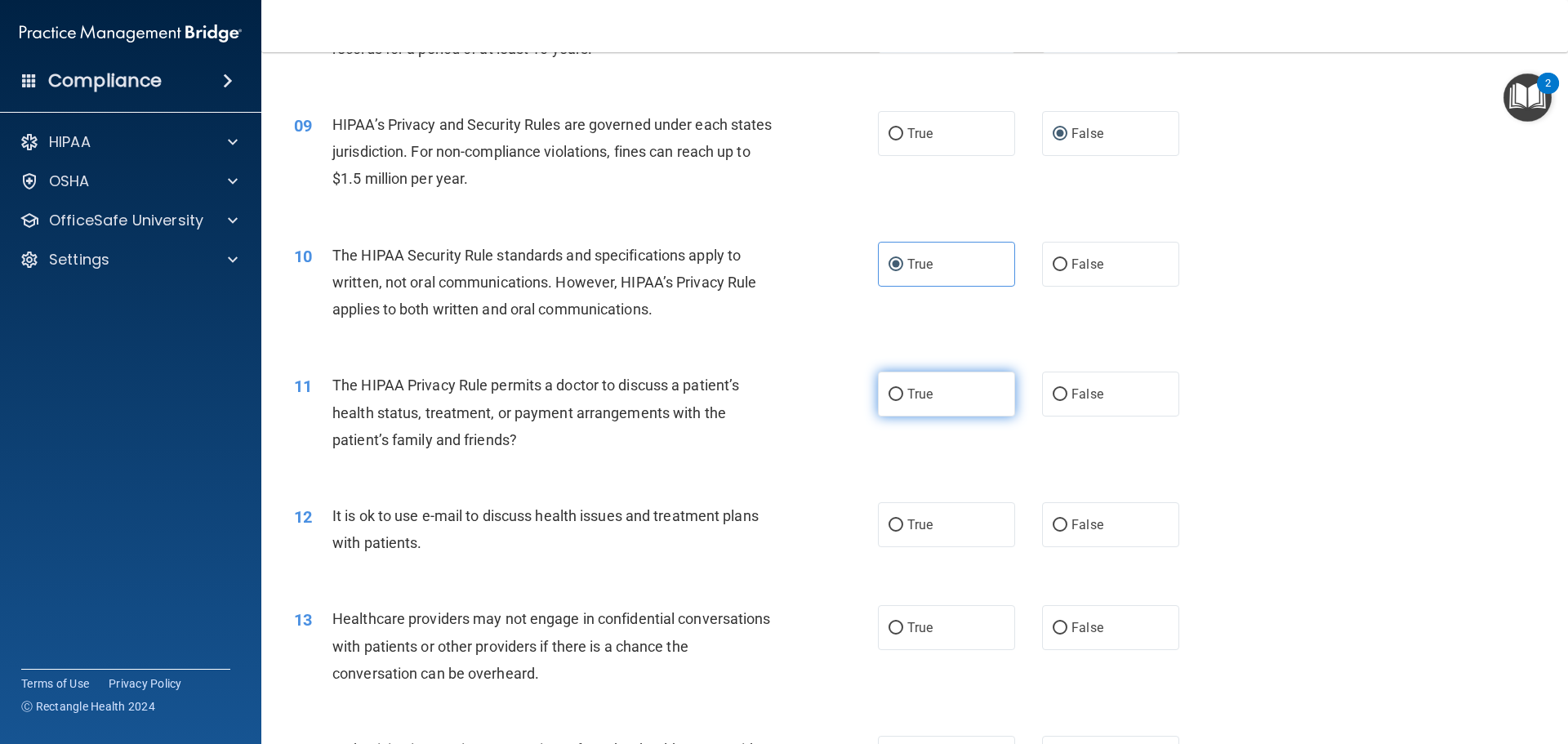
click at [911, 405] on label "True" at bounding box center [946, 394] width 138 height 45
click at [903, 401] on input "True" at bounding box center [895, 395] width 15 height 12
radio input "true"
click at [933, 526] on label "True" at bounding box center [946, 525] width 138 height 45
click at [903, 526] on input "True" at bounding box center [895, 526] width 15 height 12
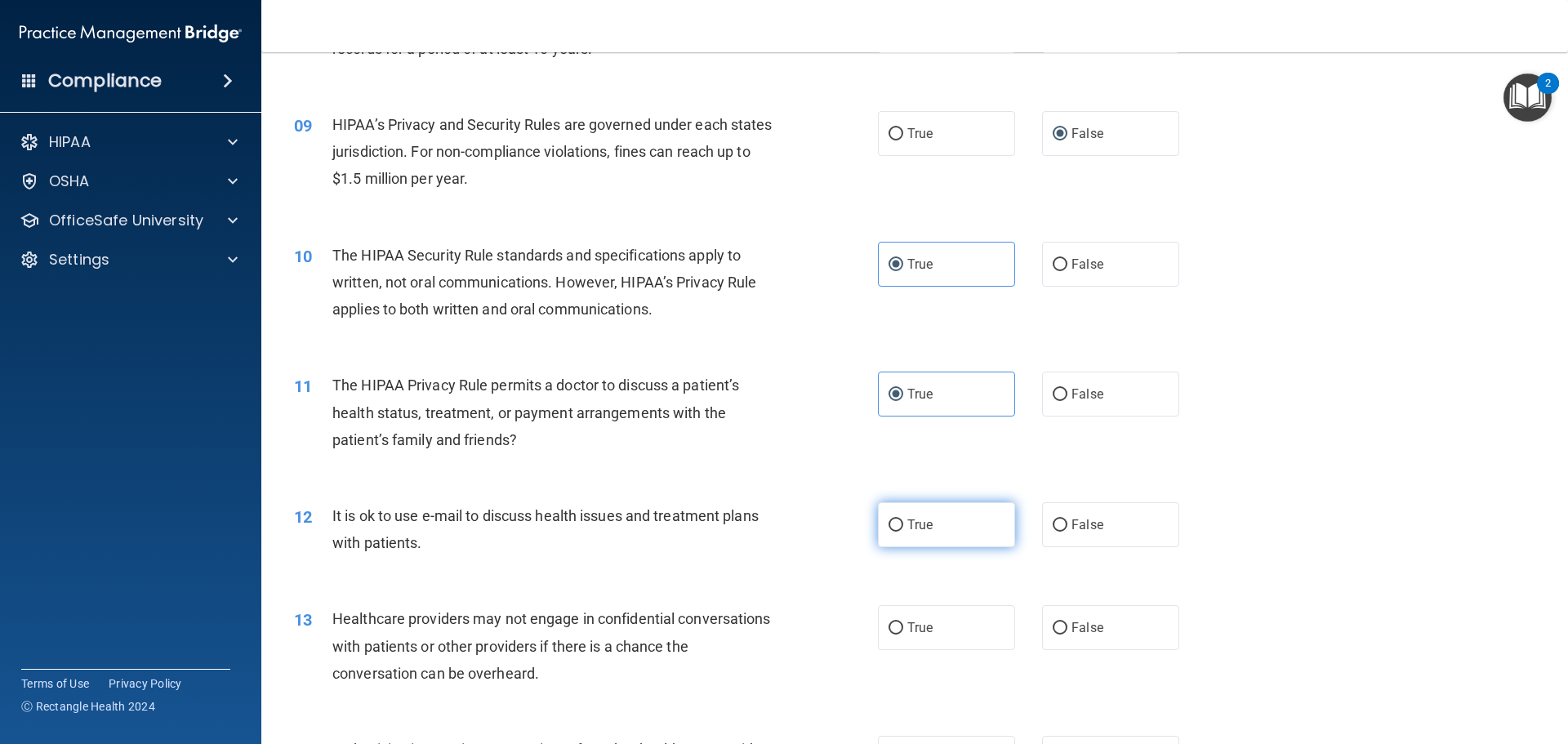
radio input "true"
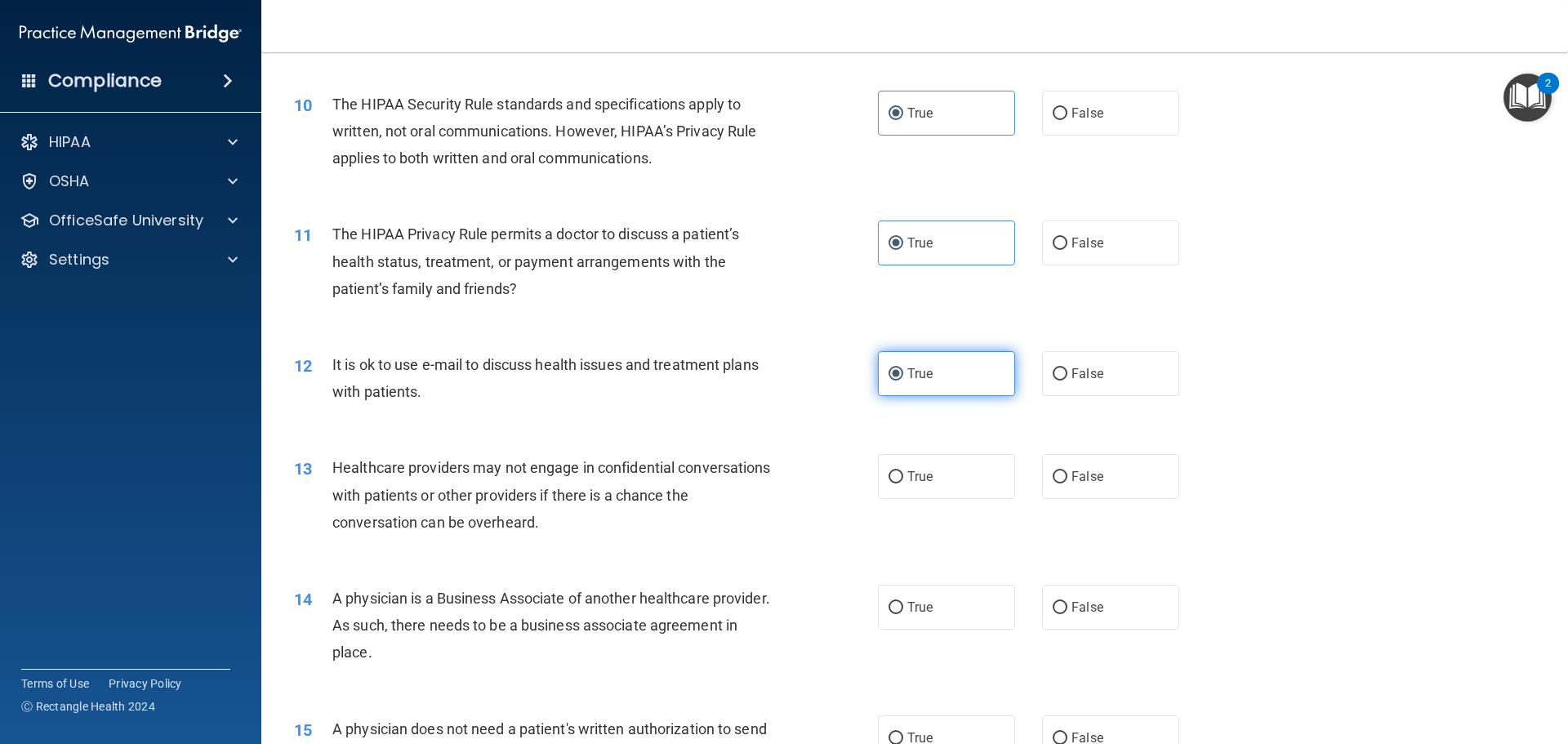
scroll to position [1225, 0]
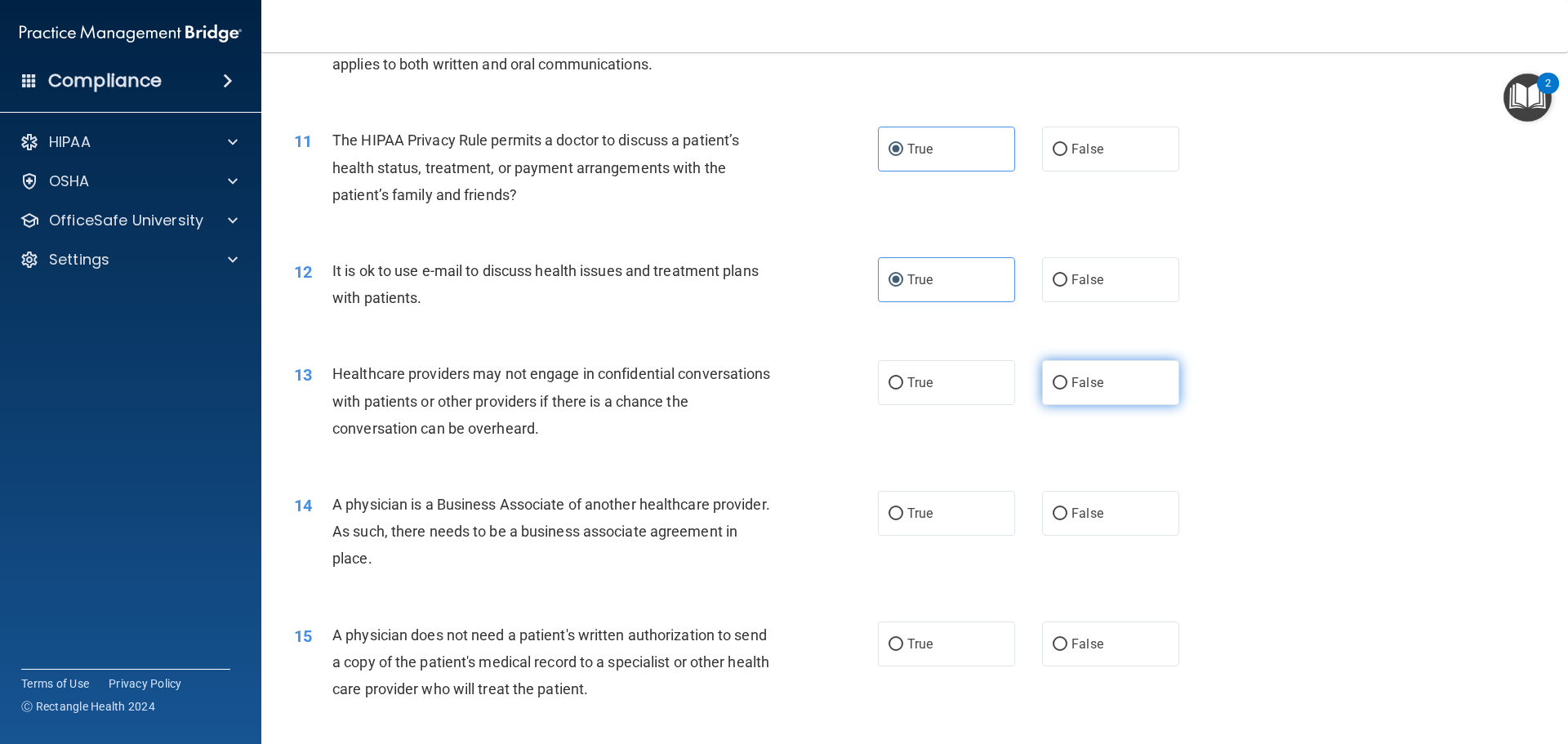
click at [1071, 386] on span "False" at bounding box center [1087, 382] width 32 height 15
click at [1068, 386] on input "False" at bounding box center [1060, 384] width 15 height 12
radio input "true"
click at [1052, 516] on input "False" at bounding box center [1060, 514] width 15 height 12
radio input "true"
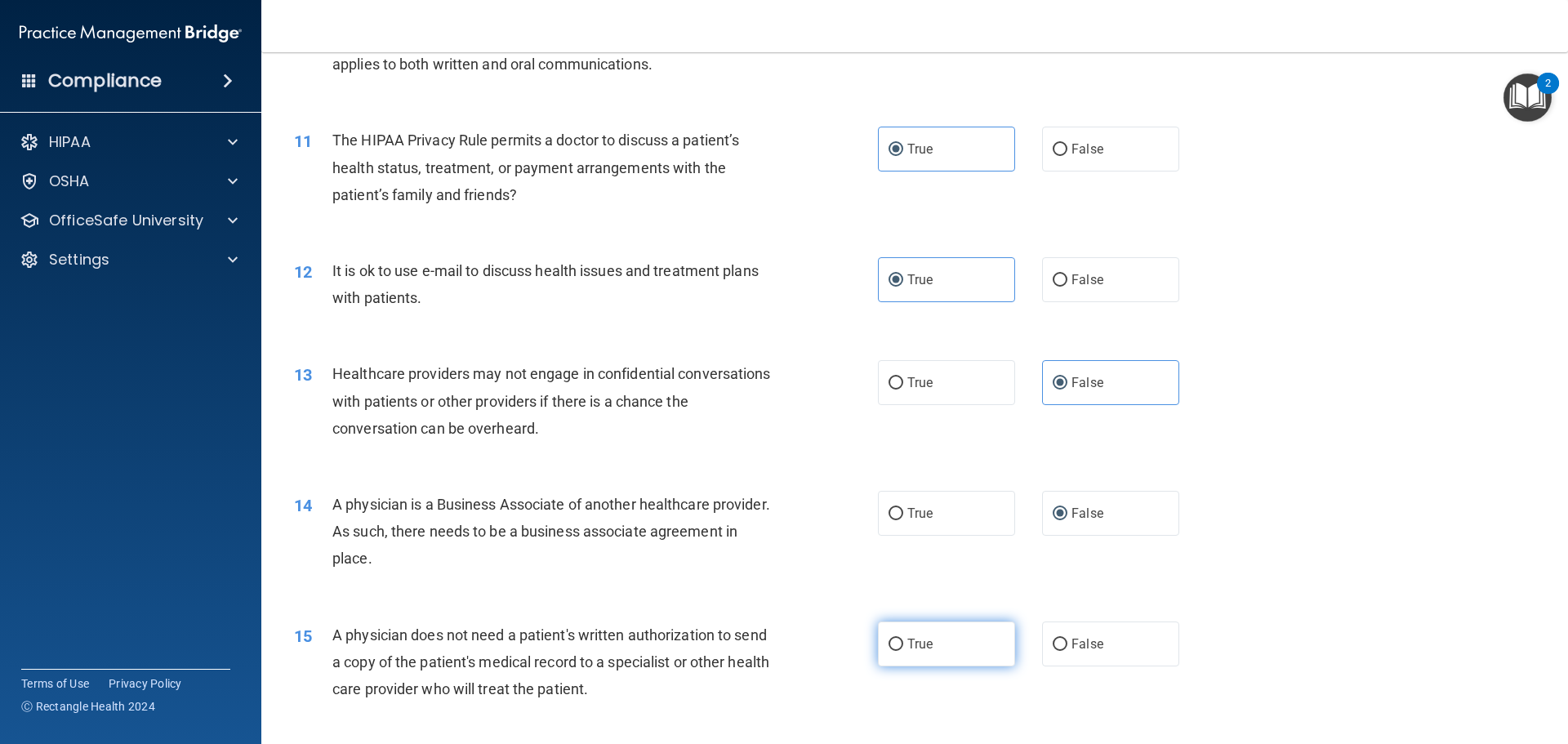
click at [957, 644] on label "True" at bounding box center [946, 644] width 138 height 45
click at [903, 644] on input "True" at bounding box center [895, 645] width 15 height 12
radio input "true"
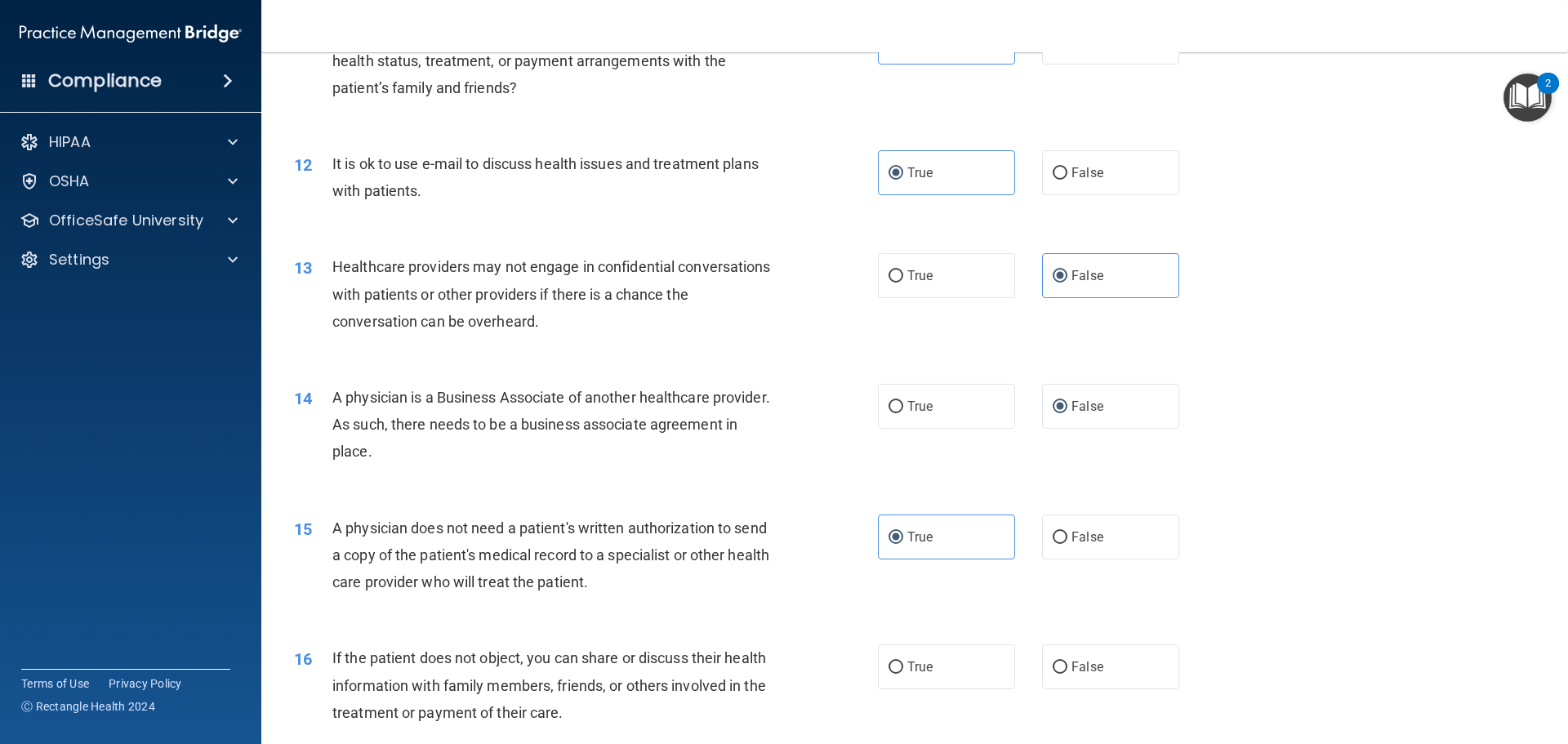
scroll to position [1470, 0]
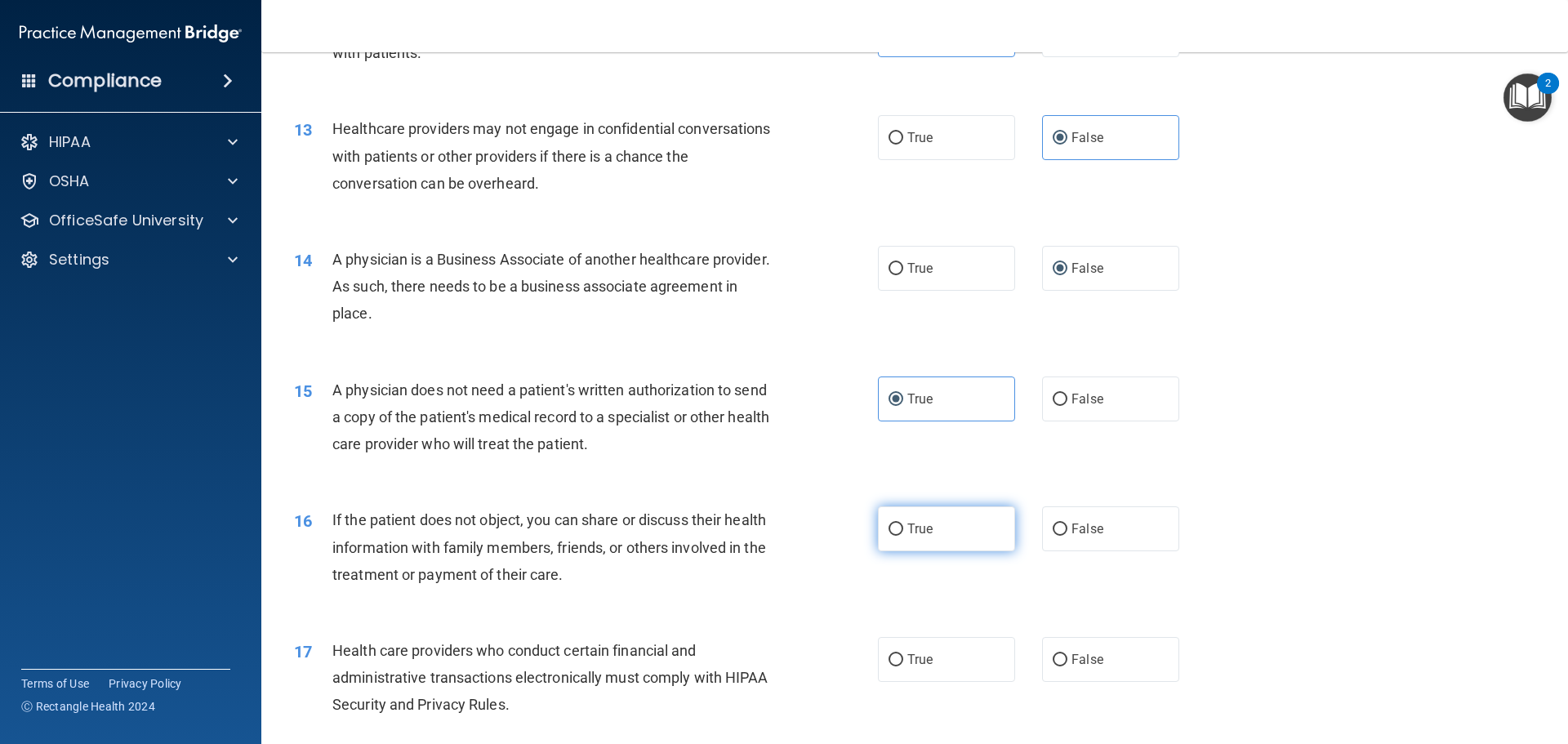
click at [949, 525] on label "True" at bounding box center [946, 528] width 138 height 45
click at [903, 525] on input "True" at bounding box center [895, 530] width 15 height 12
radio input "true"
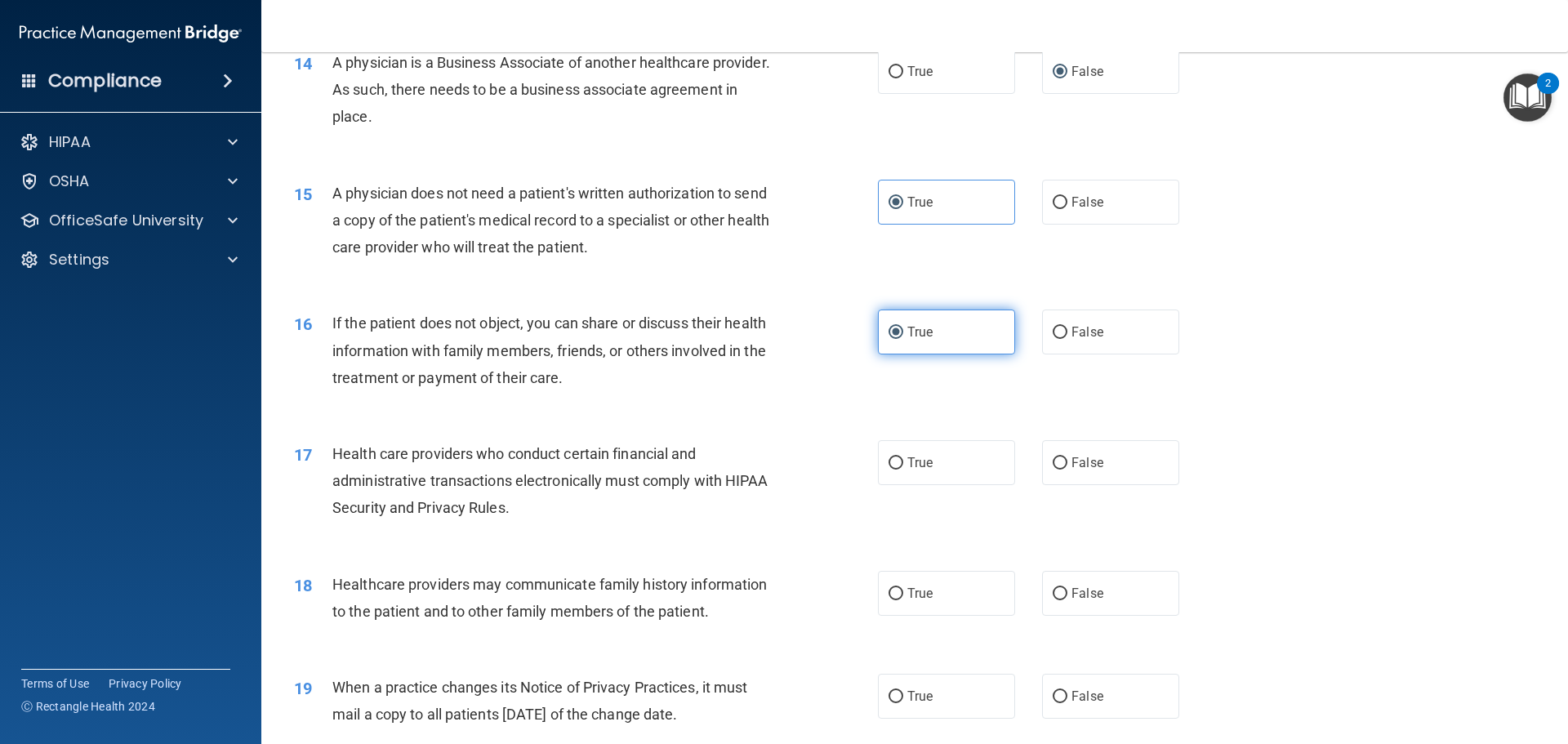
scroll to position [1715, 0]
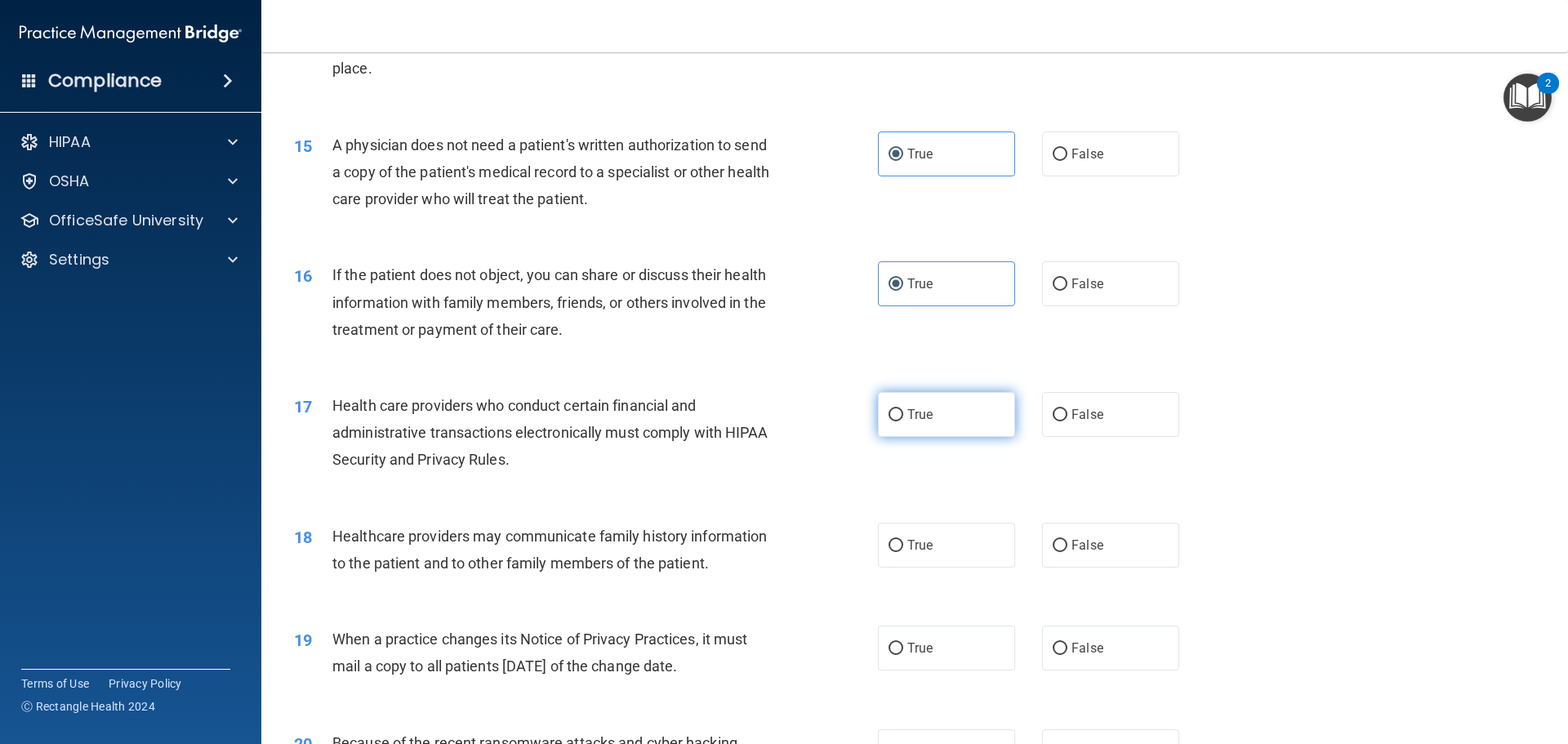
click at [960, 419] on label "True" at bounding box center [946, 415] width 138 height 45
click at [903, 419] on input "True" at bounding box center [895, 416] width 15 height 12
radio input "true"
click at [1071, 547] on span "False" at bounding box center [1087, 544] width 32 height 15
click at [1068, 547] on input "False" at bounding box center [1060, 546] width 15 height 12
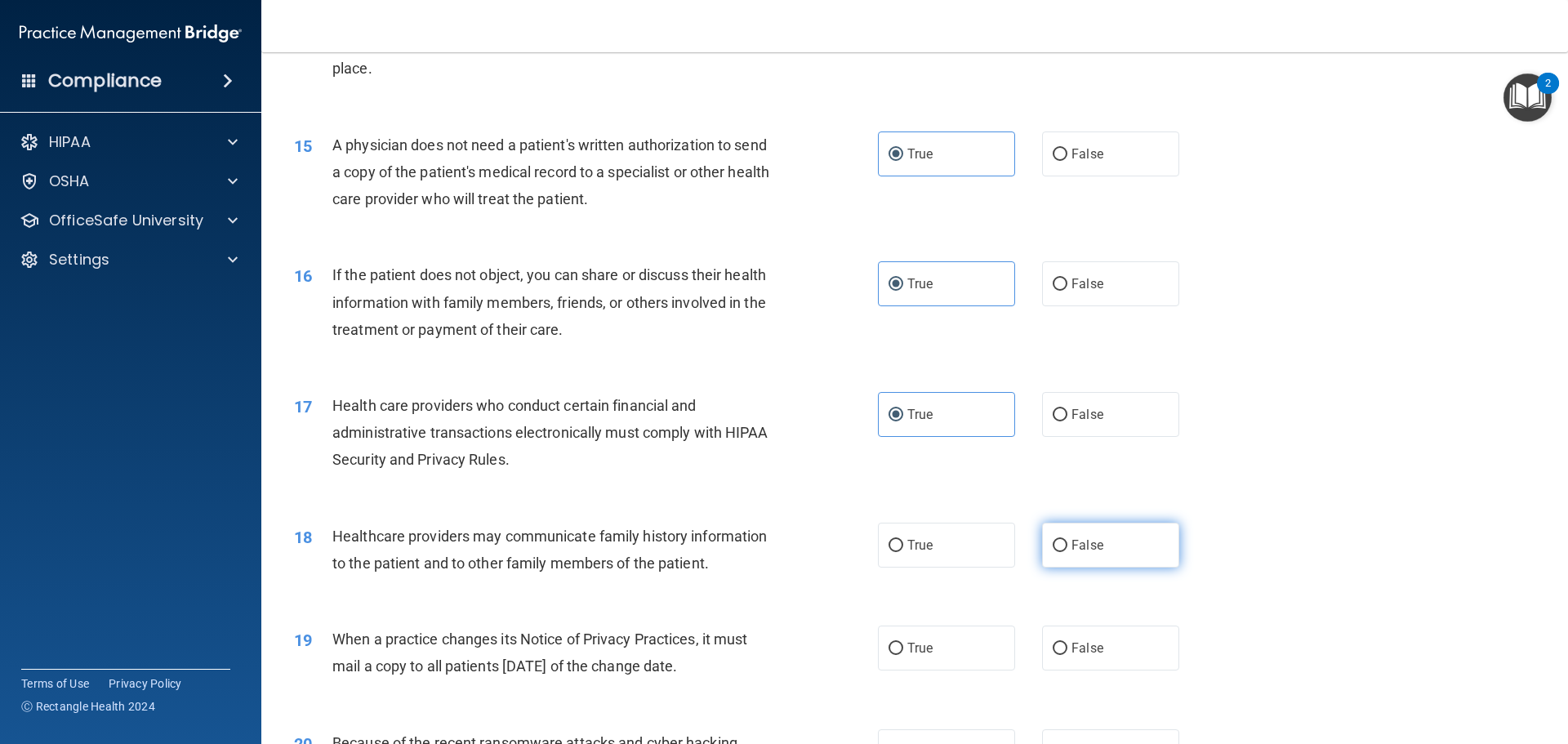
radio input "true"
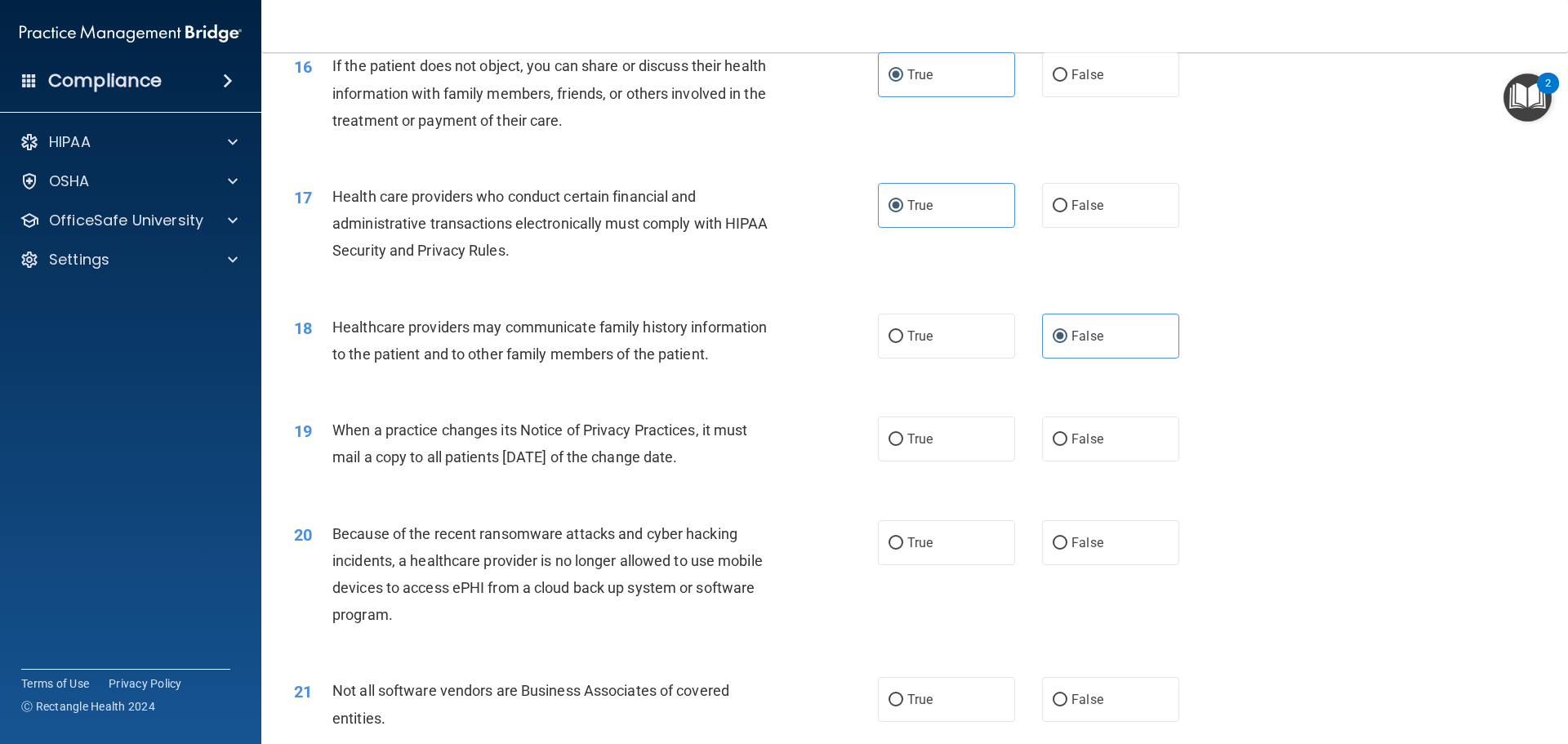
scroll to position [1960, 0]
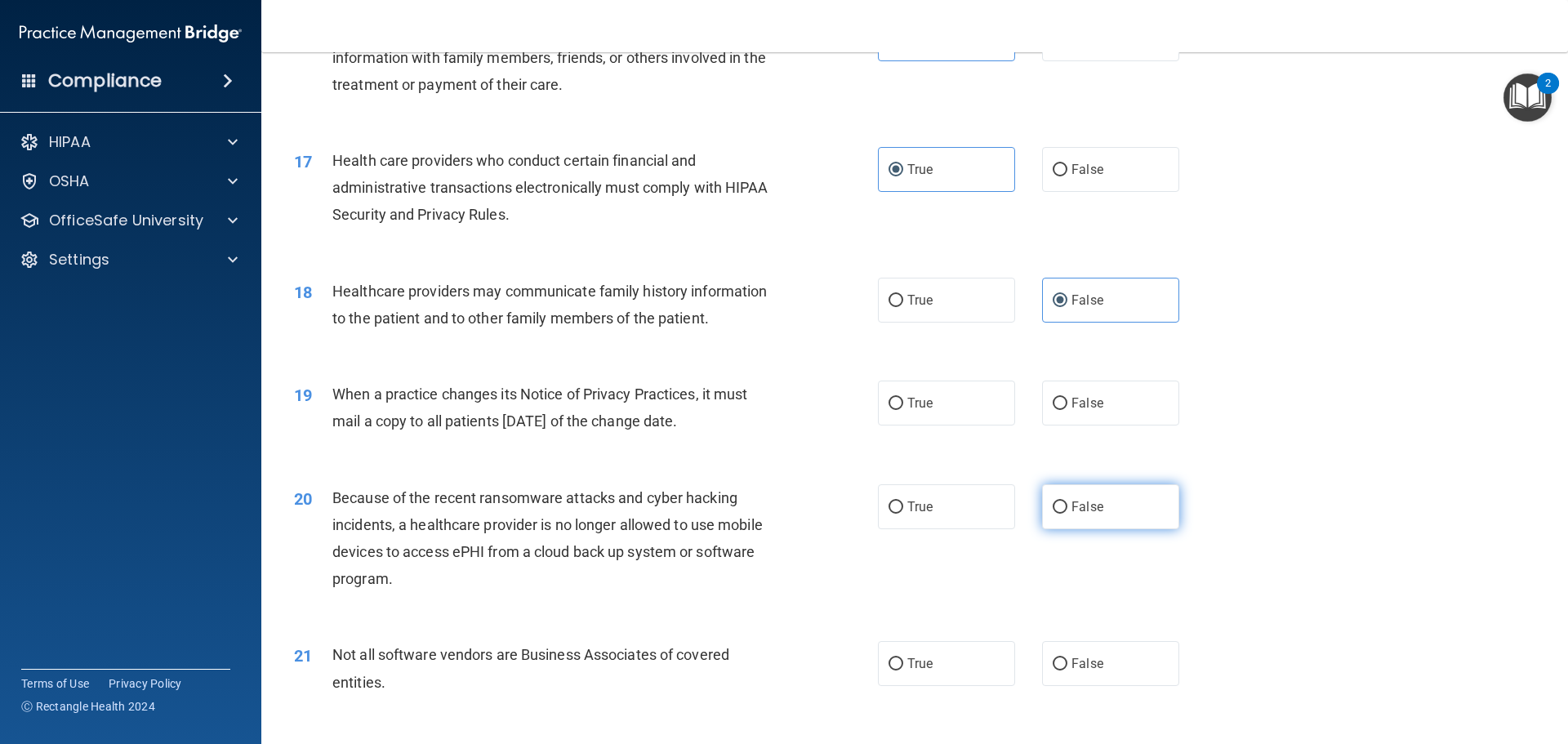
click at [1048, 514] on label "False" at bounding box center [1110, 507] width 138 height 45
click at [1052, 514] on input "False" at bounding box center [1060, 508] width 15 height 12
radio input "true"
click at [985, 669] on label "True" at bounding box center [946, 663] width 138 height 45
click at [903, 669] on input "True" at bounding box center [895, 665] width 15 height 12
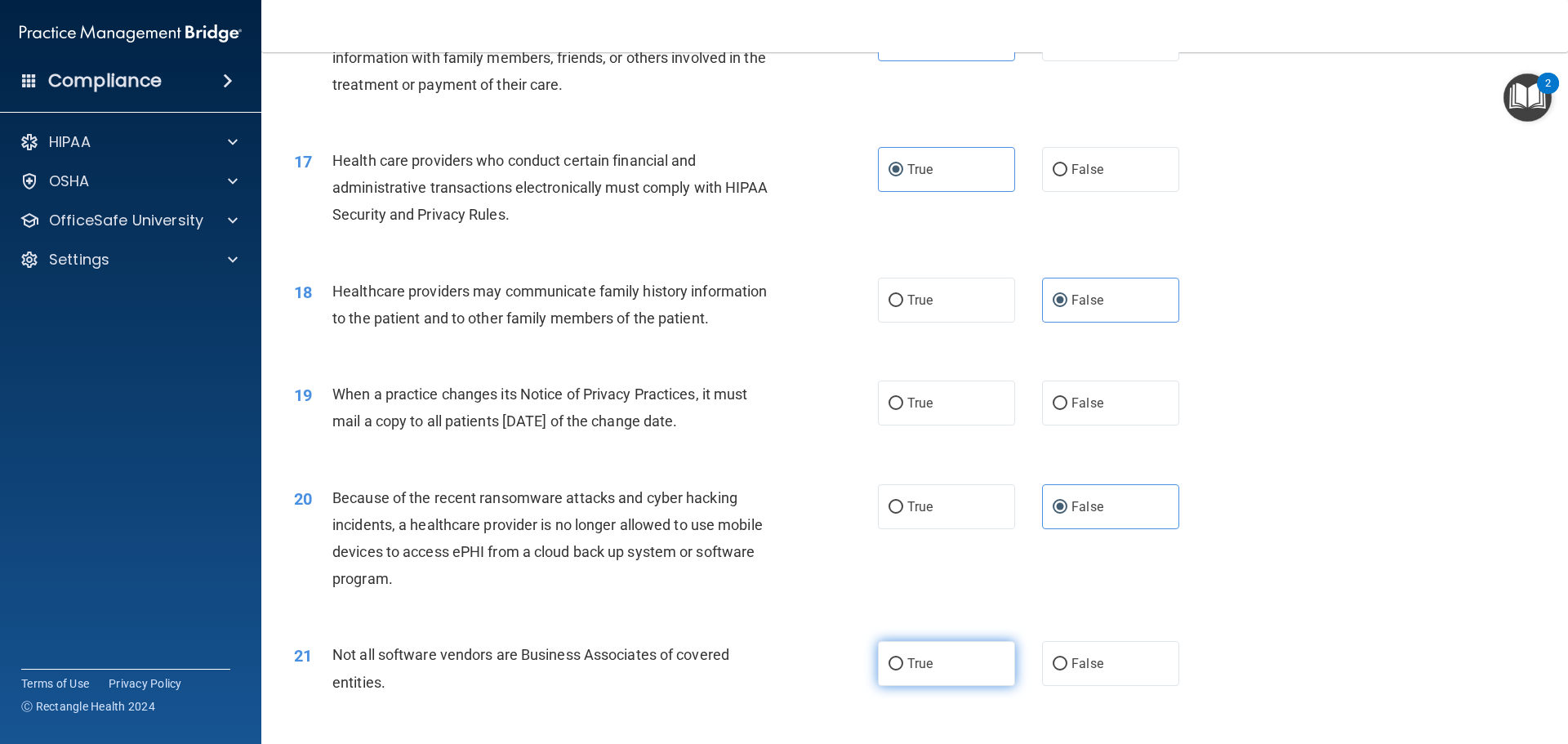
radio input "true"
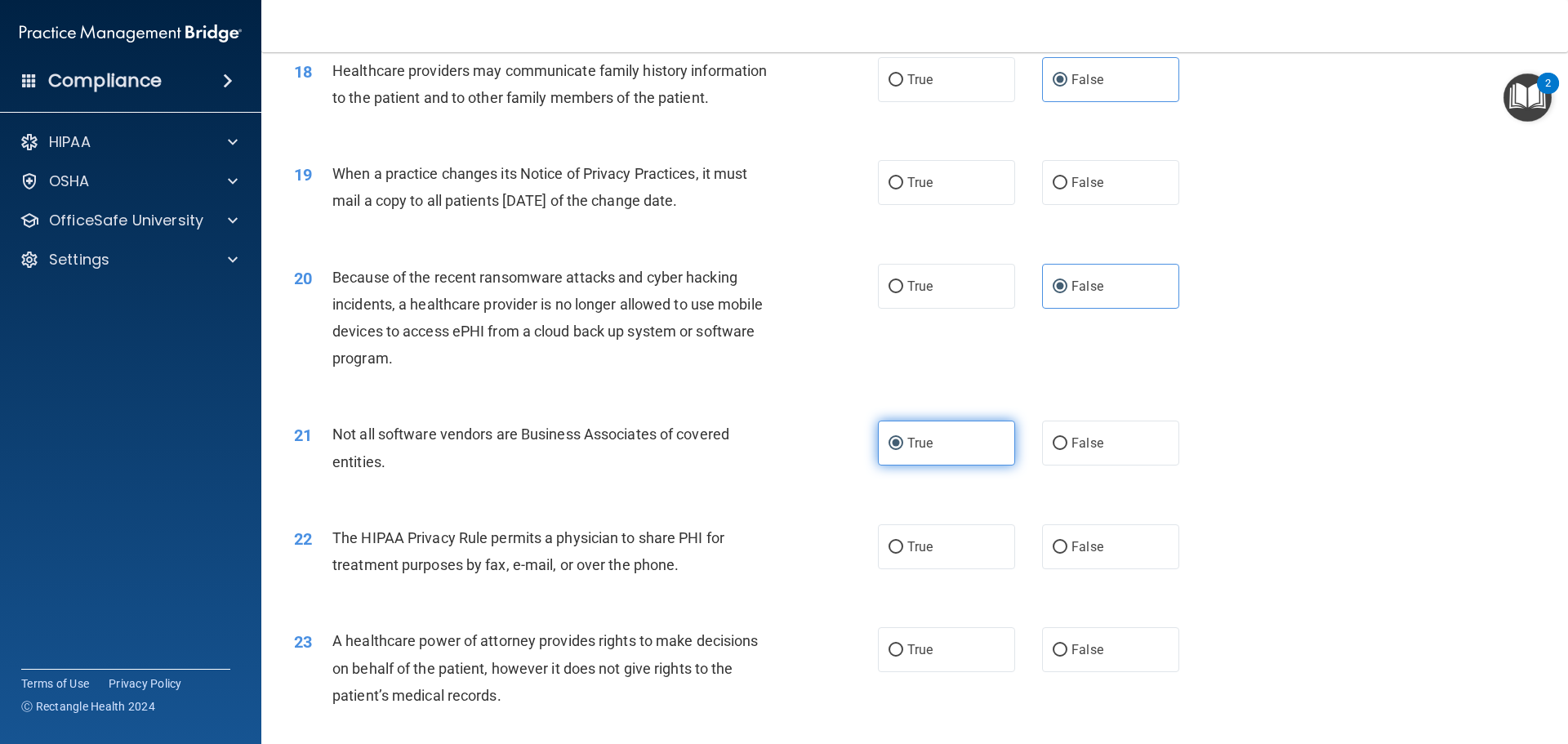
scroll to position [2287, 0]
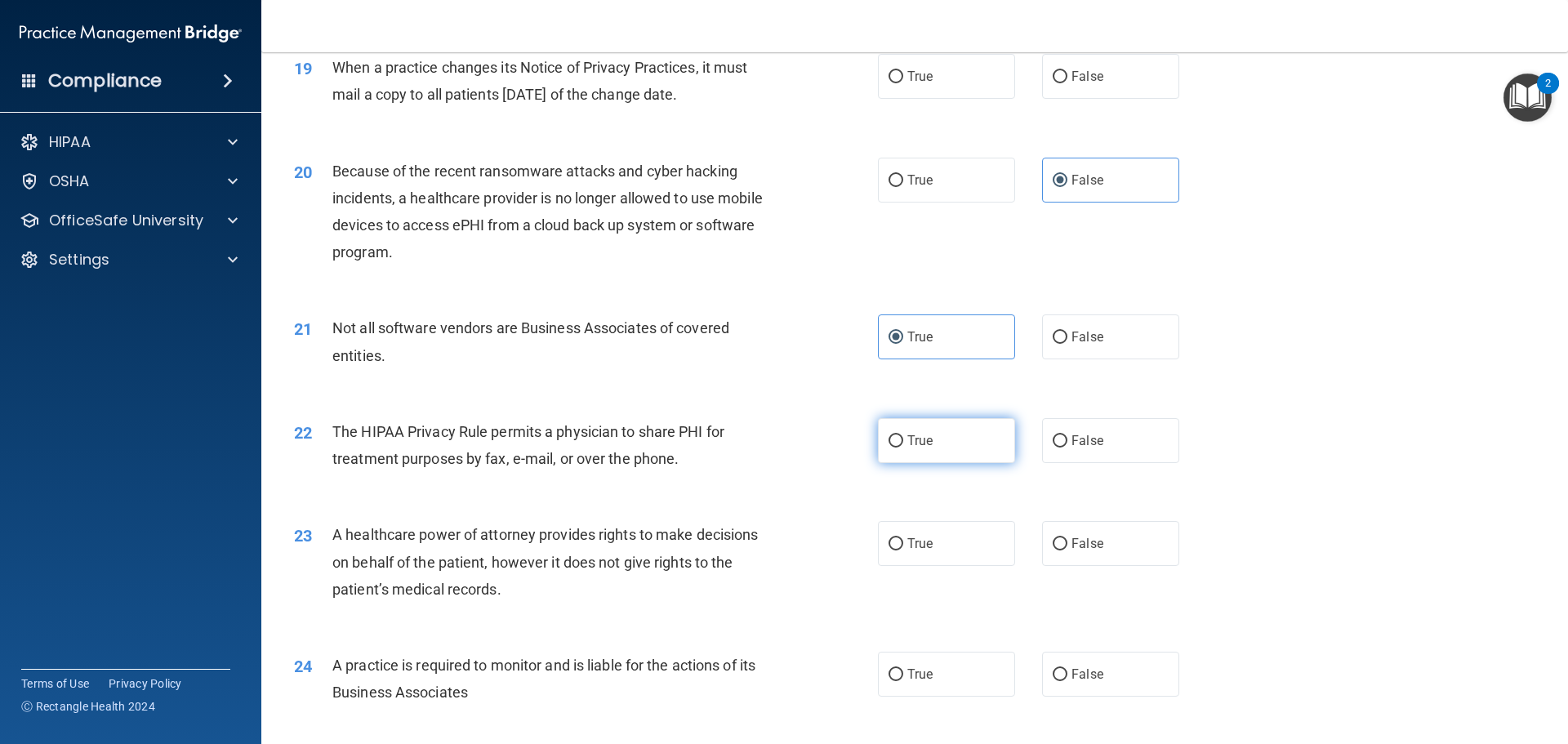
click at [996, 444] on label "True" at bounding box center [946, 440] width 138 height 45
click at [903, 444] on input "True" at bounding box center [895, 441] width 15 height 12
radio input "true"
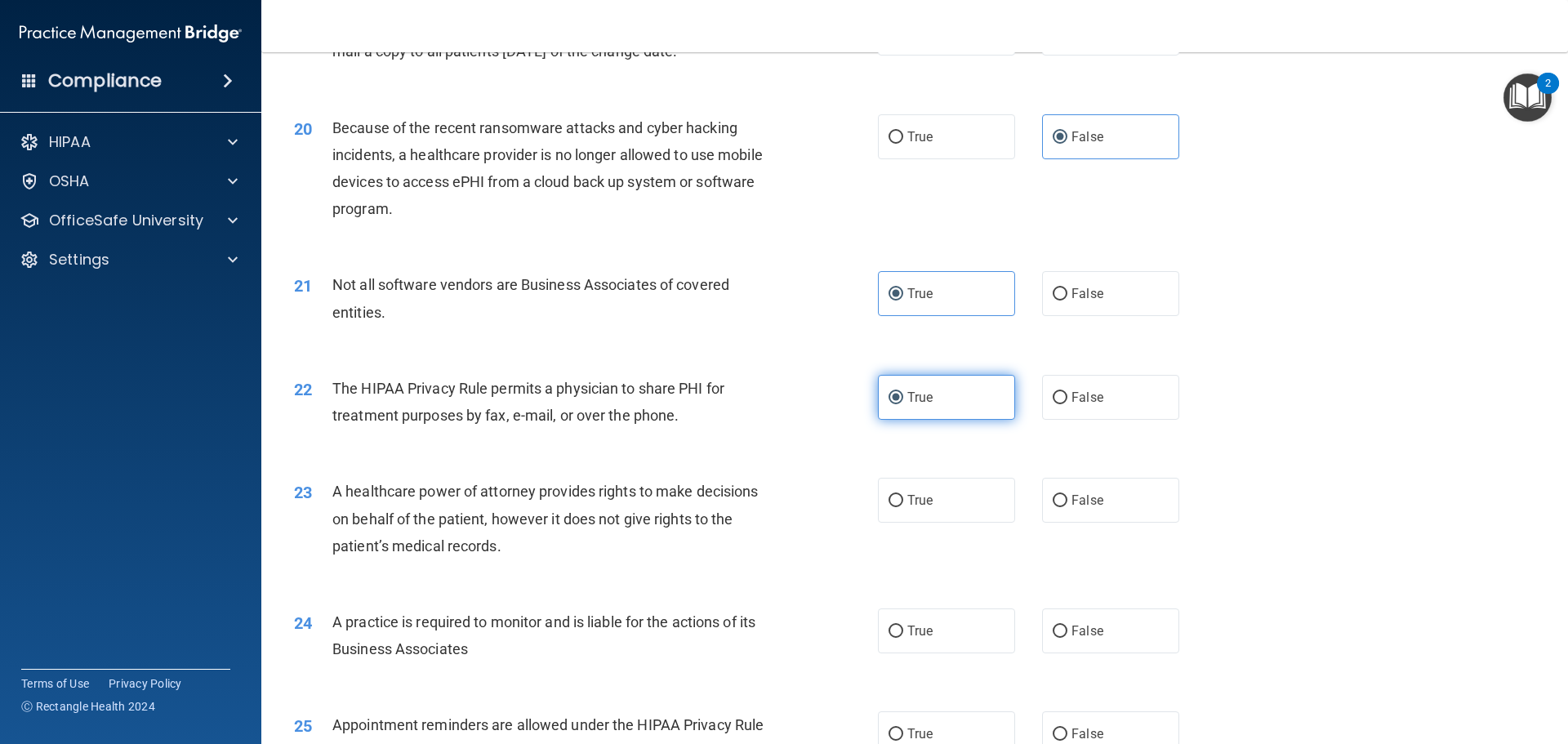
scroll to position [2369, 0]
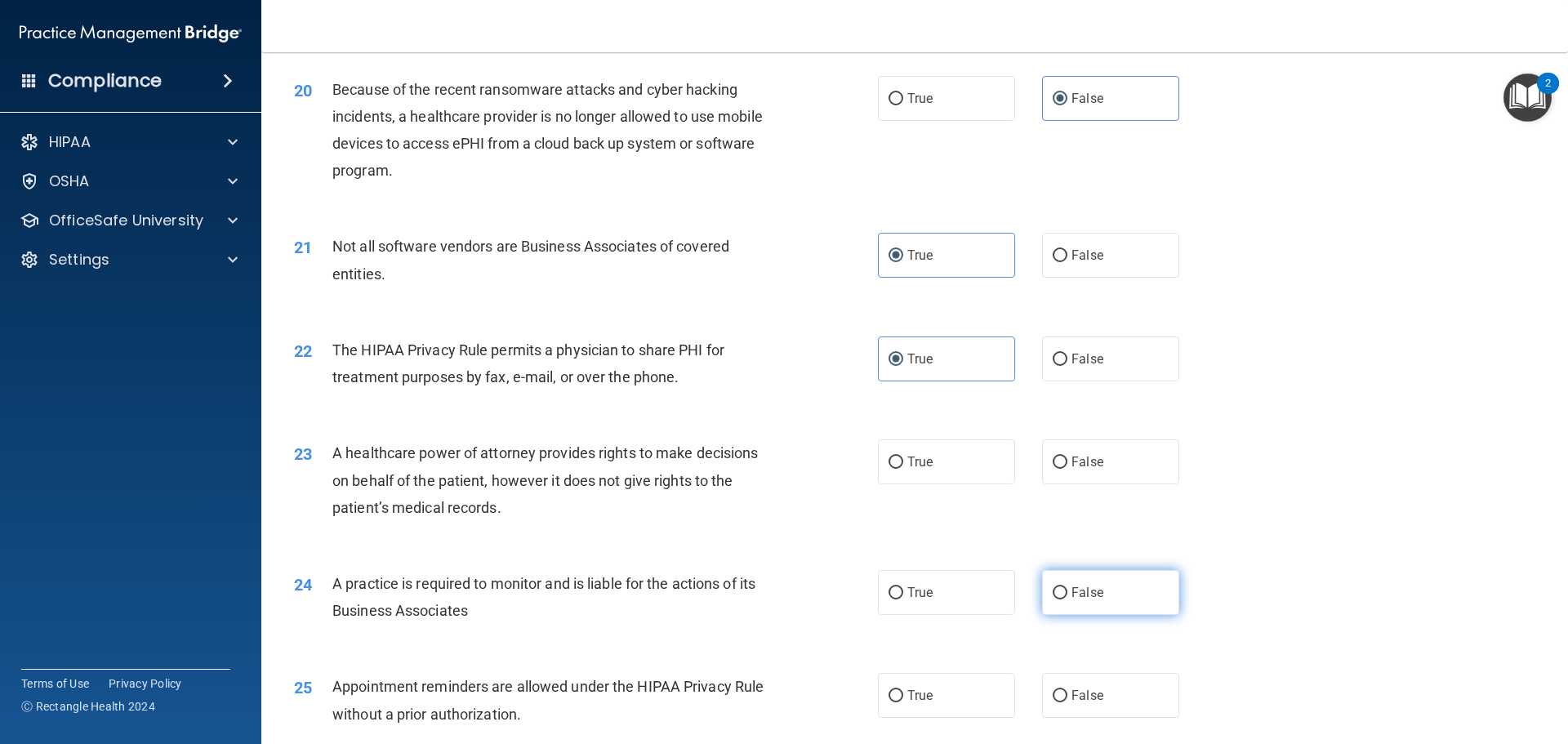
click at [1042, 578] on label "False" at bounding box center [1110, 592] width 138 height 45
click at [1052, 588] on input "False" at bounding box center [1060, 594] width 15 height 12
radio input "true"
click at [943, 691] on label "True" at bounding box center [946, 695] width 138 height 45
click at [903, 691] on input "True" at bounding box center [895, 697] width 15 height 12
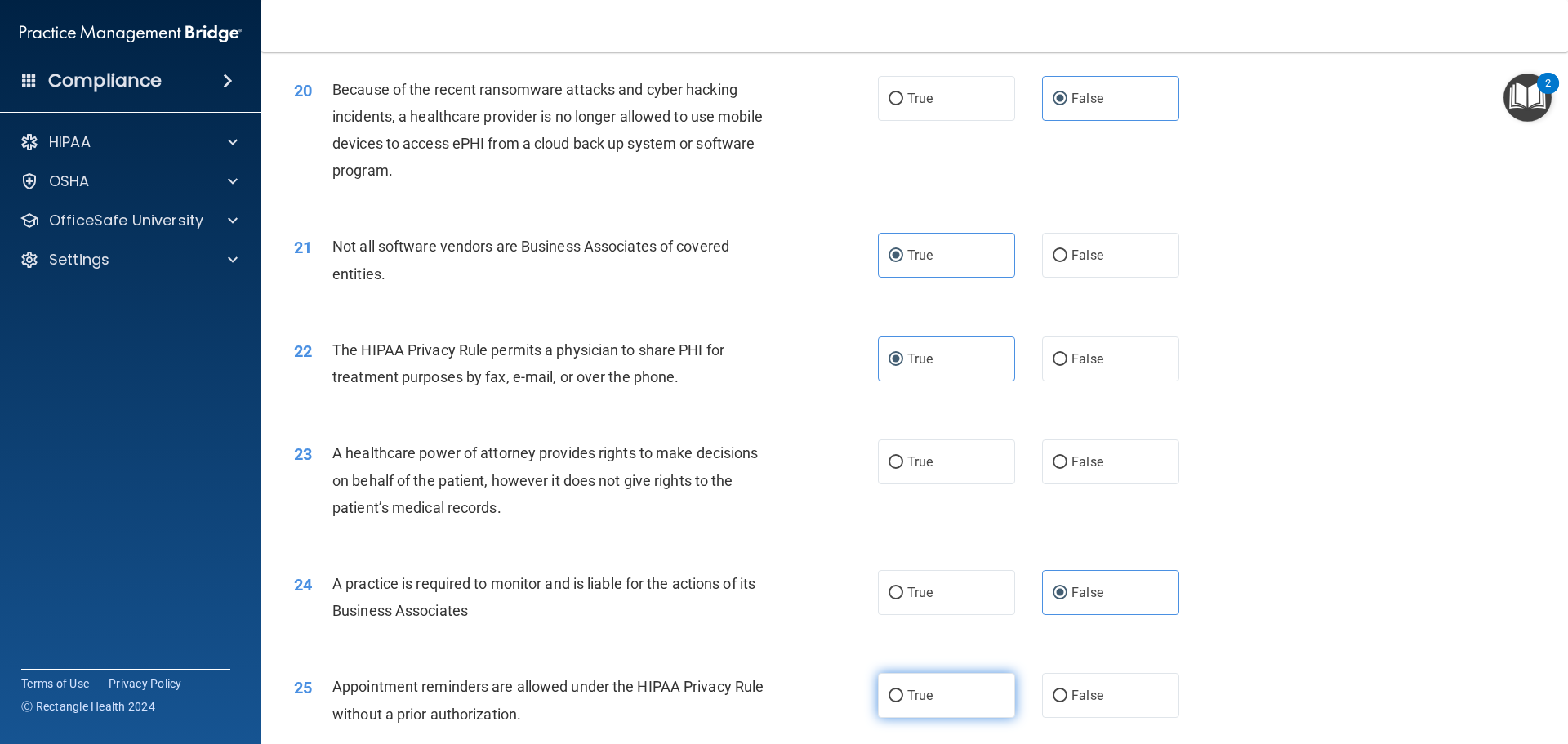
radio input "true"
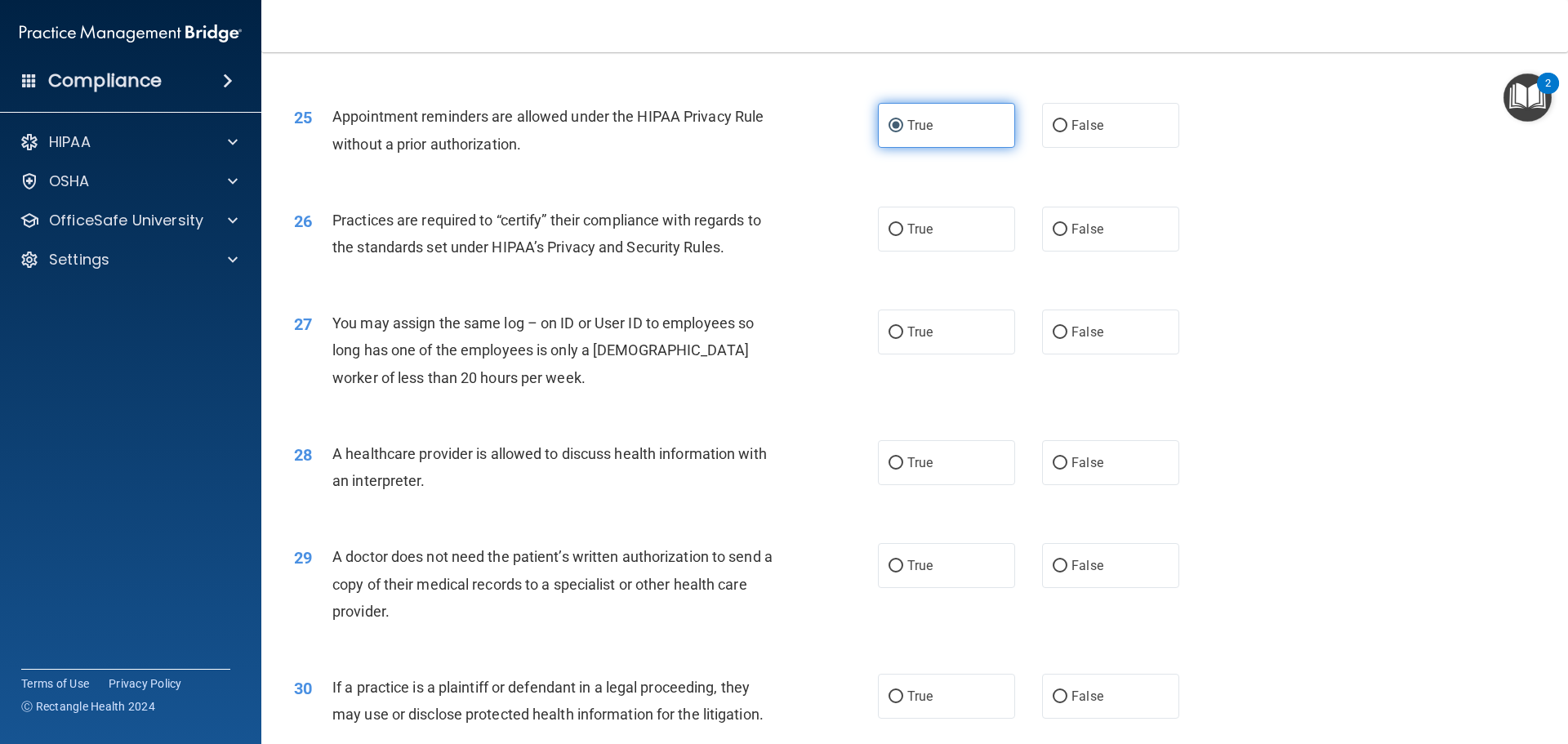
scroll to position [2940, 0]
click at [924, 223] on span "True" at bounding box center [919, 227] width 26 height 15
click at [903, 223] on input "True" at bounding box center [895, 228] width 15 height 12
radio input "true"
click at [965, 455] on label "True" at bounding box center [946, 461] width 138 height 45
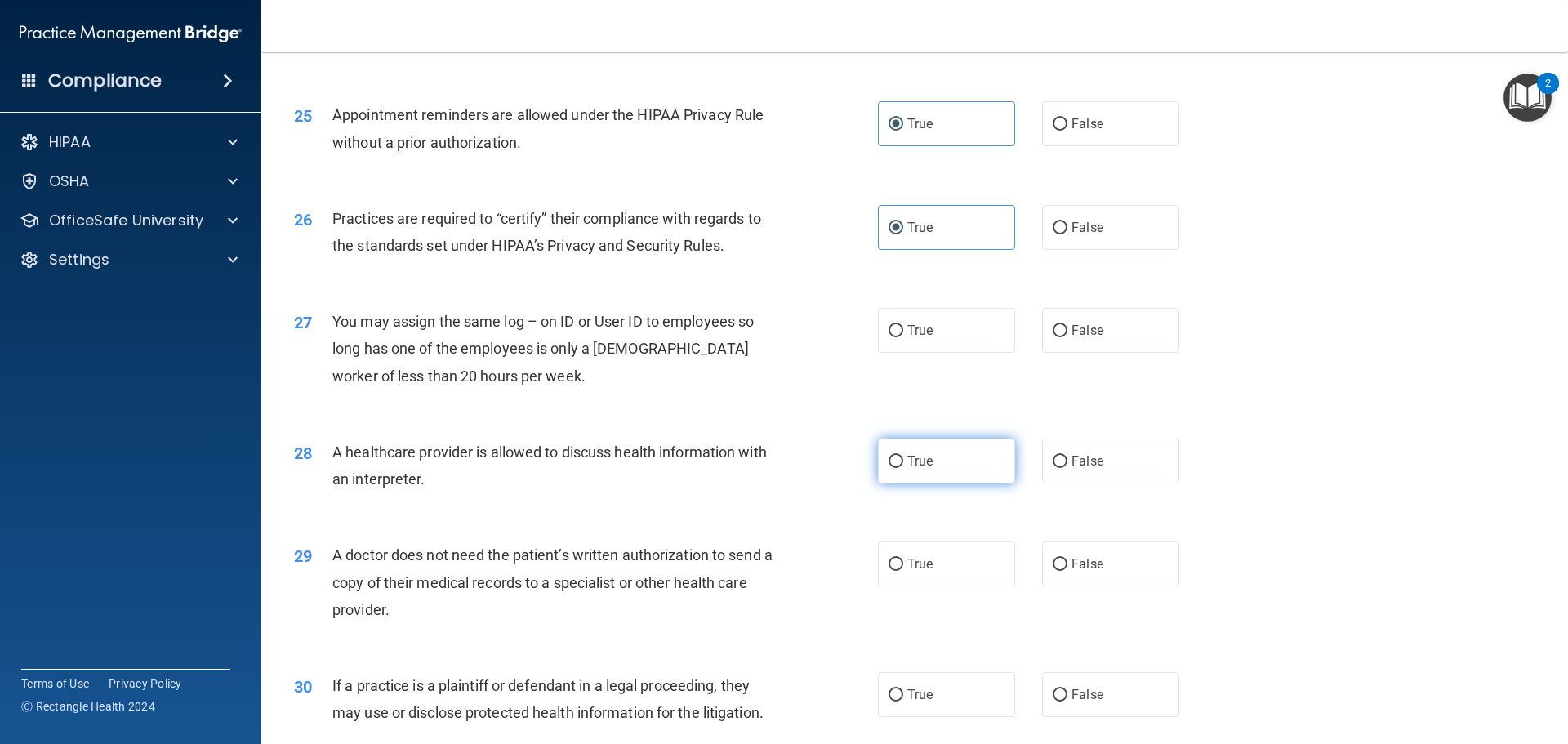
click at [903, 455] on input "True" at bounding box center [895, 462] width 15 height 12
radio input "true"
click at [1052, 325] on input "False" at bounding box center [1060, 331] width 15 height 12
radio input "true"
click at [926, 547] on label "True" at bounding box center [946, 564] width 138 height 45
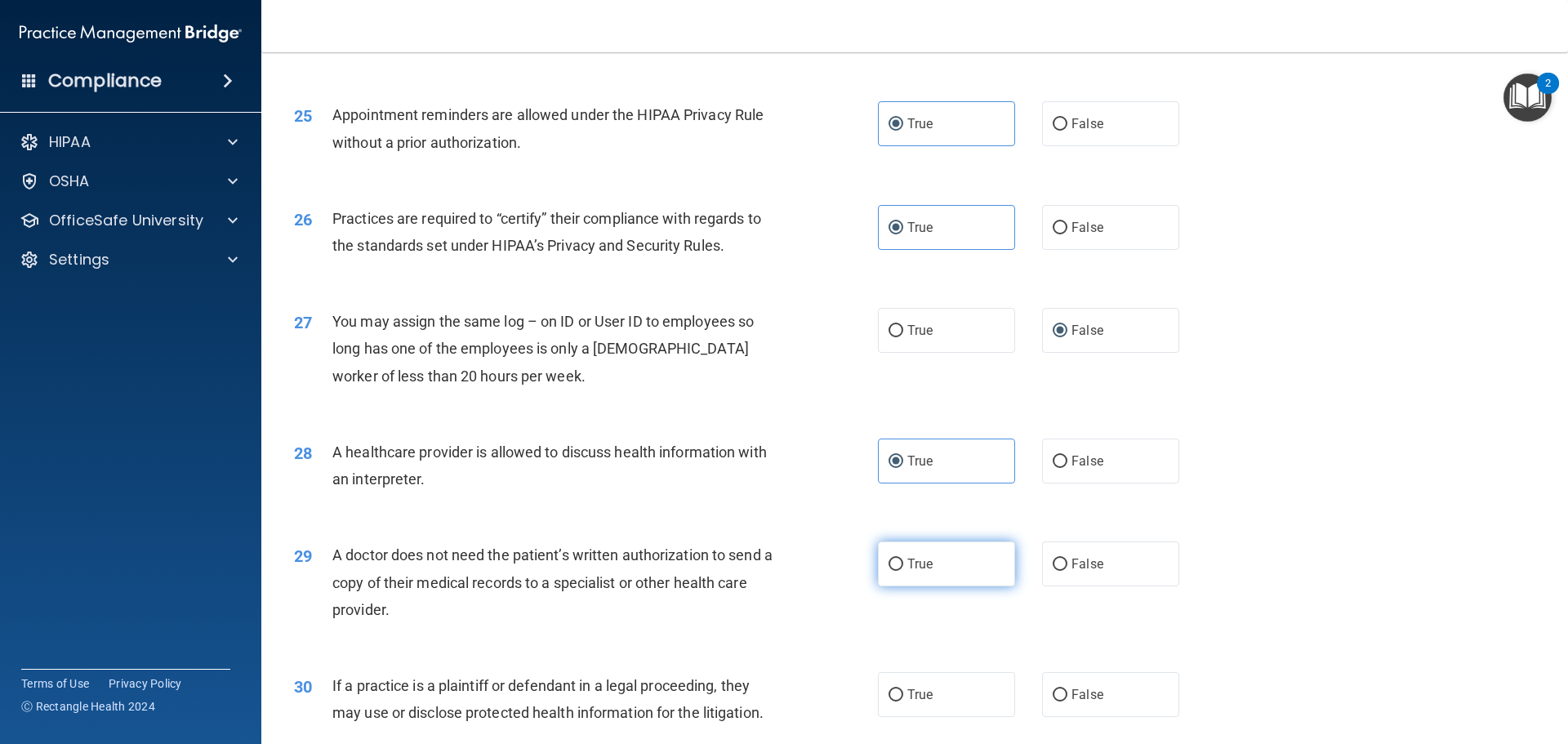
click at [903, 558] on input "True" at bounding box center [895, 565] width 15 height 12
radio input "true"
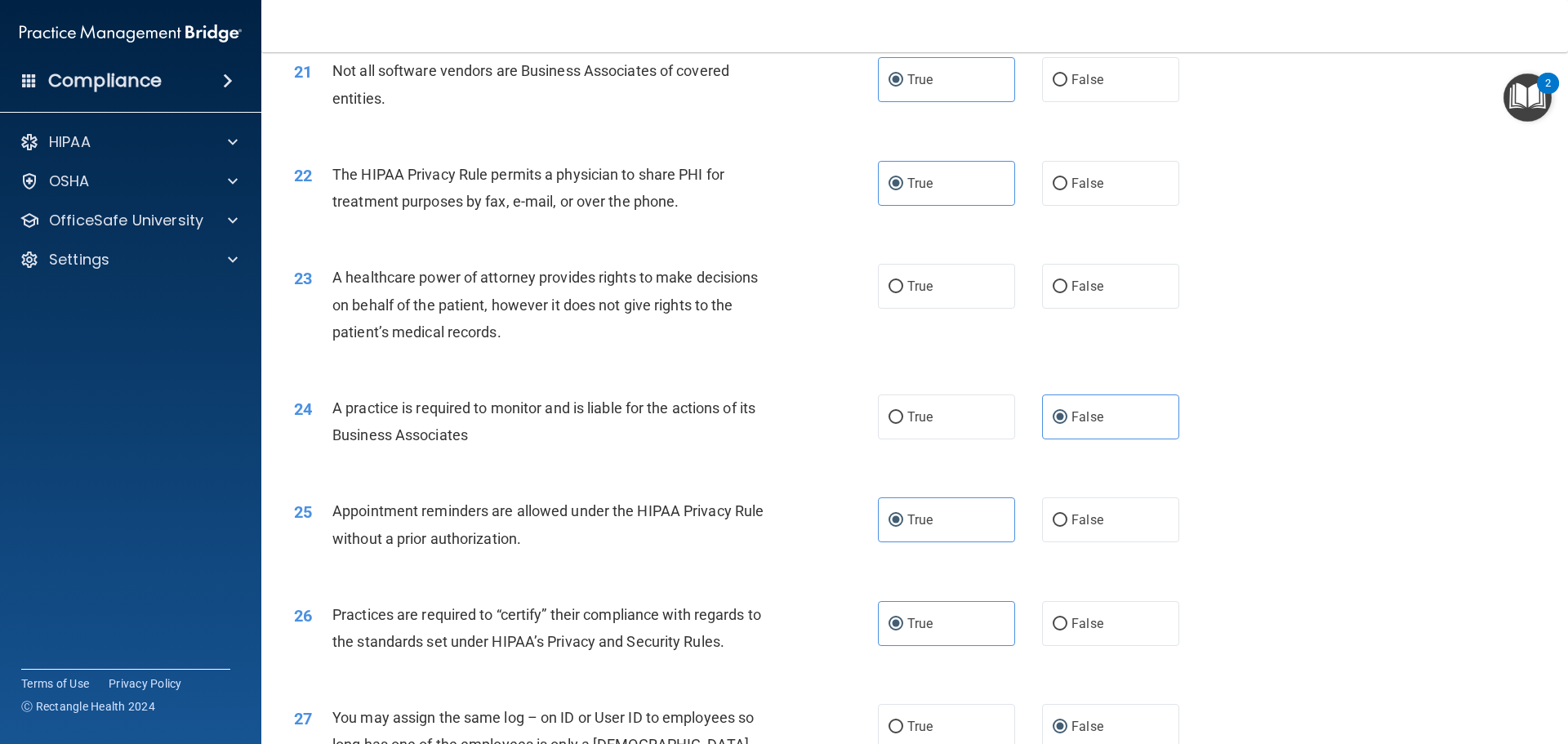
scroll to position [2487, 0]
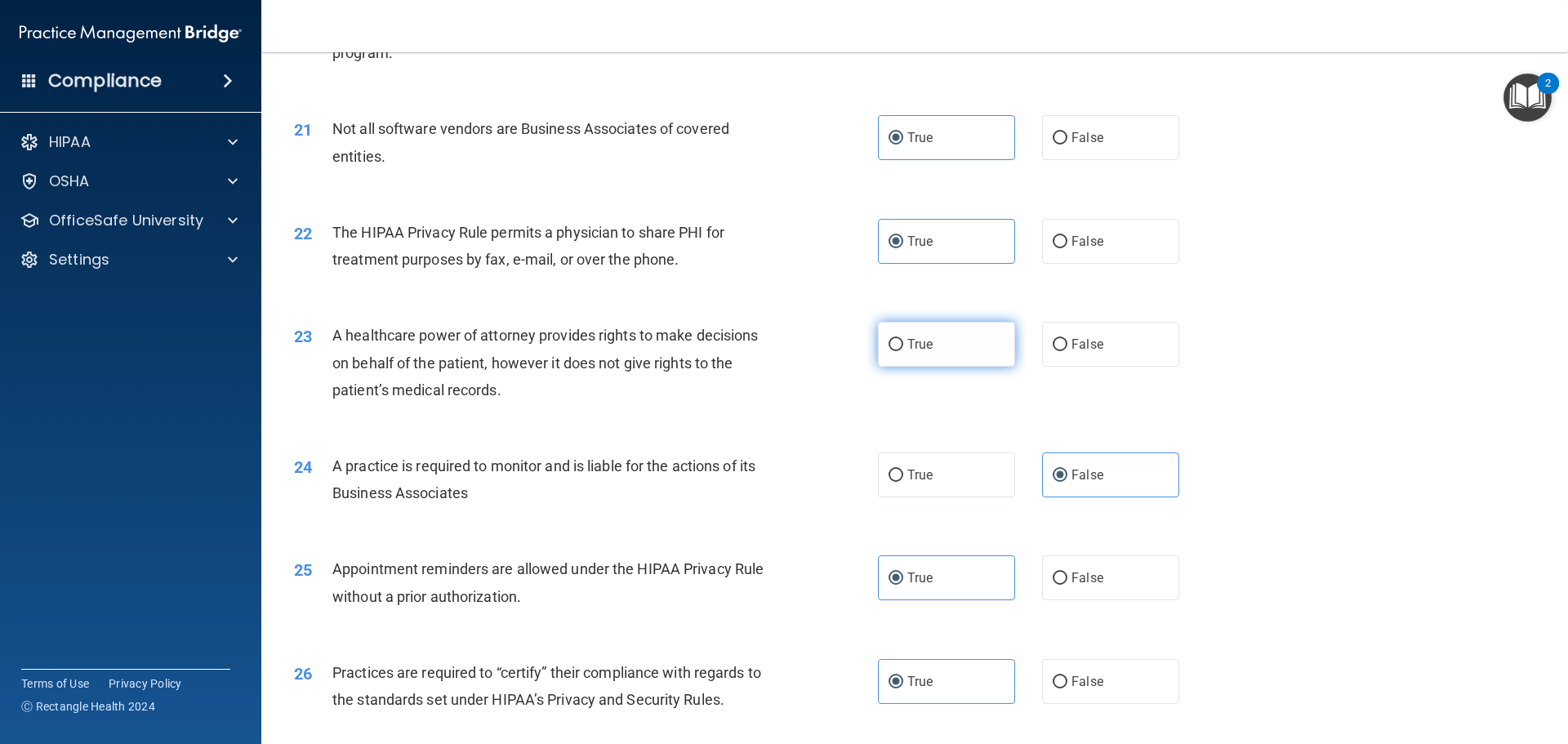
click at [964, 333] on label "True" at bounding box center [946, 344] width 138 height 45
click at [903, 339] on input "True" at bounding box center [895, 345] width 15 height 12
radio input "true"
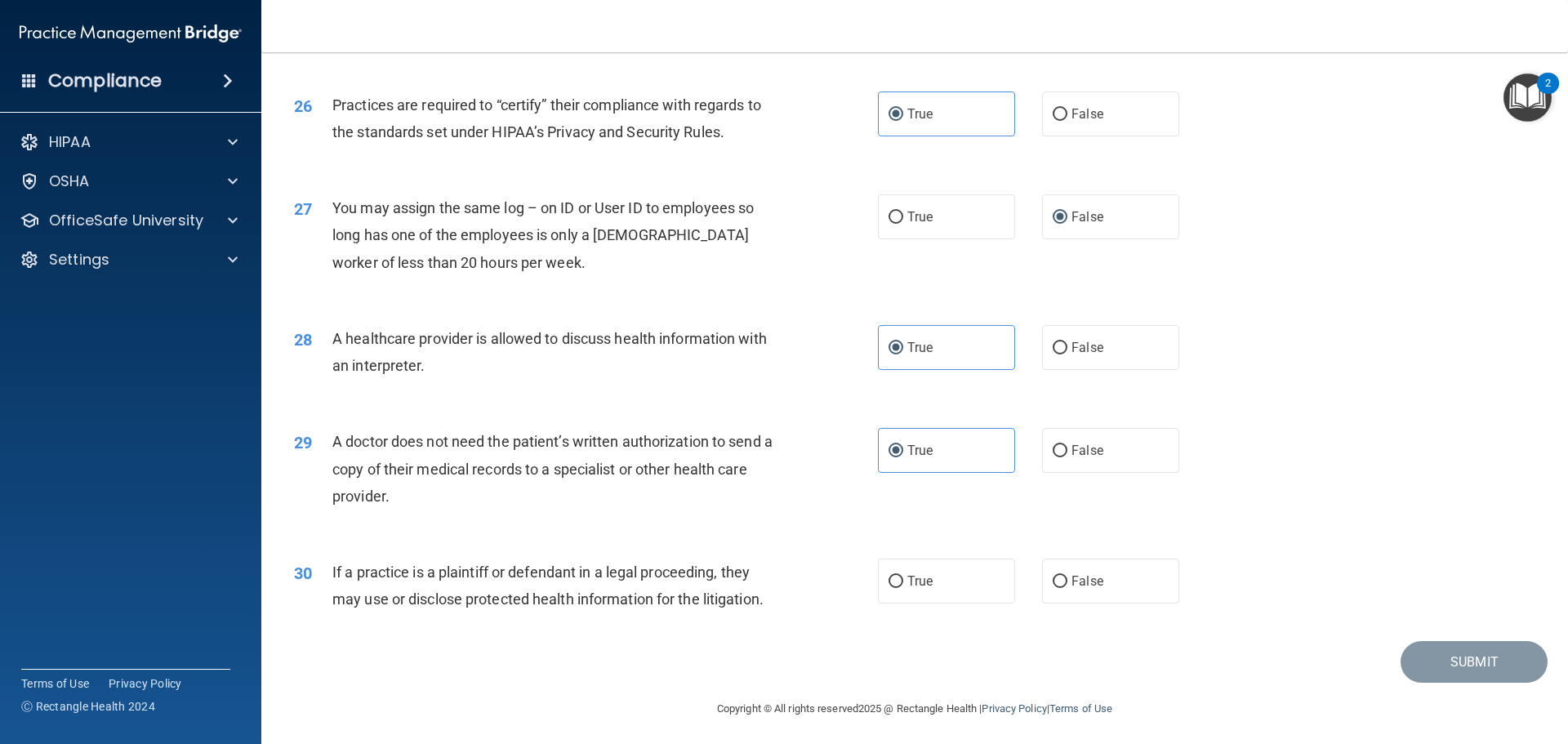
scroll to position [3059, 0]
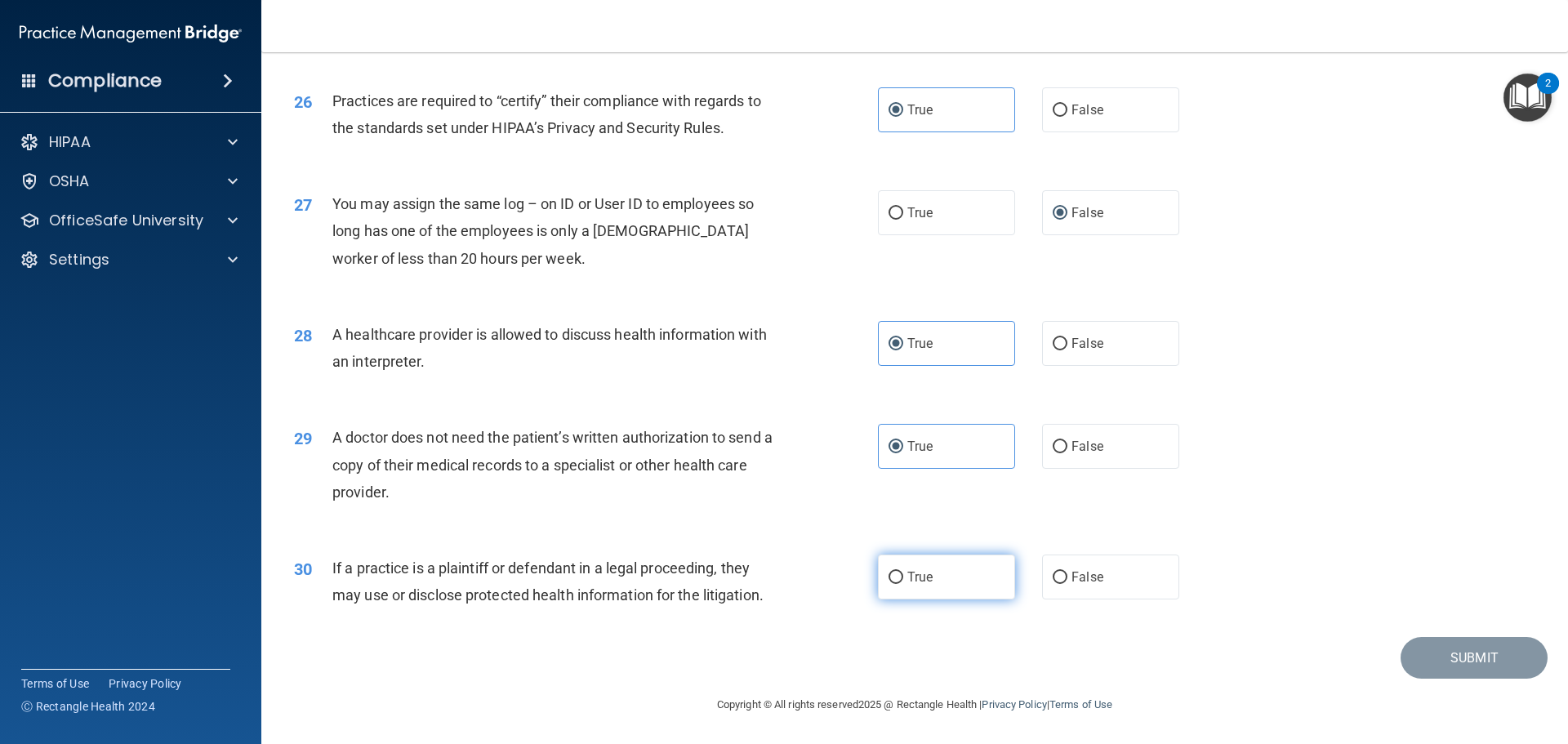
click at [944, 565] on label "True" at bounding box center [946, 577] width 138 height 45
click at [903, 572] on input "True" at bounding box center [895, 578] width 15 height 12
radio input "true"
click at [950, 570] on label "True" at bounding box center [946, 577] width 138 height 45
click at [903, 572] on input "True" at bounding box center [895, 578] width 15 height 12
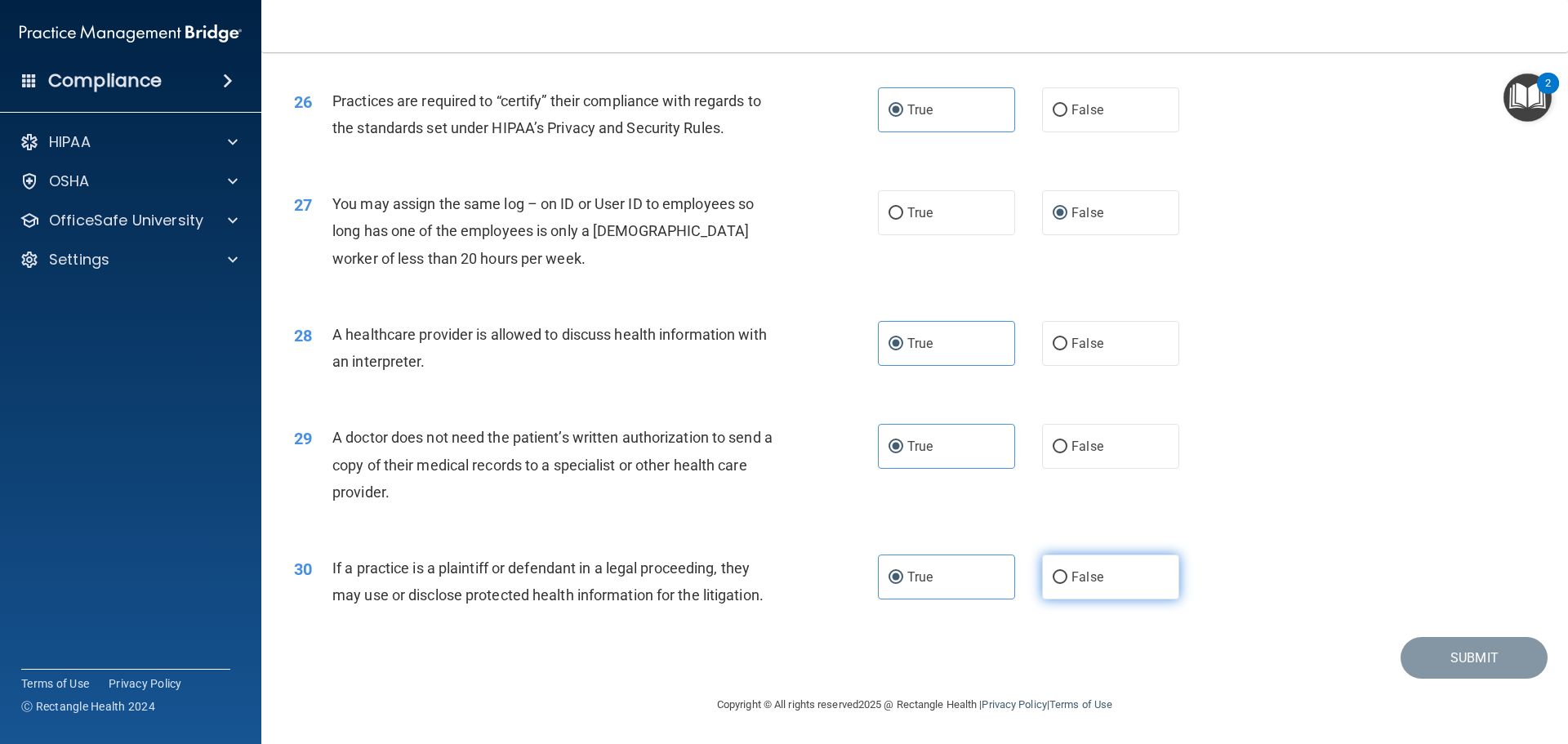
click at [1094, 567] on label "False" at bounding box center [1110, 577] width 138 height 45
click at [1068, 572] on input "False" at bounding box center [1060, 578] width 15 height 12
radio input "true"
click at [927, 588] on label "True" at bounding box center [946, 577] width 138 height 45
click at [903, 584] on input "True" at bounding box center [895, 578] width 15 height 12
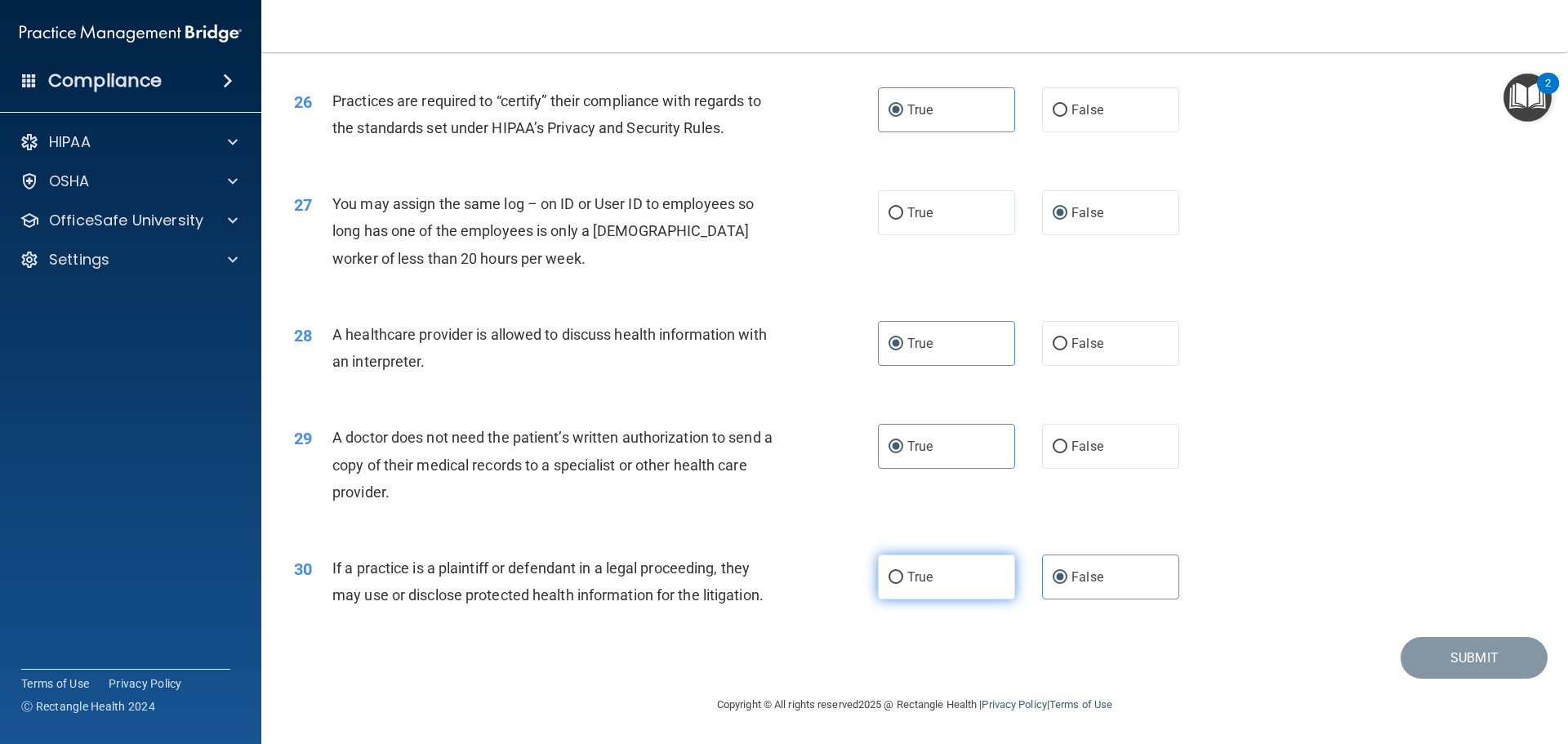
radio input "true"
radio input "false"
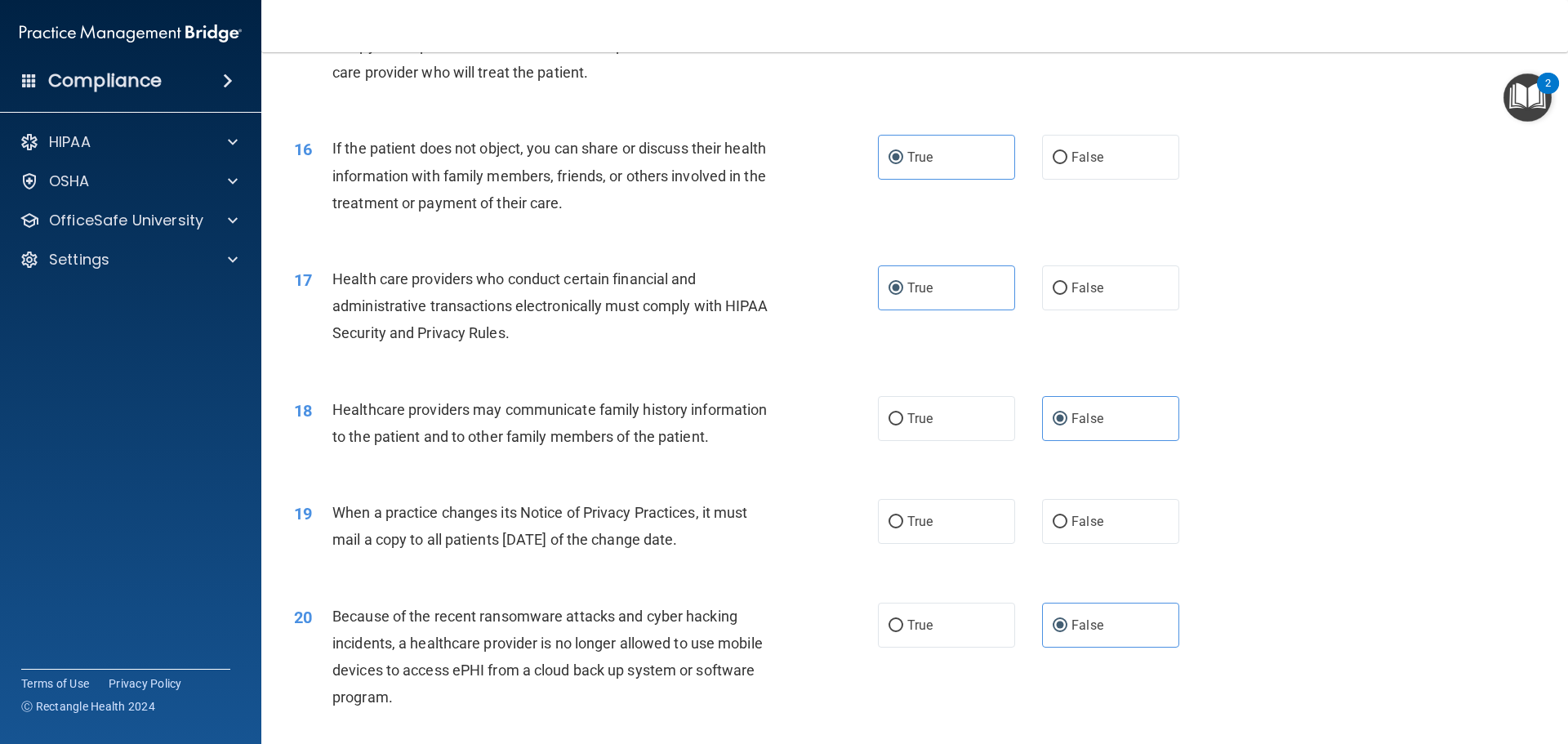
scroll to position [1850, 0]
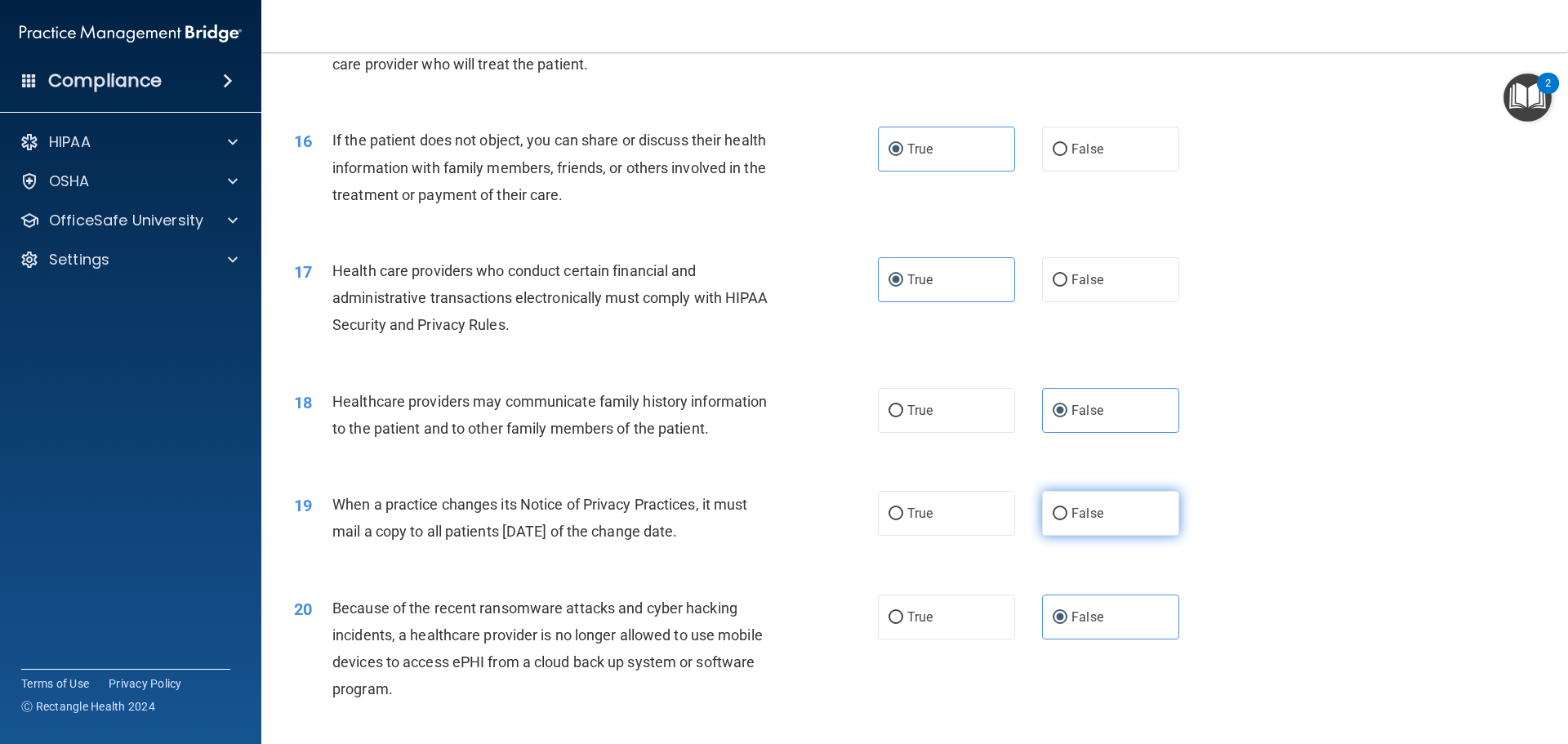
click at [1109, 528] on label "False" at bounding box center [1110, 513] width 138 height 45
click at [1068, 520] on input "False" at bounding box center [1060, 514] width 15 height 12
radio input "true"
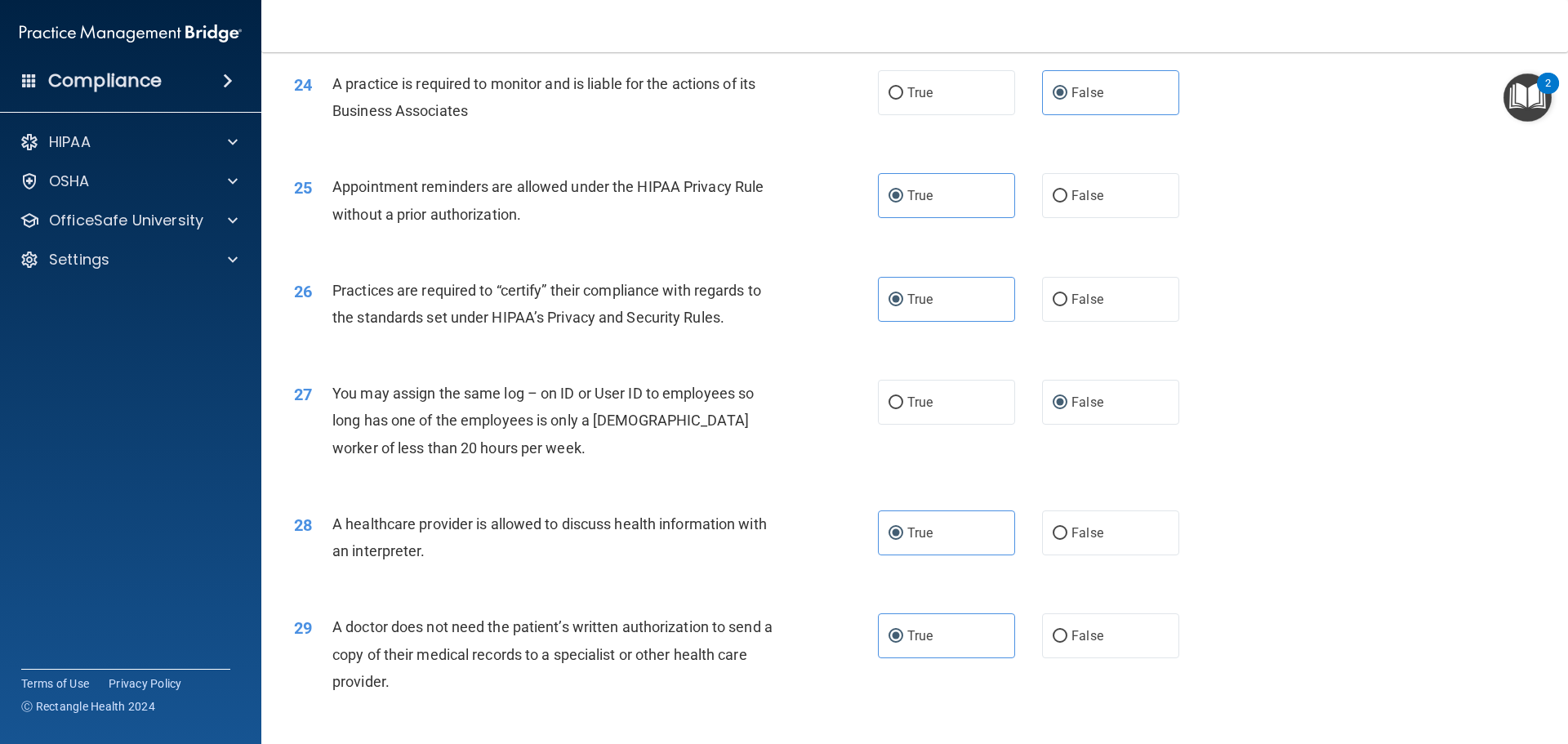
scroll to position [3059, 0]
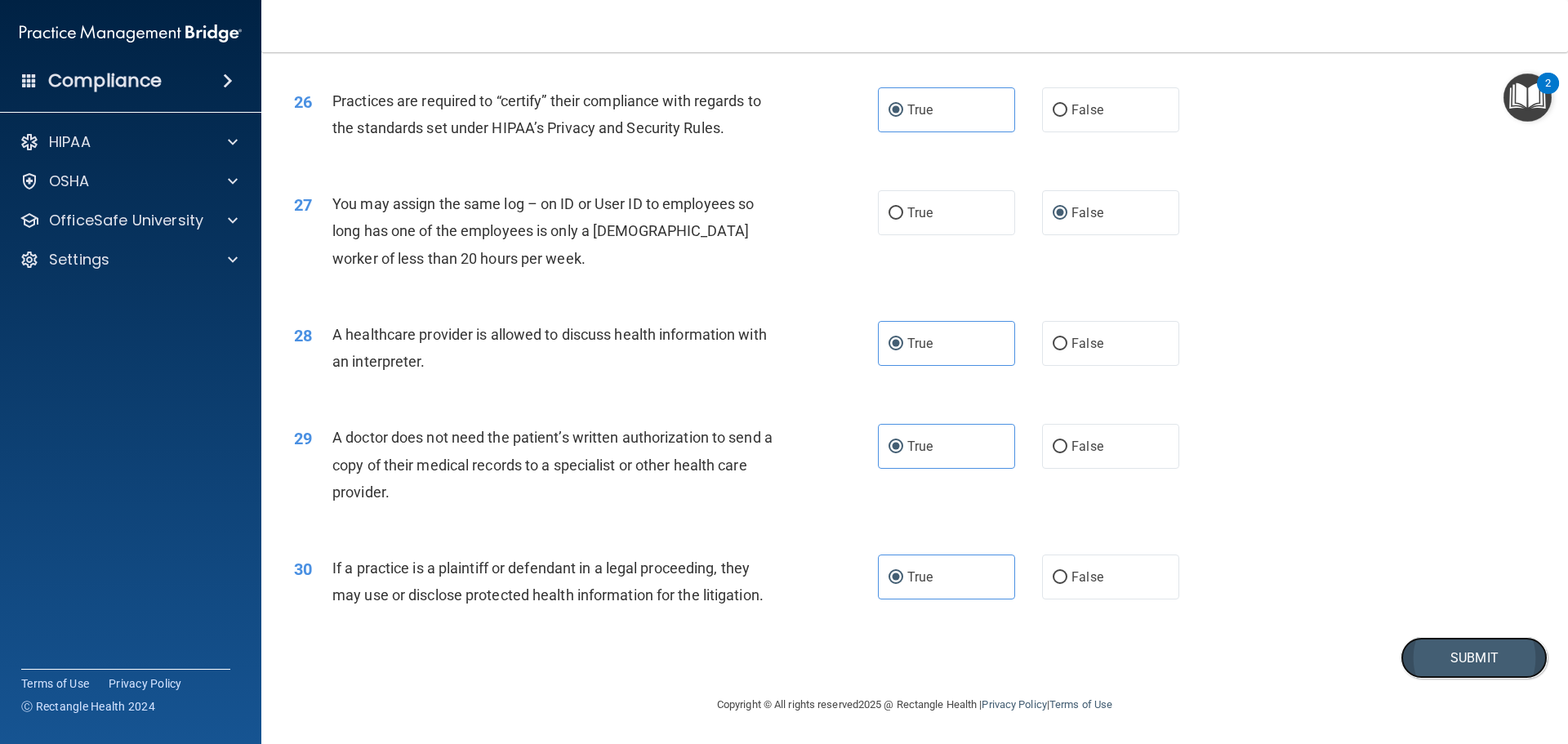
click at [1444, 669] on button "Submit" at bounding box center [1474, 658] width 147 height 42
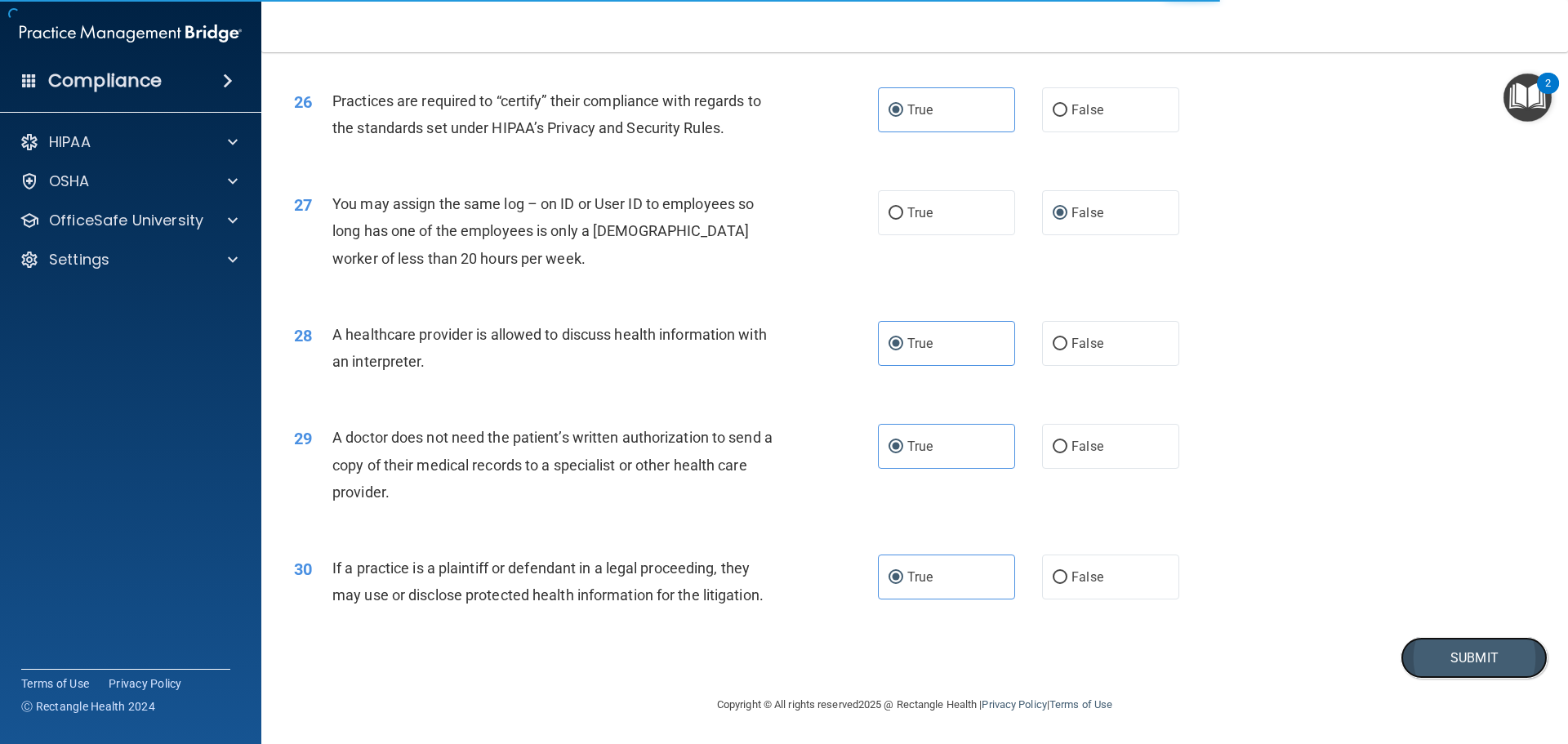
click at [1454, 652] on button "Submit" at bounding box center [1474, 658] width 147 height 42
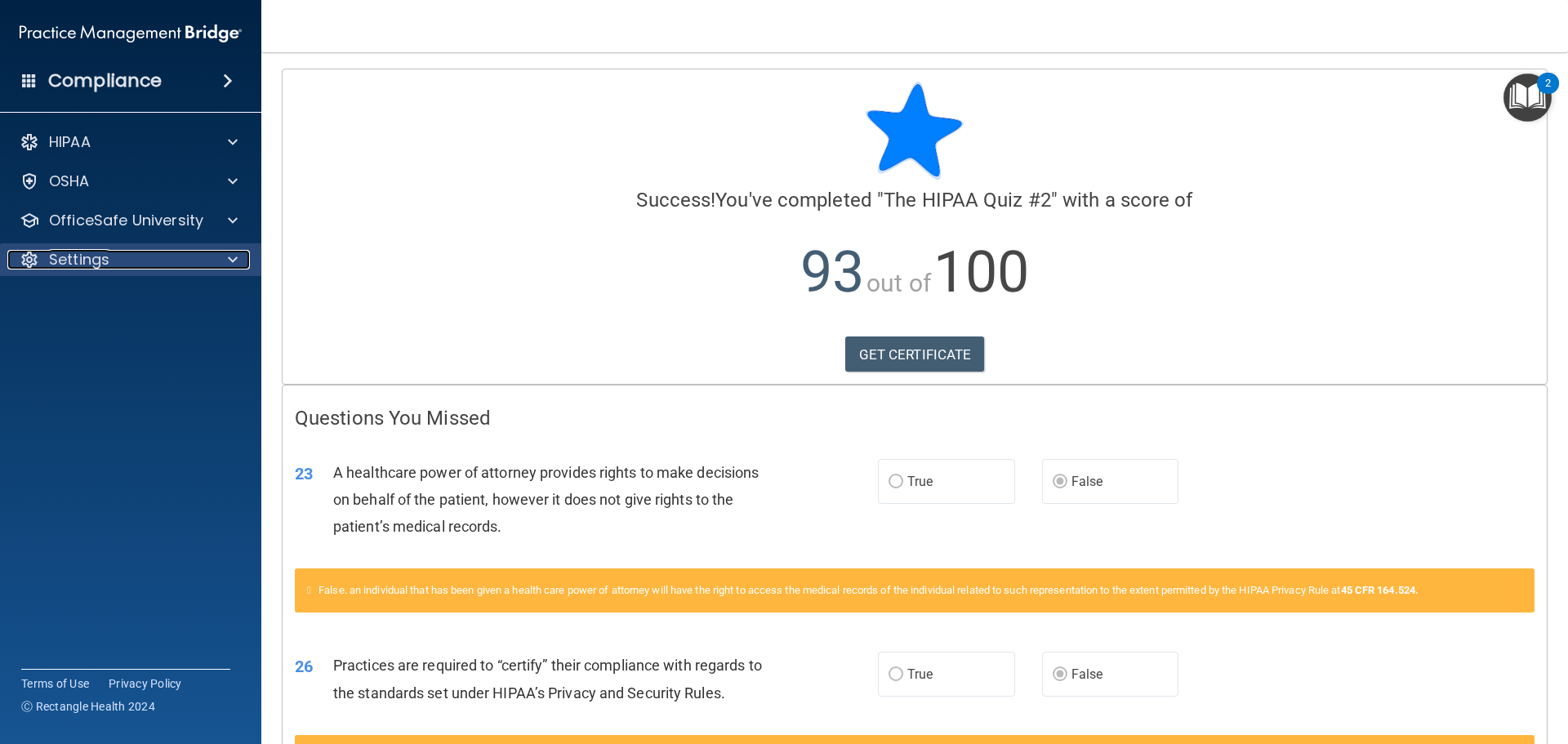
click at [224, 257] on div at bounding box center [230, 260] width 41 height 20
click at [92, 340] on p "Sign Out" at bounding box center [122, 338] width 223 height 16
